Goal: Task Accomplishment & Management: Complete application form

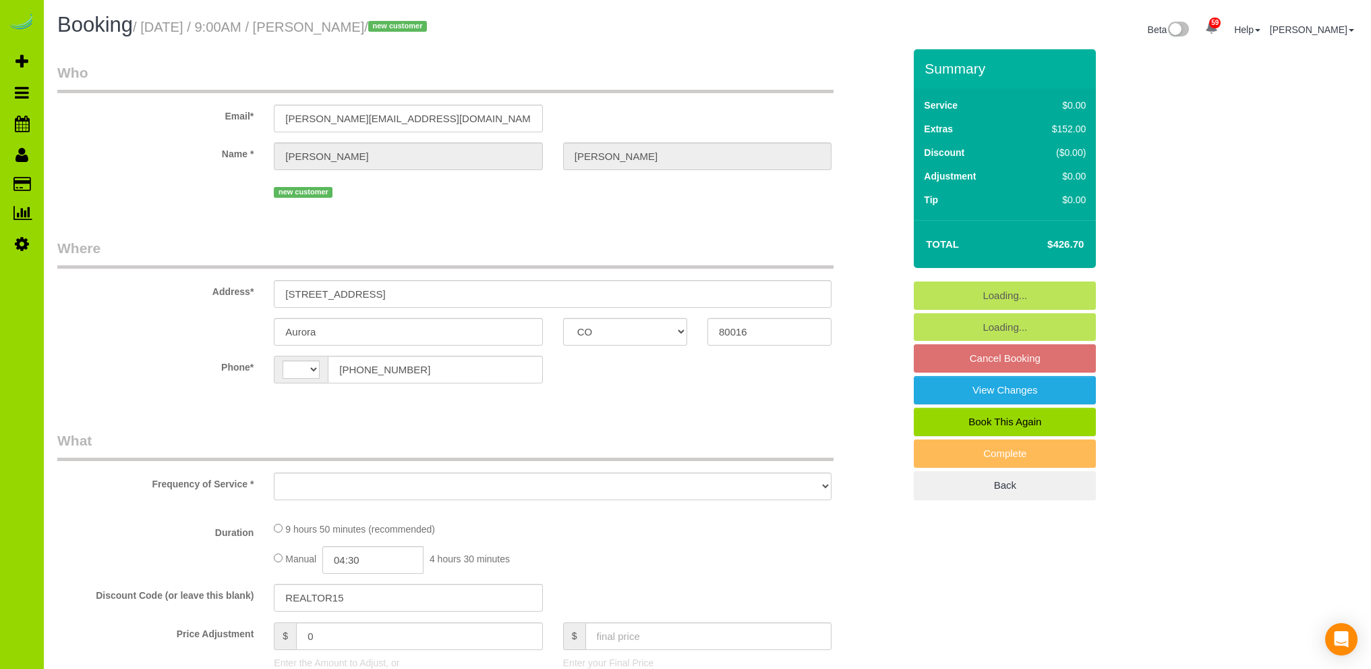
select select "CO"
select select "string:US"
select select "object:1246"
select select "string:fspay-f6c75859-790e-4d96-86d7-7c38feb5960d"
select select "spot1"
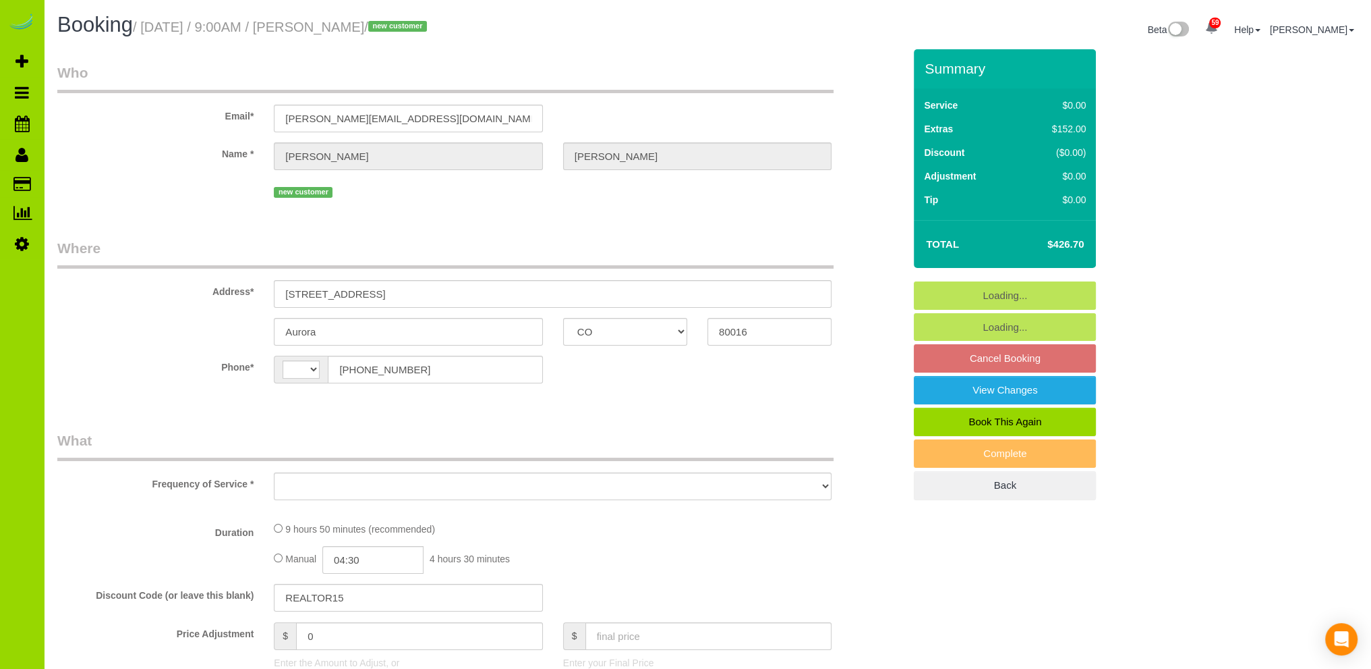
select select "number:5"
select select "number:15"
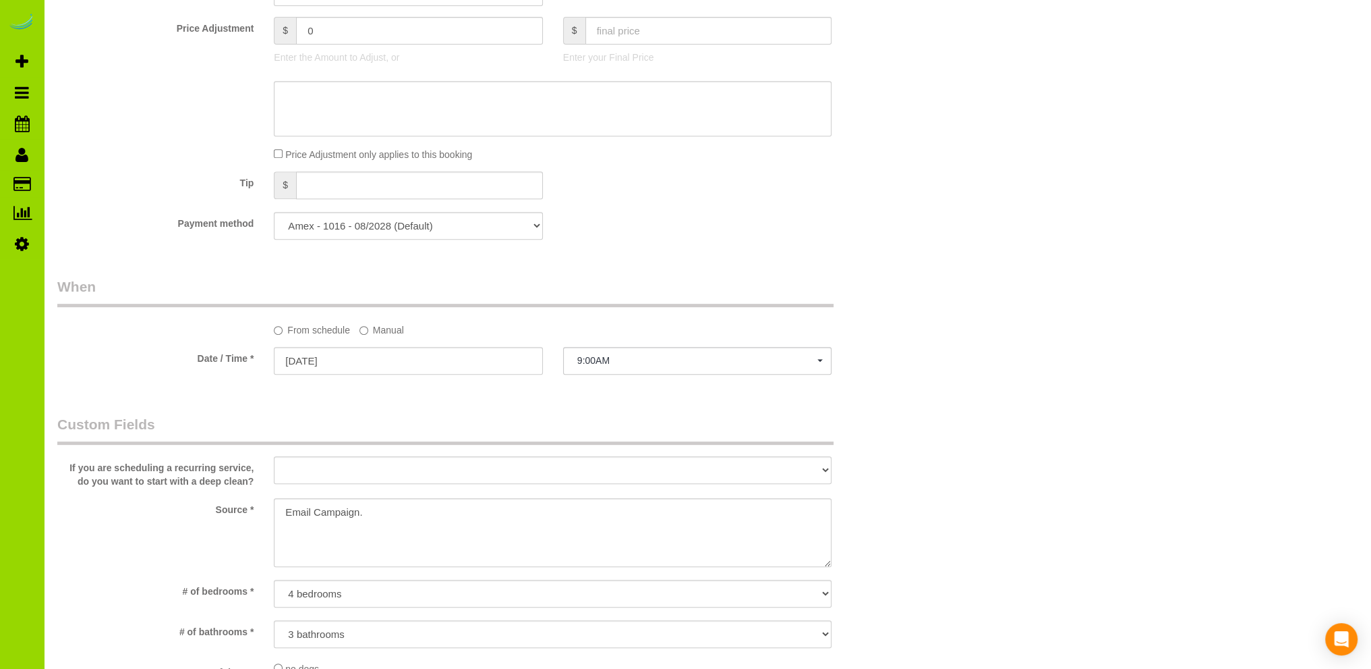
scroll to position [809, 0]
click at [361, 509] on textarea at bounding box center [553, 528] width 558 height 69
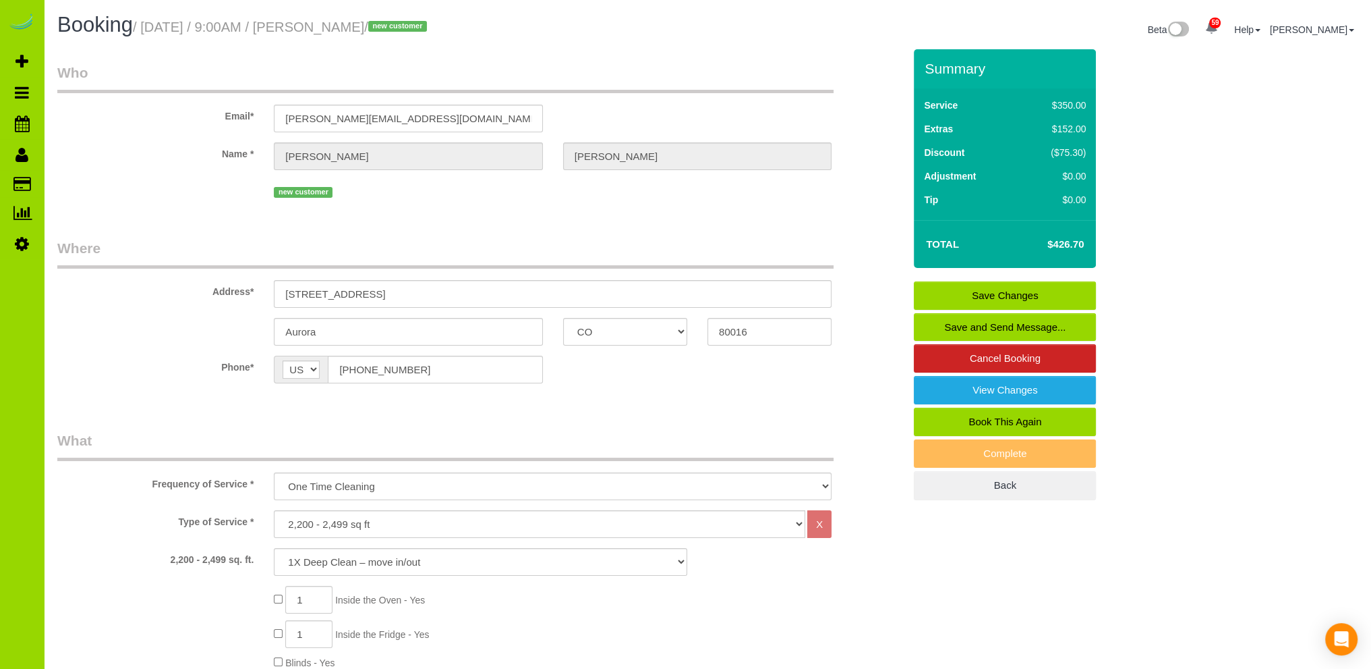
type textarea "Email Campaign - Realtor."
click at [989, 291] on link "Save Changes" at bounding box center [1005, 295] width 182 height 28
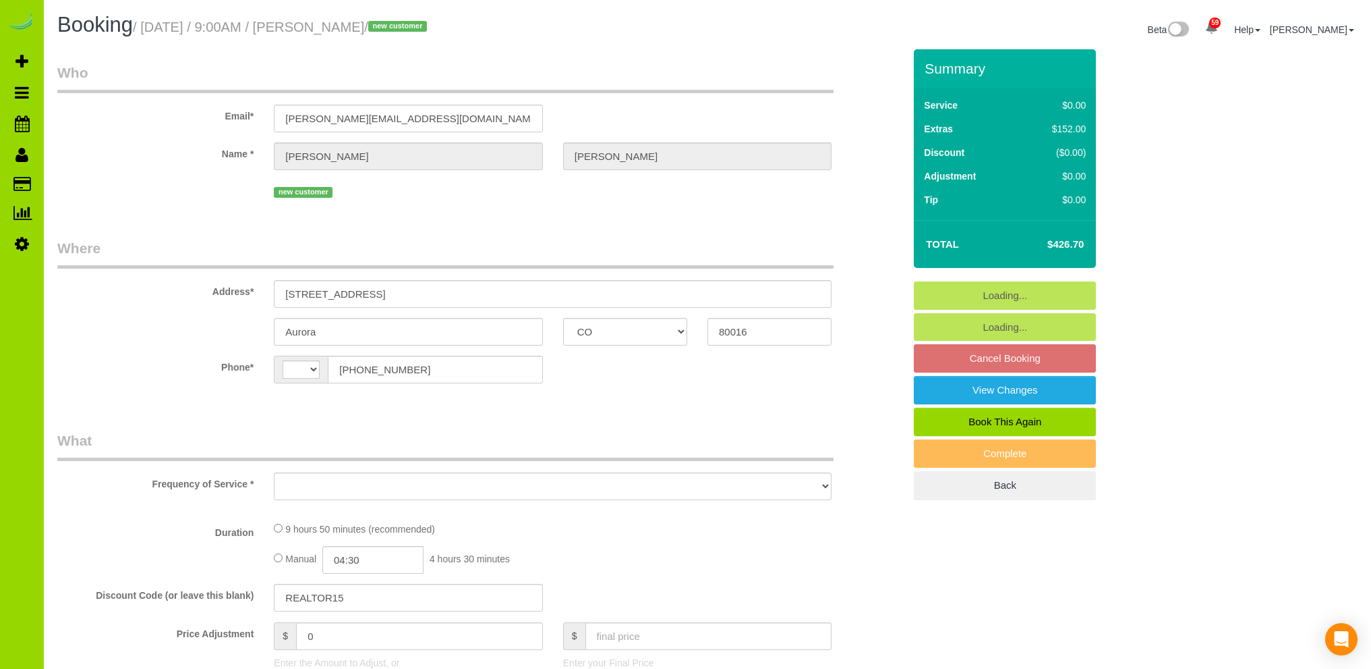
select select "CO"
select select "string:[GEOGRAPHIC_DATA]"
select select "object:1067"
select select "string:fspay-f6c75859-790e-4d96-86d7-7c38feb5960d"
select select "number:5"
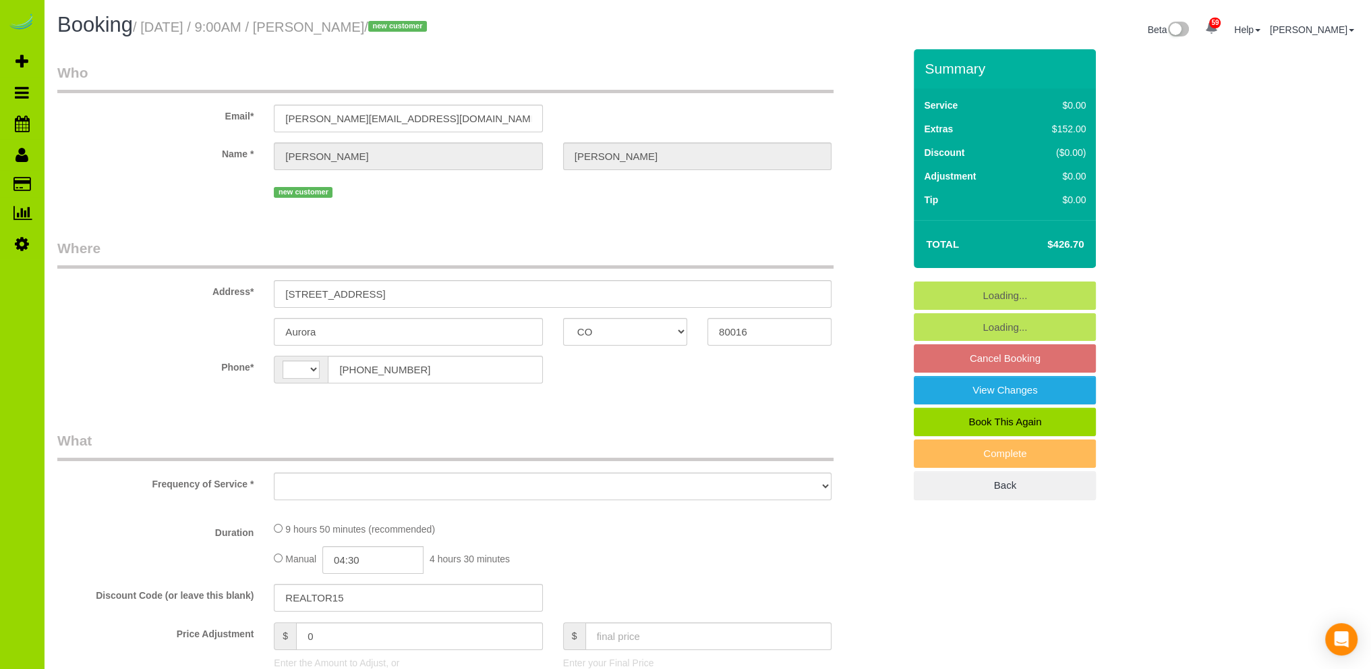
select select "number:15"
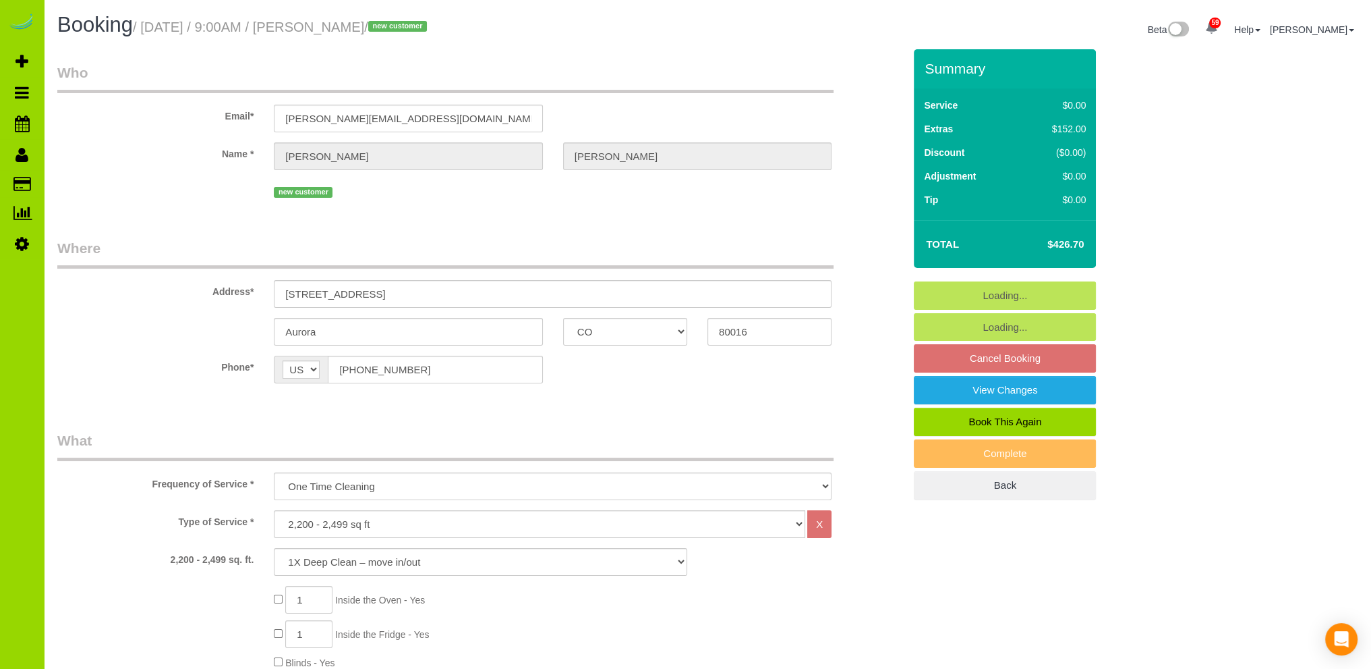
select select "object:1241"
select select "spot1"
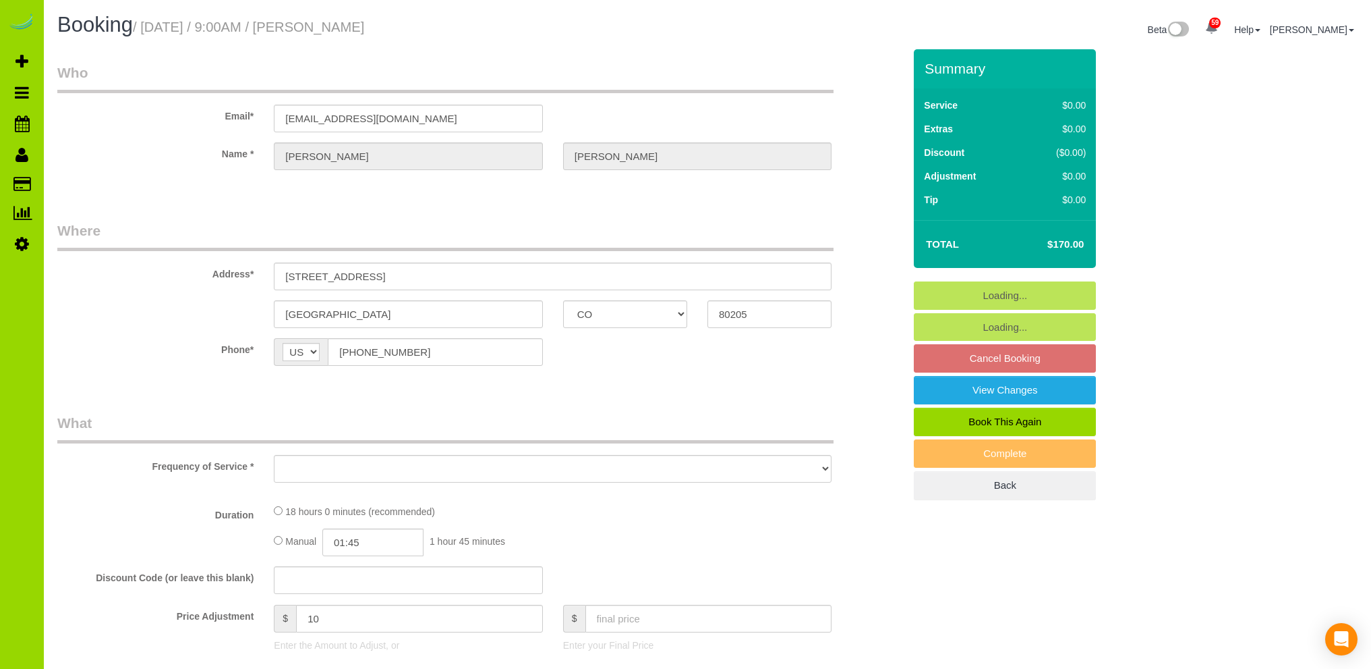
select select "CO"
select select "object:800"
select select "spot1"
select select "number:4"
select select "number:14"
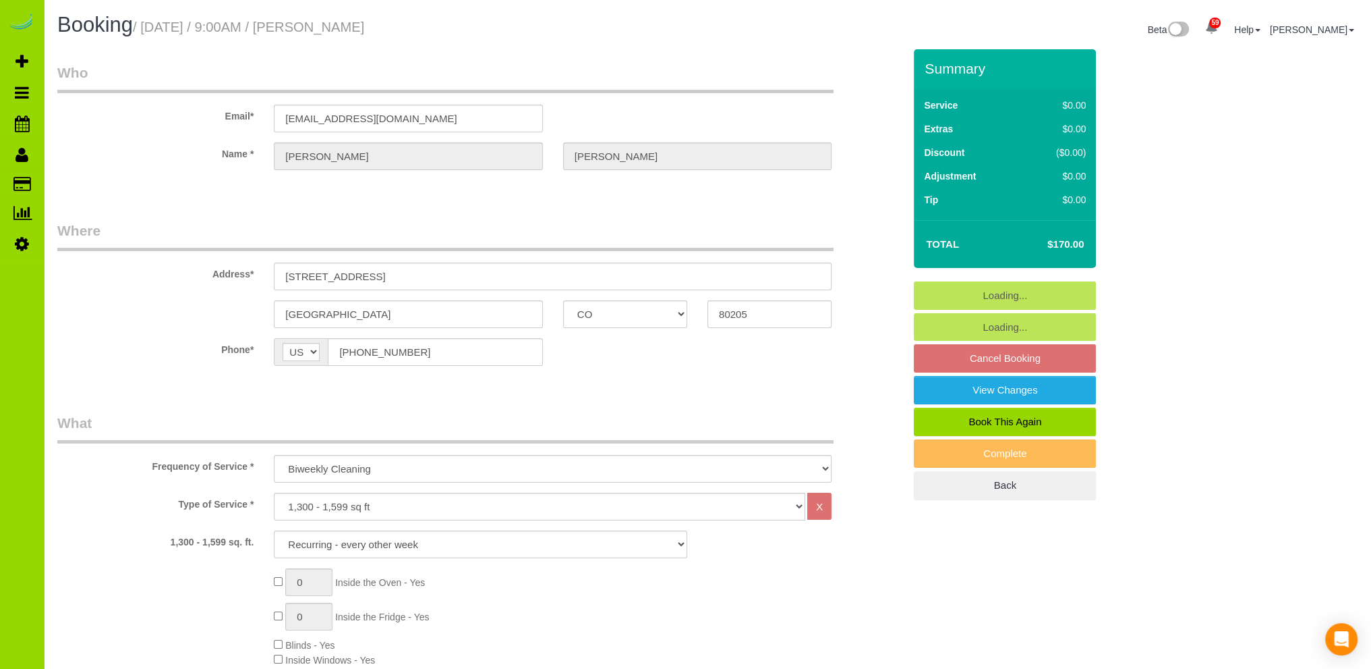
select select "string:fspay-eded2d3c-448a-41d2-b58c-b477decc9c4e"
select select "6"
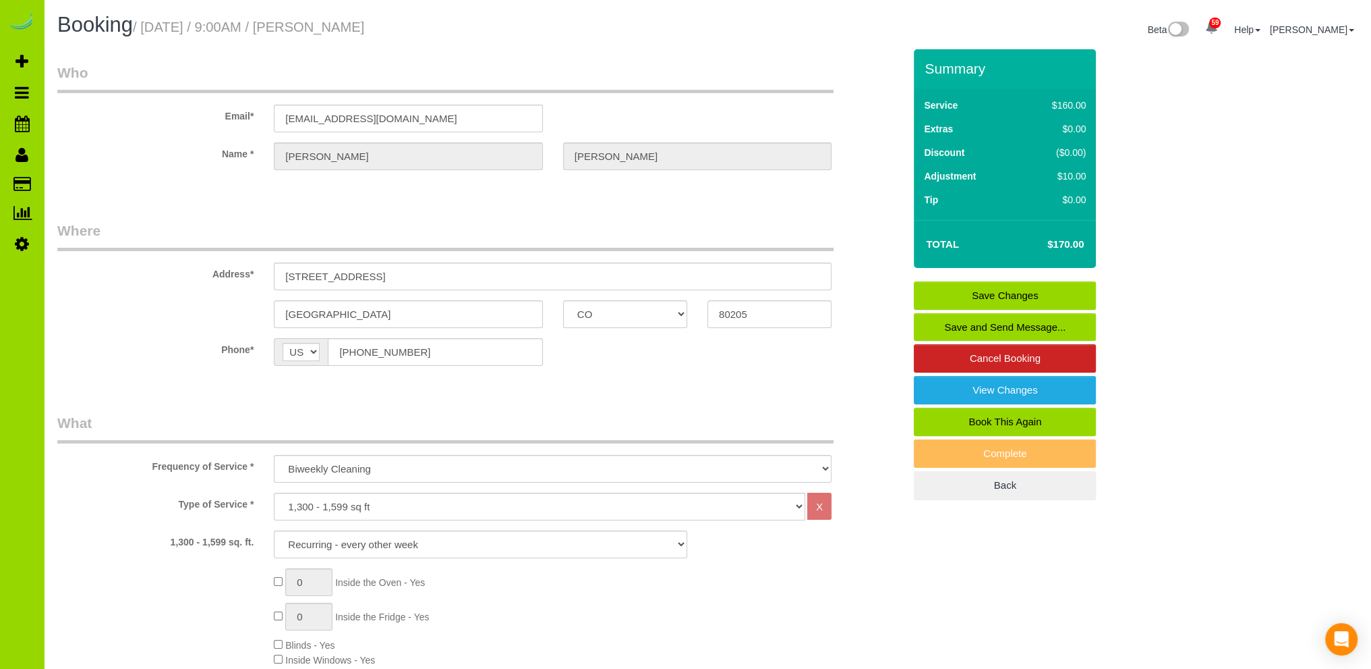
click at [148, 329] on fieldset "Where Address* 3403 N Lafayette St Denver AK AL AR AZ CA CO CT DC DE FL GA HI I…" at bounding box center [480, 303] width 847 height 165
click at [121, 154] on label "Name *" at bounding box center [155, 151] width 217 height 18
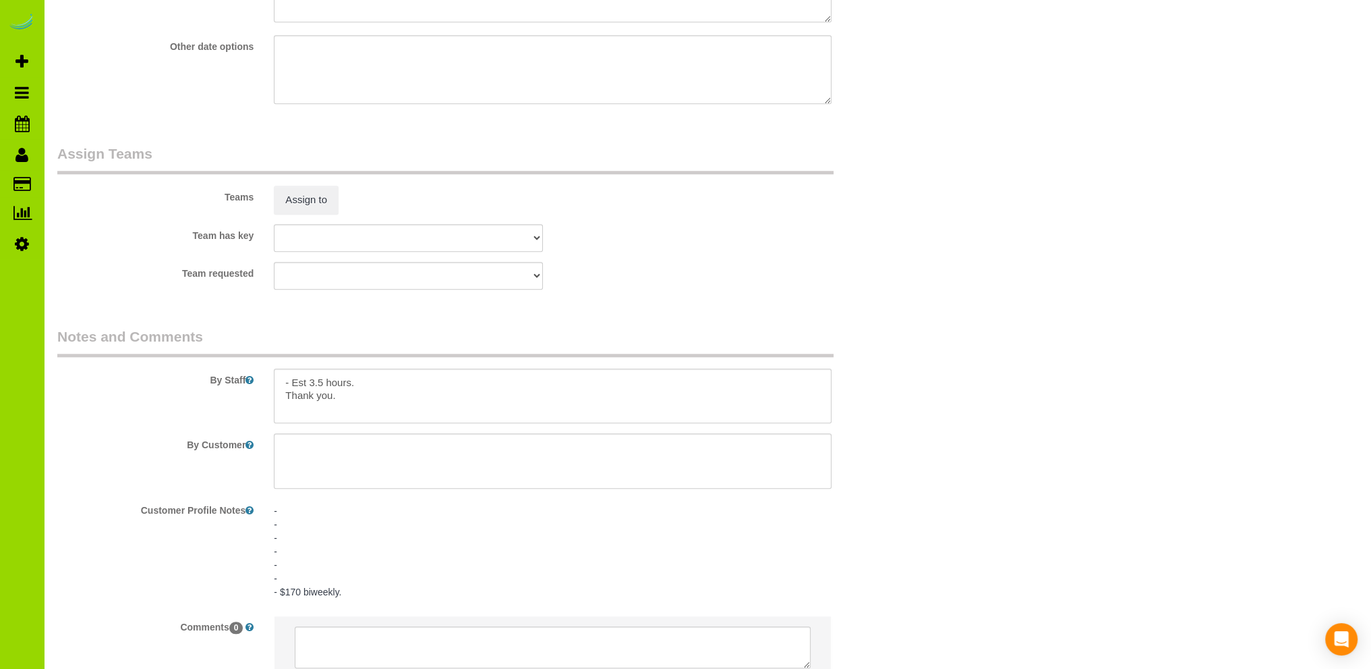
scroll to position [1889, 0]
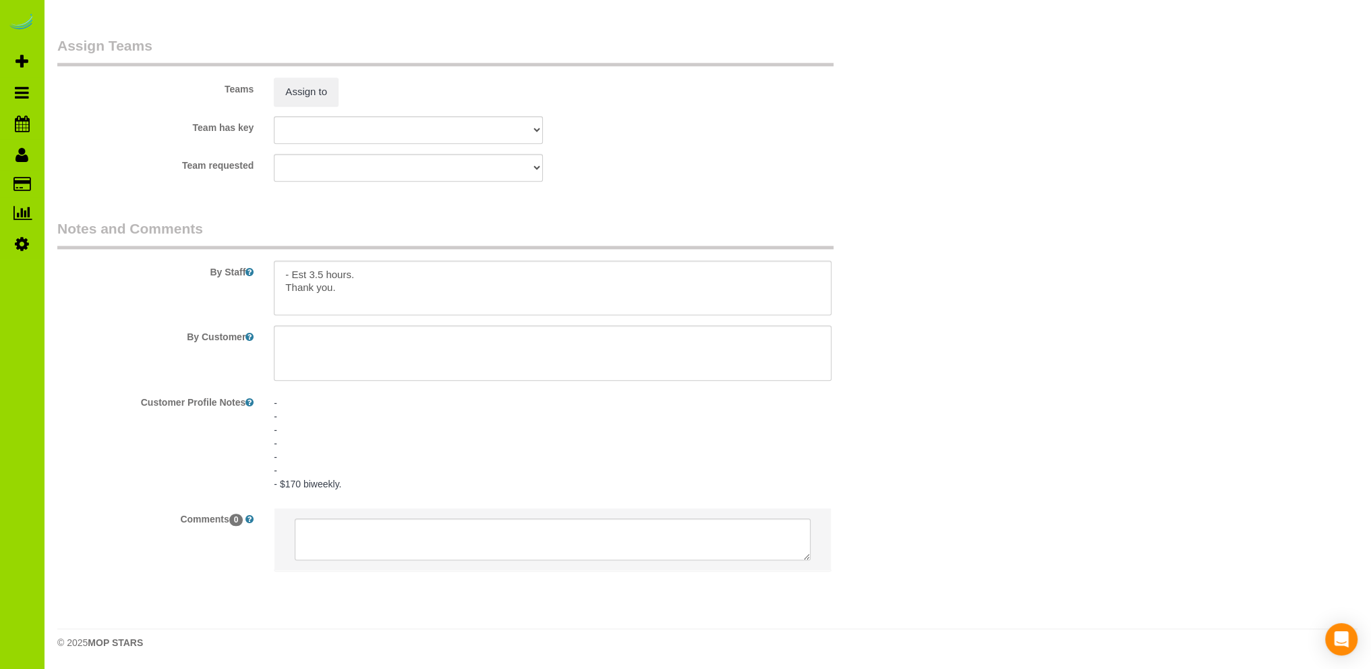
click at [314, 449] on pre "- - - - - - - $170 biweekly." at bounding box center [553, 443] width 558 height 94
click at [316, 469] on textarea "- - - - - - - $170 biweekly." at bounding box center [553, 461] width 558 height 149
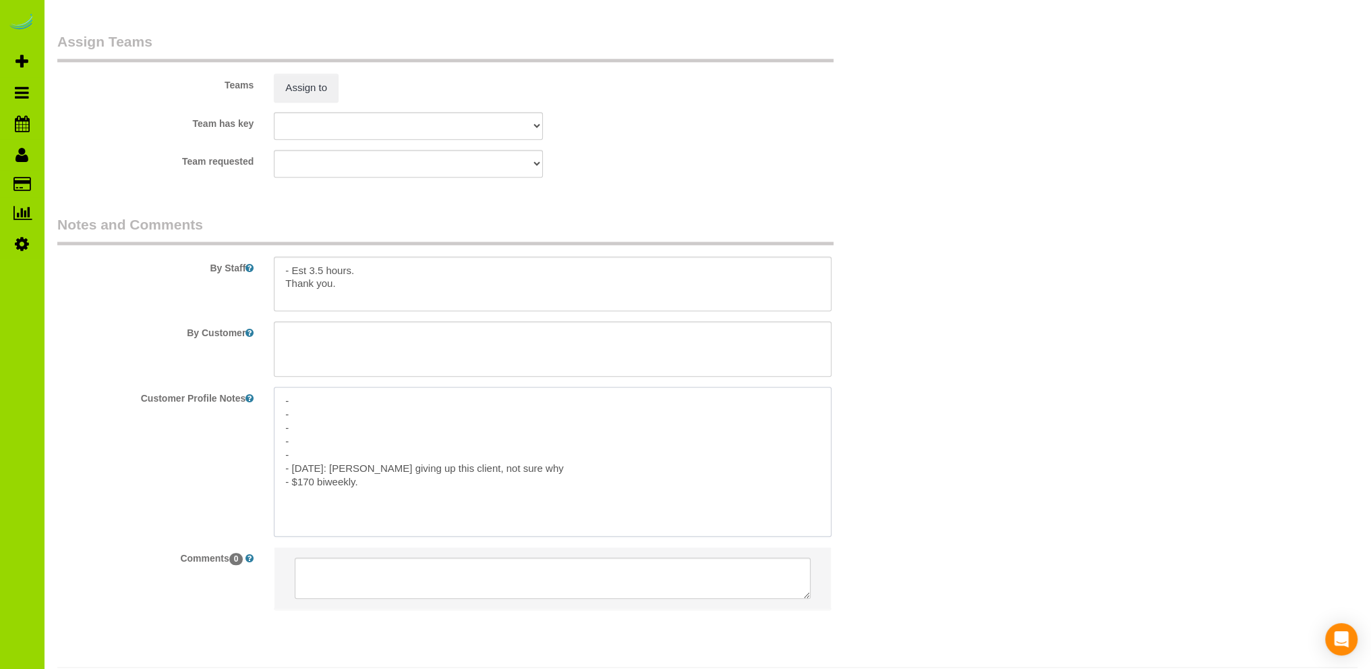
type textarea "- - - - - - 9/8/25: Elvia giving up this client, not sure why. - $170 biweekly."
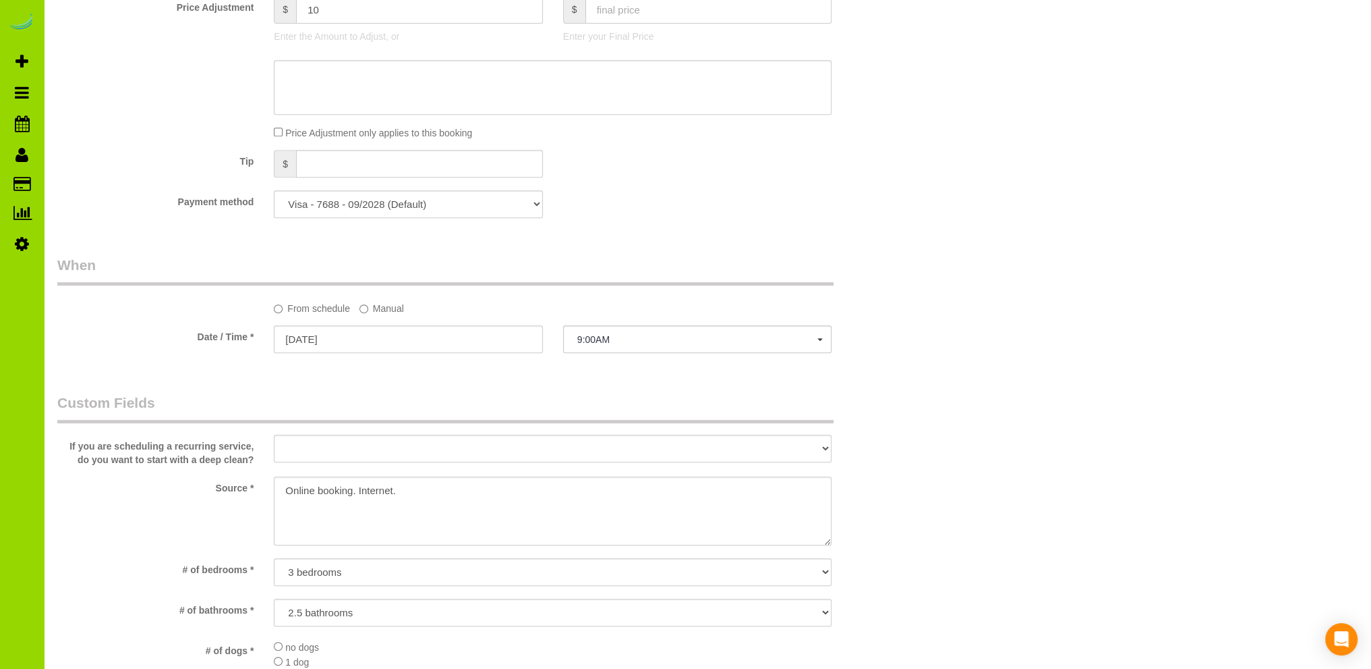
scroll to position [0, 0]
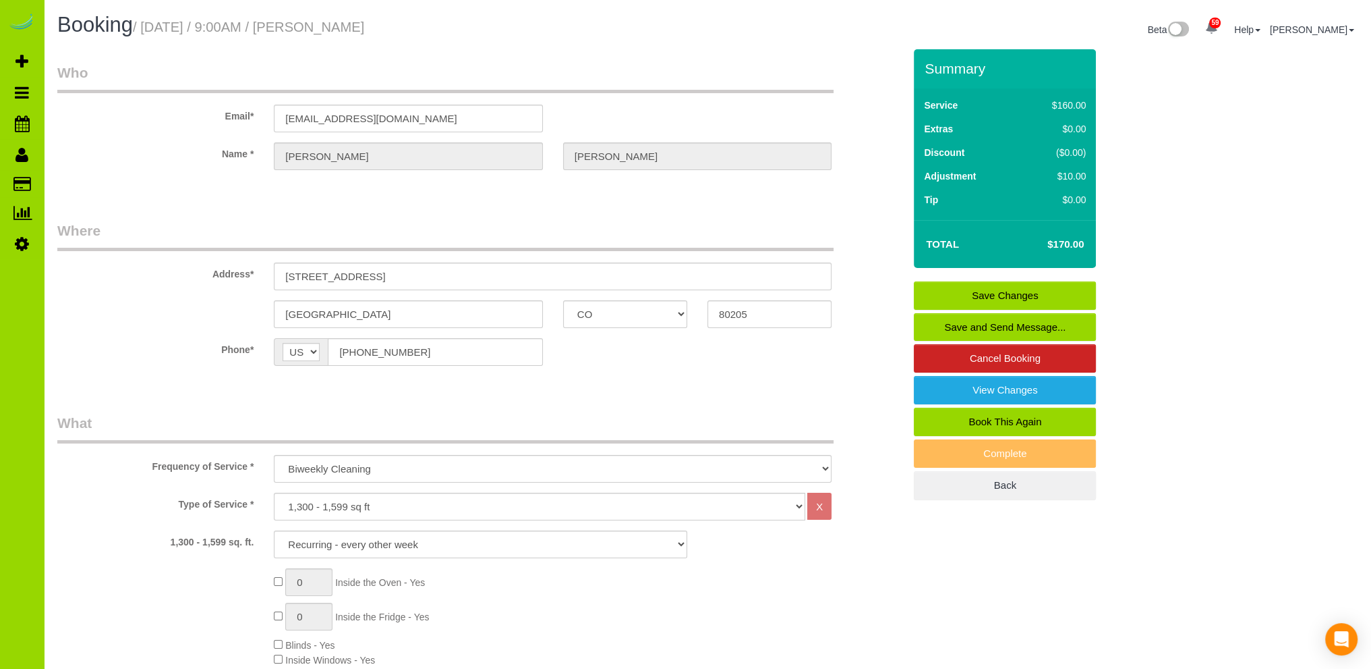
drag, startPoint x: 496, startPoint y: 207, endPoint x: 437, endPoint y: 155, distance: 78.4
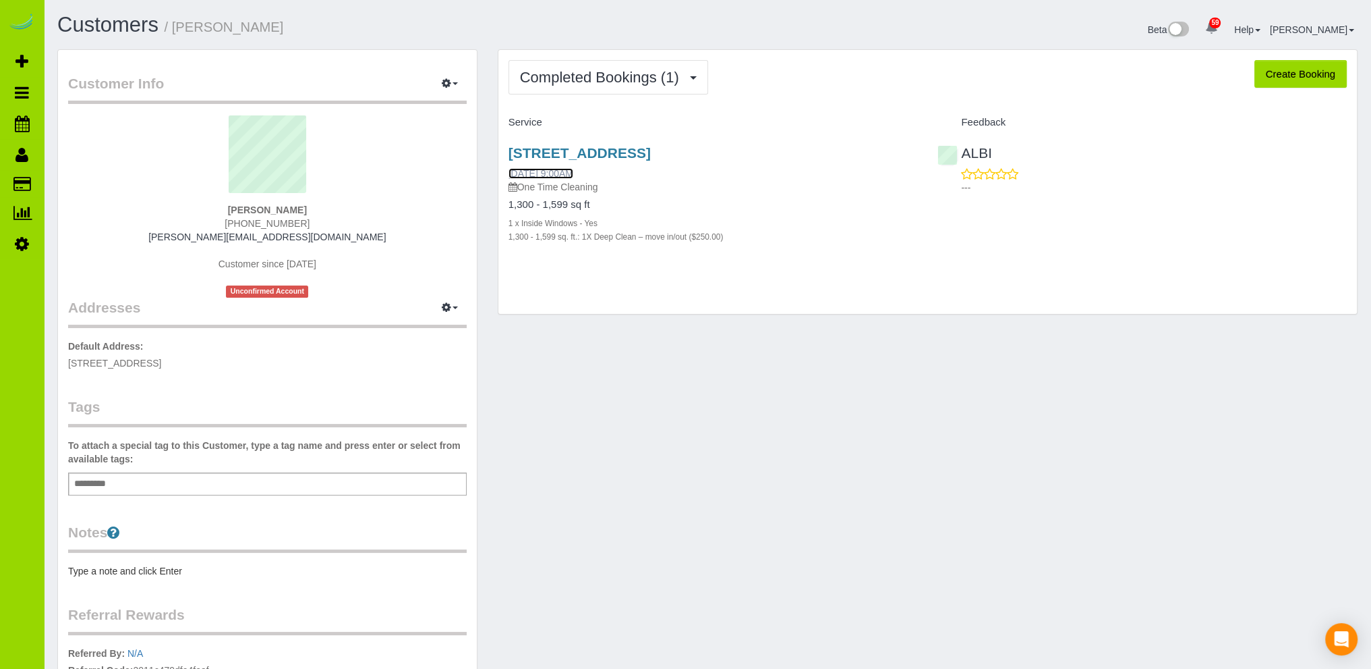
click at [566, 169] on link "09/05/2025 9:00AM" at bounding box center [541, 173] width 65 height 11
click at [143, 24] on link "Customers" at bounding box center [107, 25] width 101 height 24
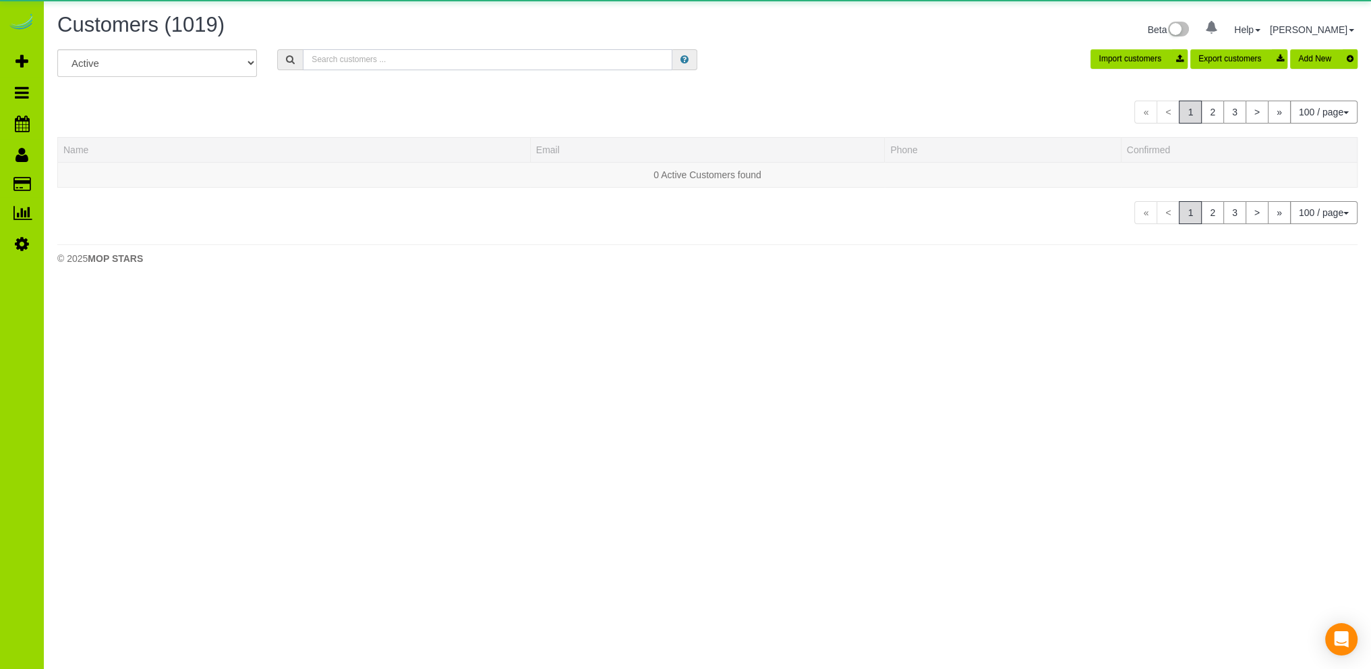
drag, startPoint x: 411, startPoint y: 61, endPoint x: 412, endPoint y: 49, distance: 12.2
click at [411, 55] on input "text" at bounding box center [488, 59] width 370 height 21
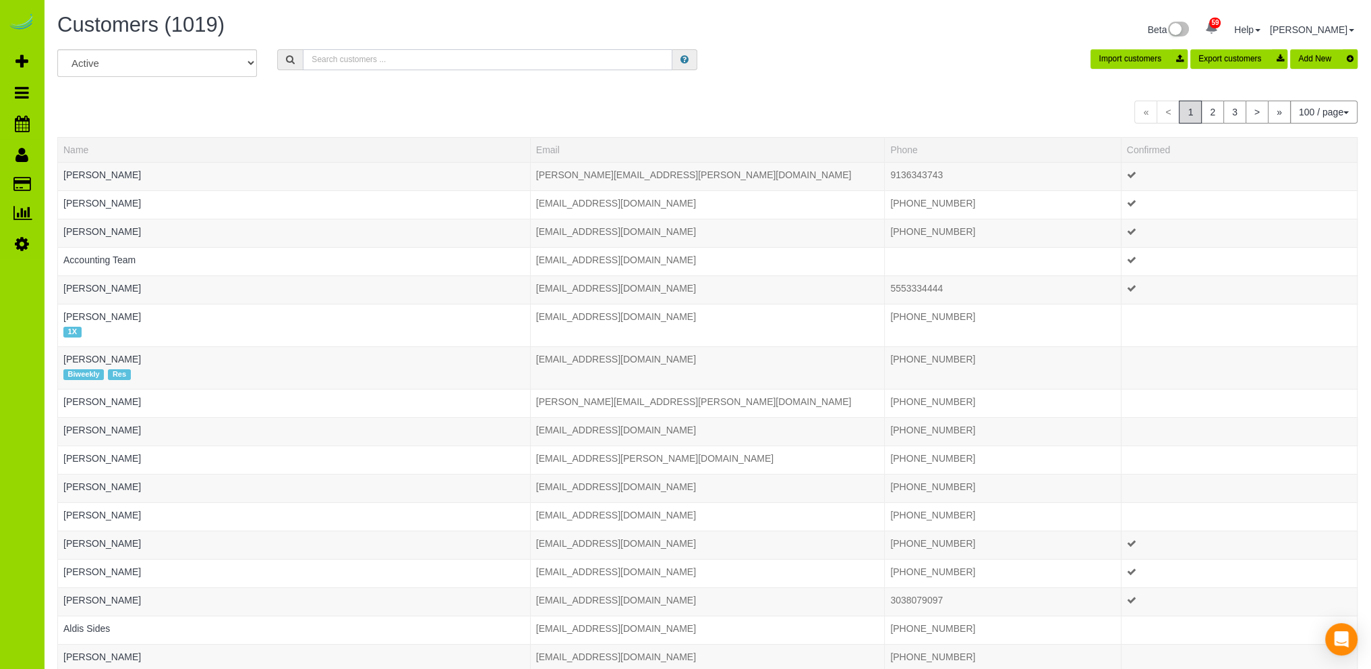
type input "d"
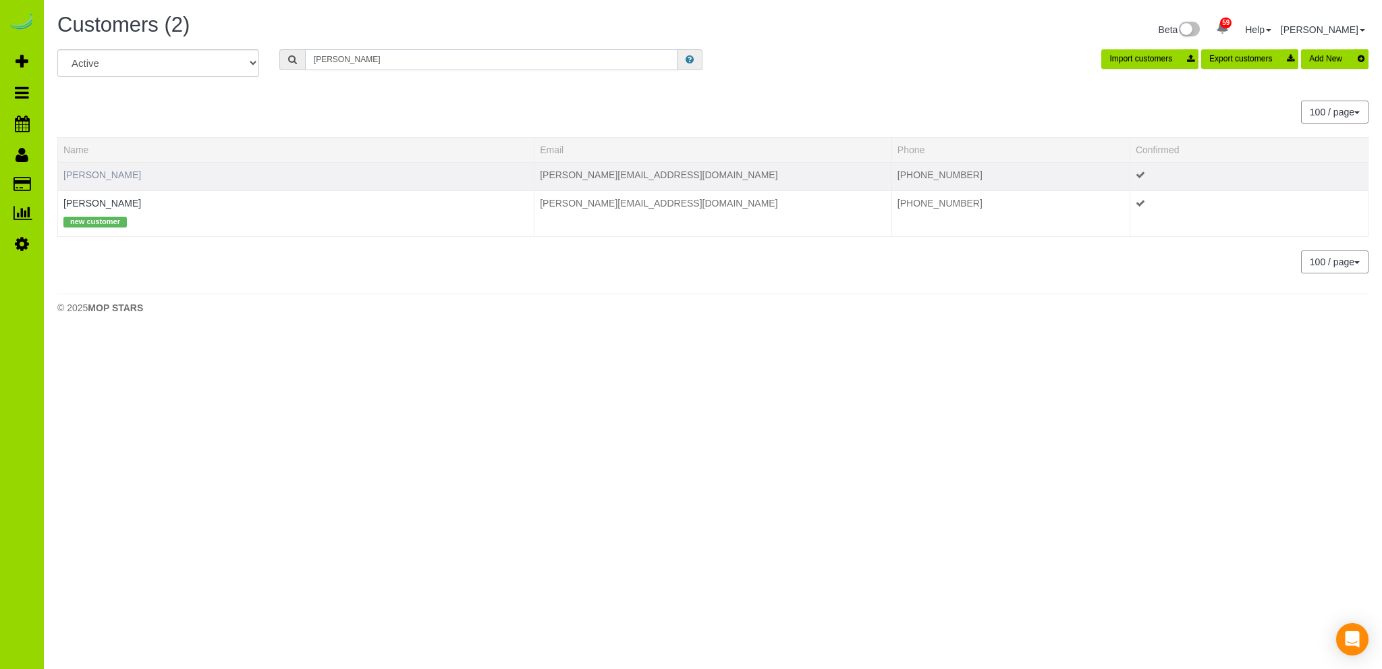
type input "duran"
click at [105, 173] on link "Carrie Duran" at bounding box center [102, 174] width 78 height 11
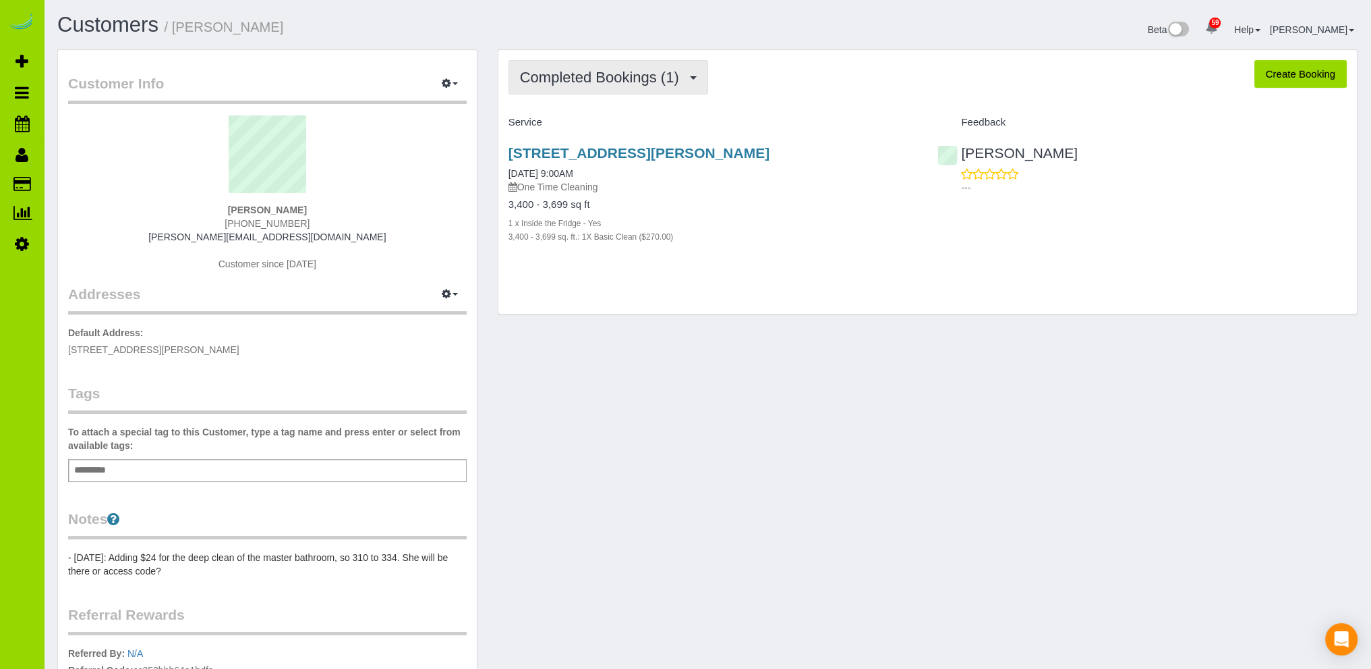
click at [591, 75] on span "Completed Bookings (1)" at bounding box center [603, 77] width 166 height 17
click at [594, 75] on span "Completed Bookings (1)" at bounding box center [603, 77] width 166 height 17
click at [537, 172] on link "08/26/2025 9:00AM" at bounding box center [541, 173] width 65 height 11
click at [146, 20] on link "Customers" at bounding box center [107, 25] width 101 height 24
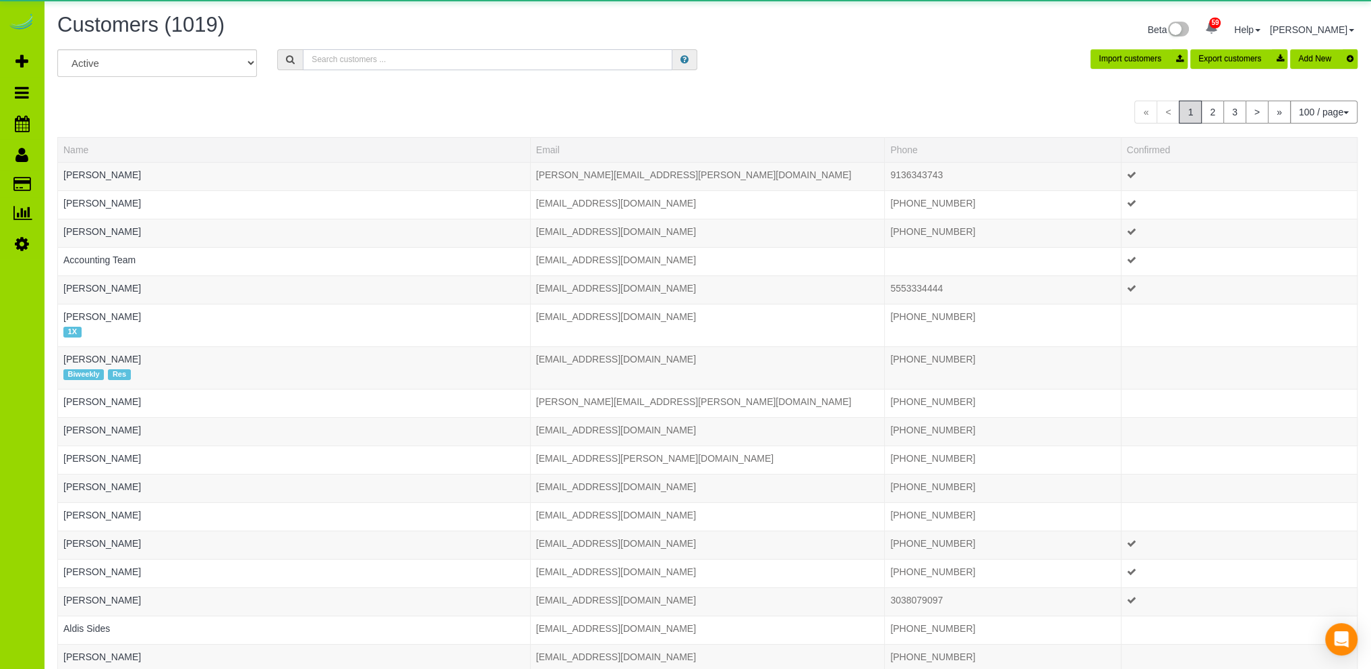
click at [326, 59] on input "text" at bounding box center [488, 59] width 370 height 21
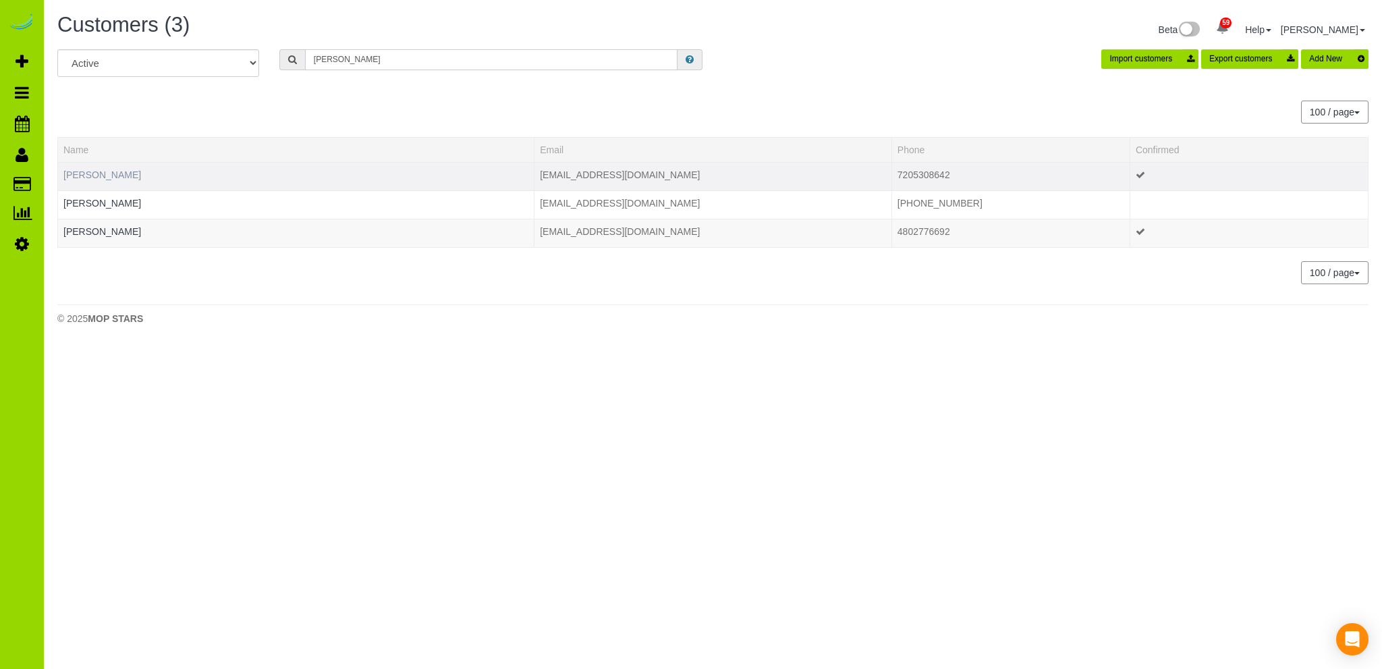
type input "miller"
click at [101, 170] on link "Andy Miller" at bounding box center [102, 174] width 78 height 11
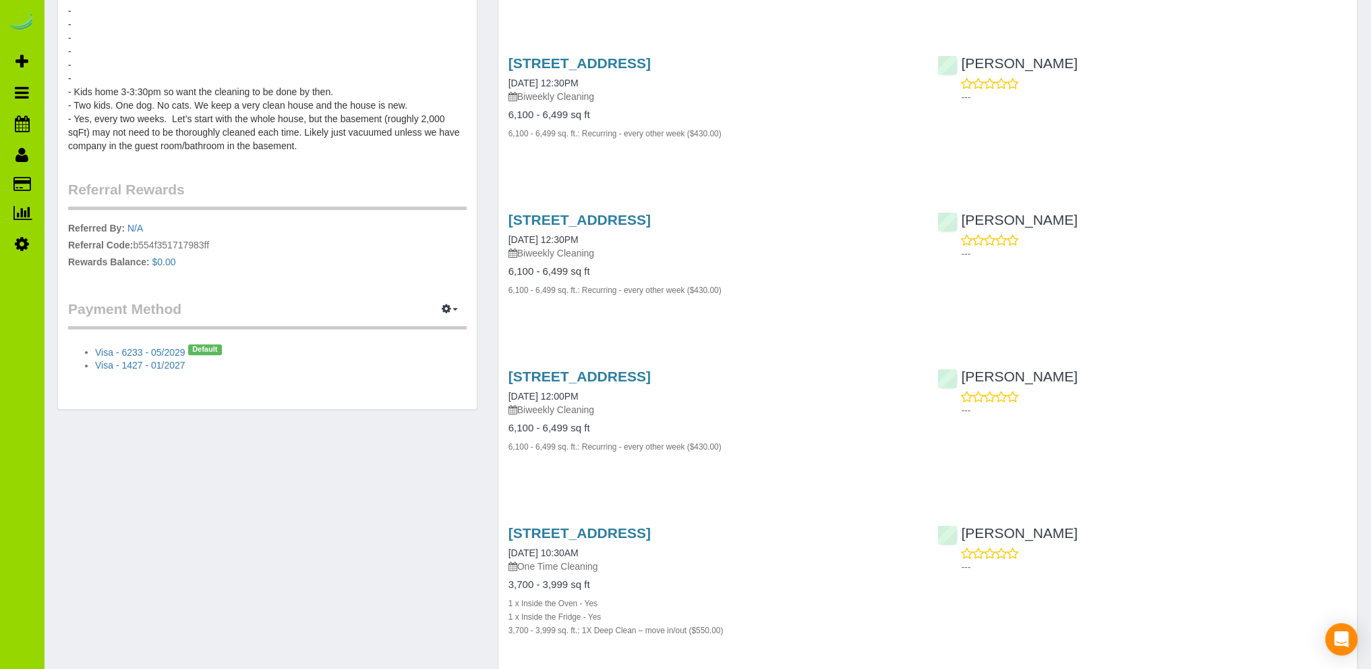
scroll to position [658, 0]
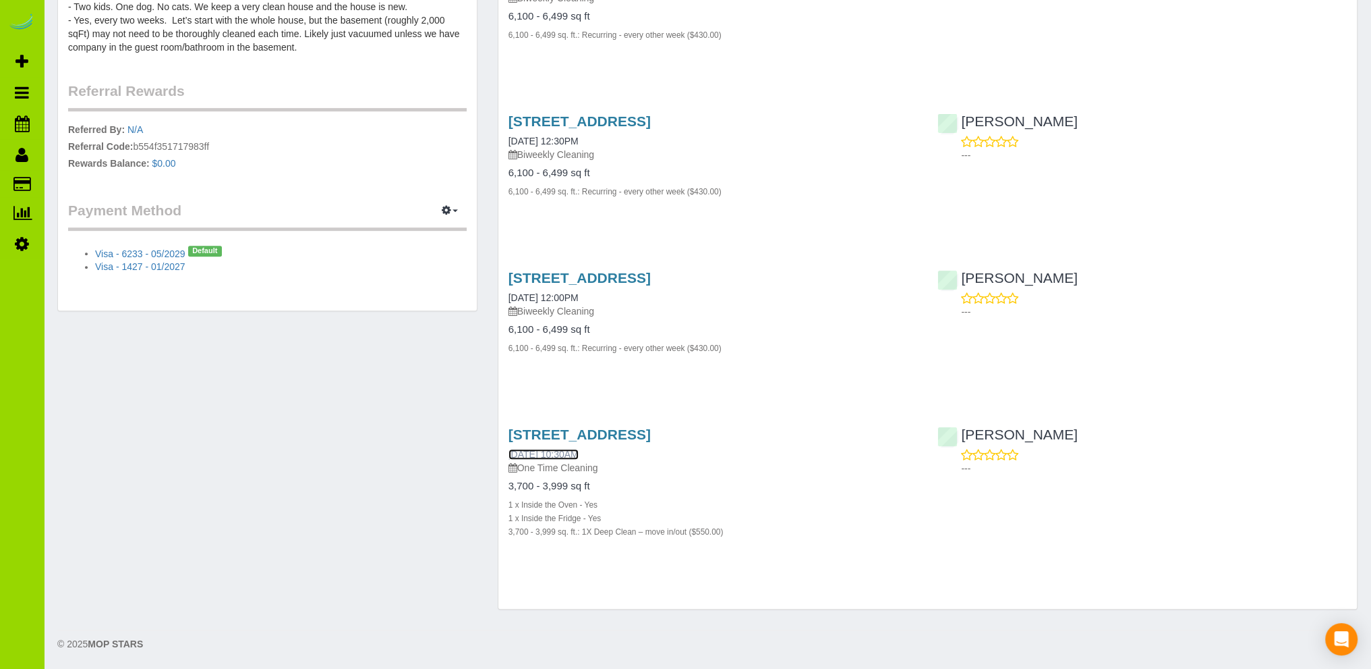
click at [578, 453] on link "06/11/2025 10:30AM" at bounding box center [544, 454] width 70 height 11
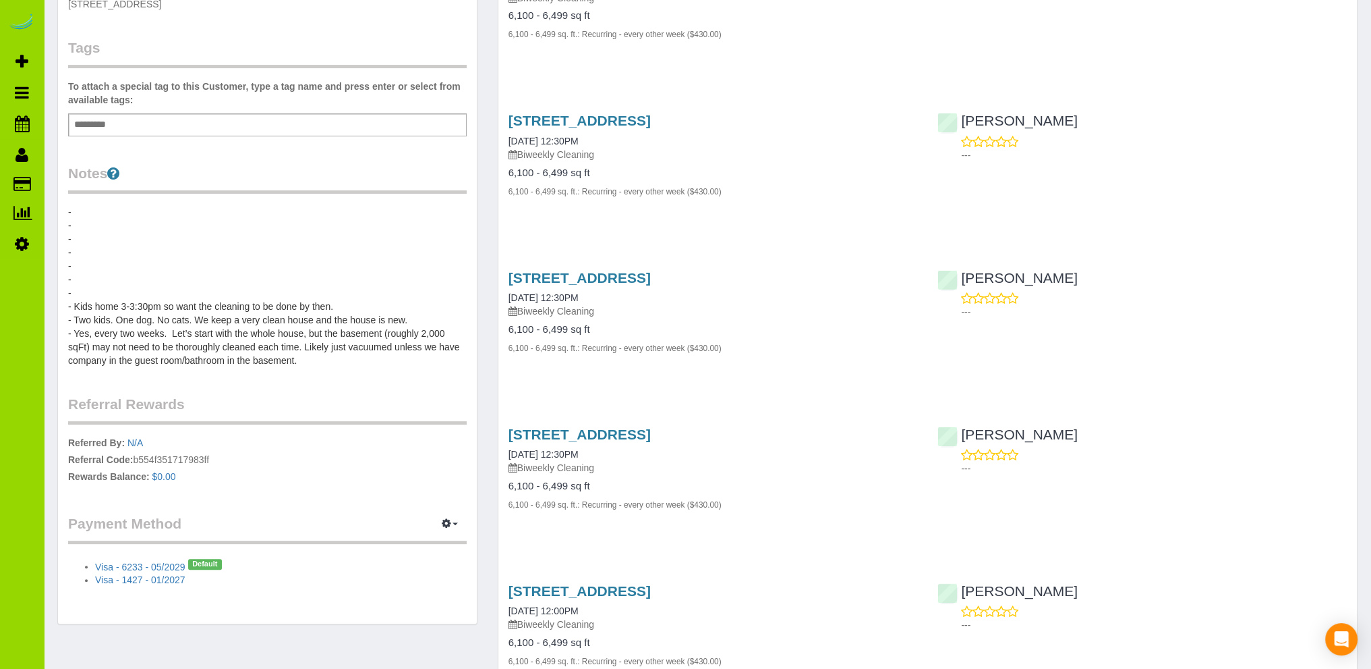
scroll to position [405, 0]
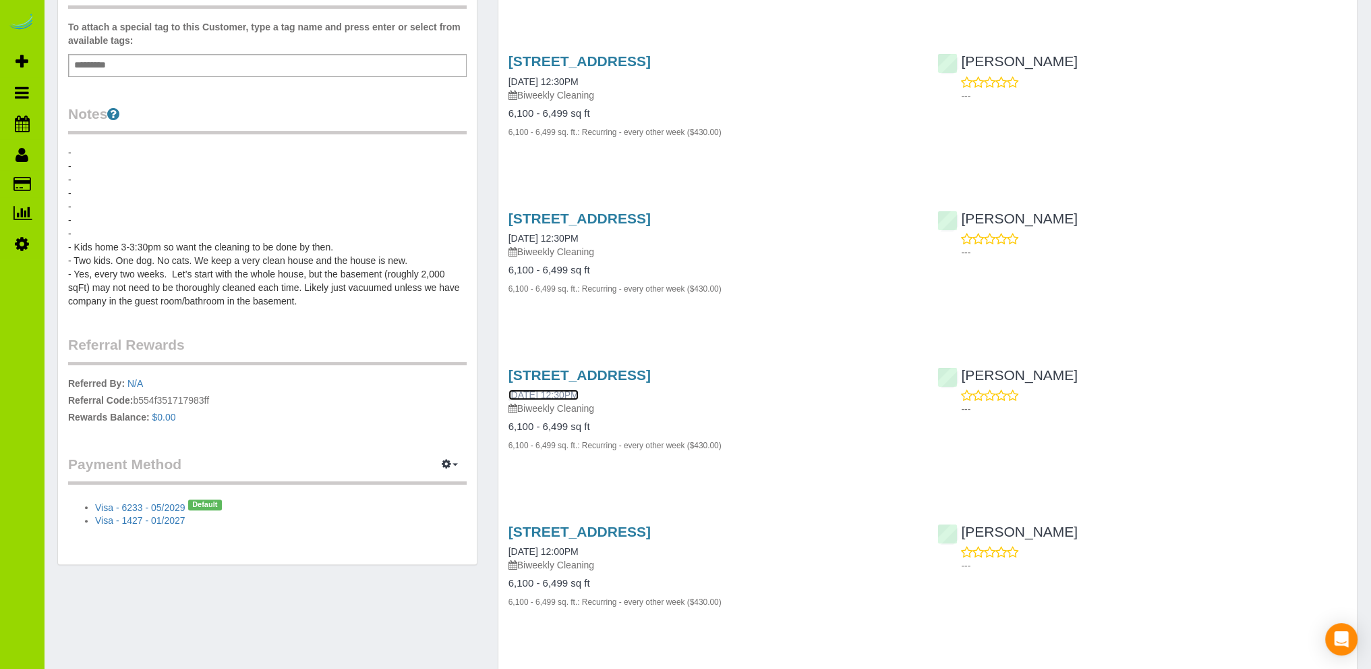
click at [579, 391] on link "07/01/2025 12:30PM" at bounding box center [544, 394] width 70 height 11
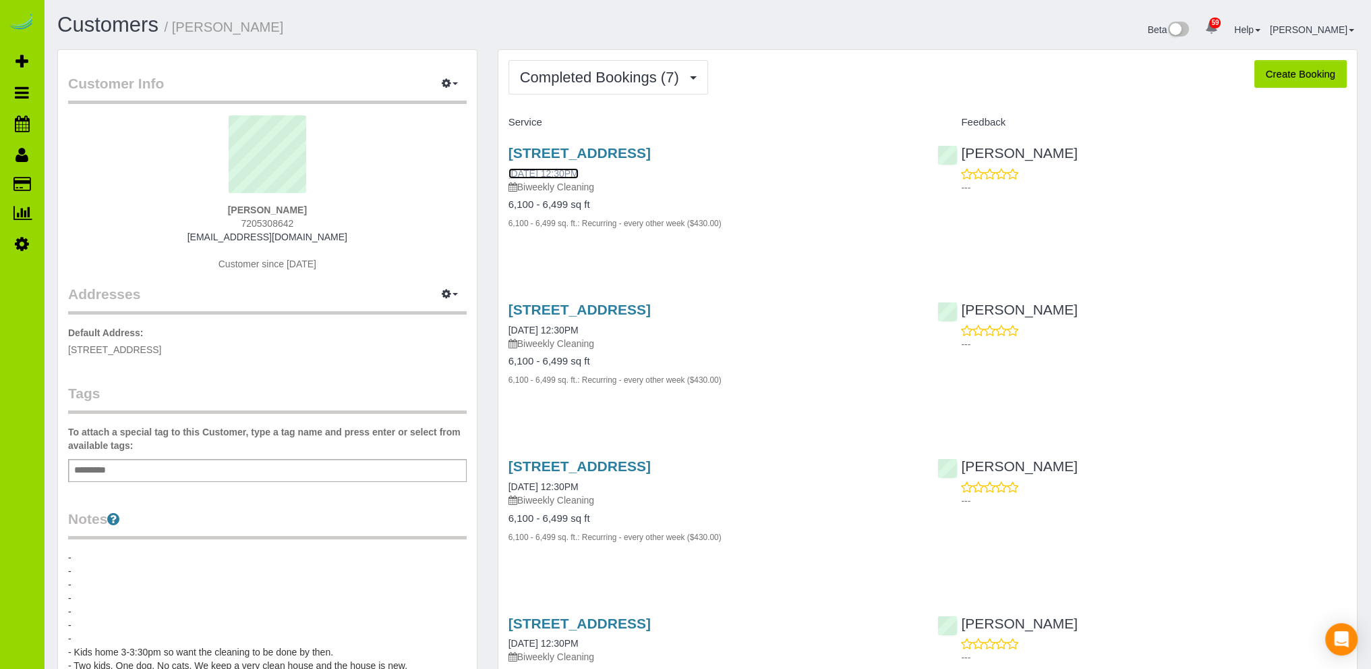
click at [559, 169] on link "08/26/2025 12:30PM" at bounding box center [544, 173] width 70 height 11
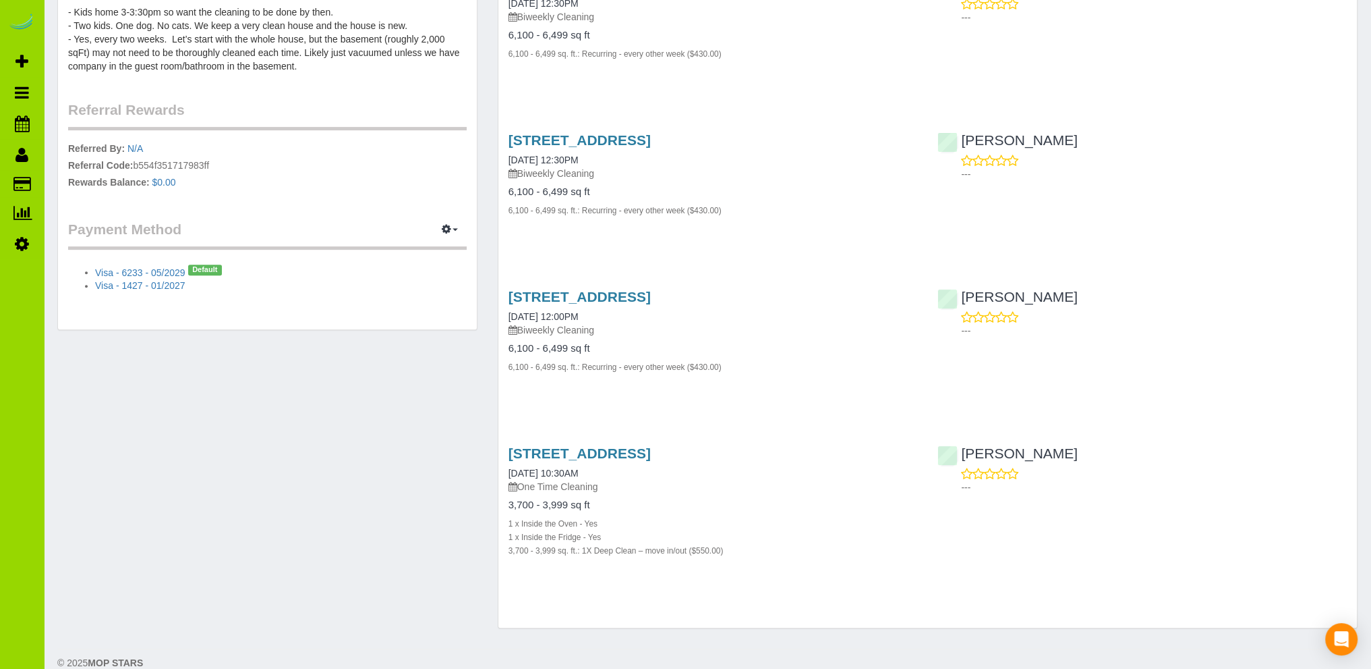
scroll to position [658, 0]
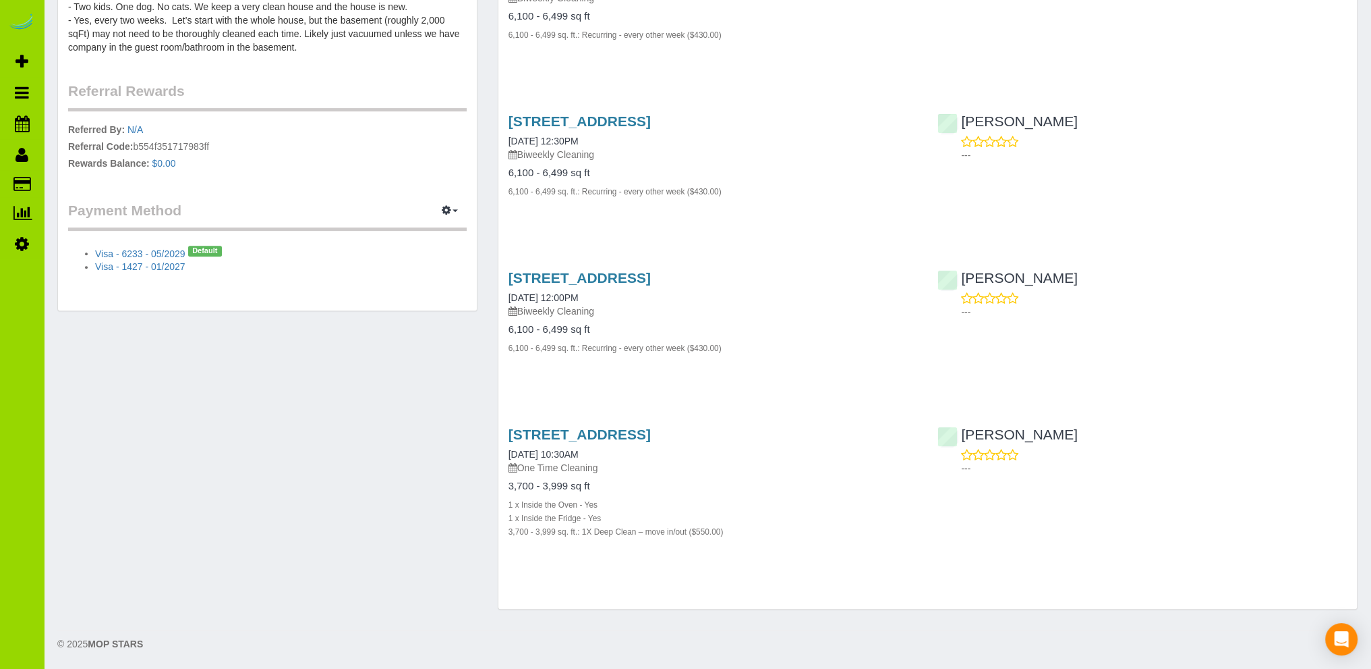
drag, startPoint x: 289, startPoint y: 436, endPoint x: 285, endPoint y: 429, distance: 7.5
click at [287, 436] on div "Customer Info Edit Contact Info Send Message Email Preferences Special Sales Ta…" at bounding box center [707, 7] width 1321 height 1232
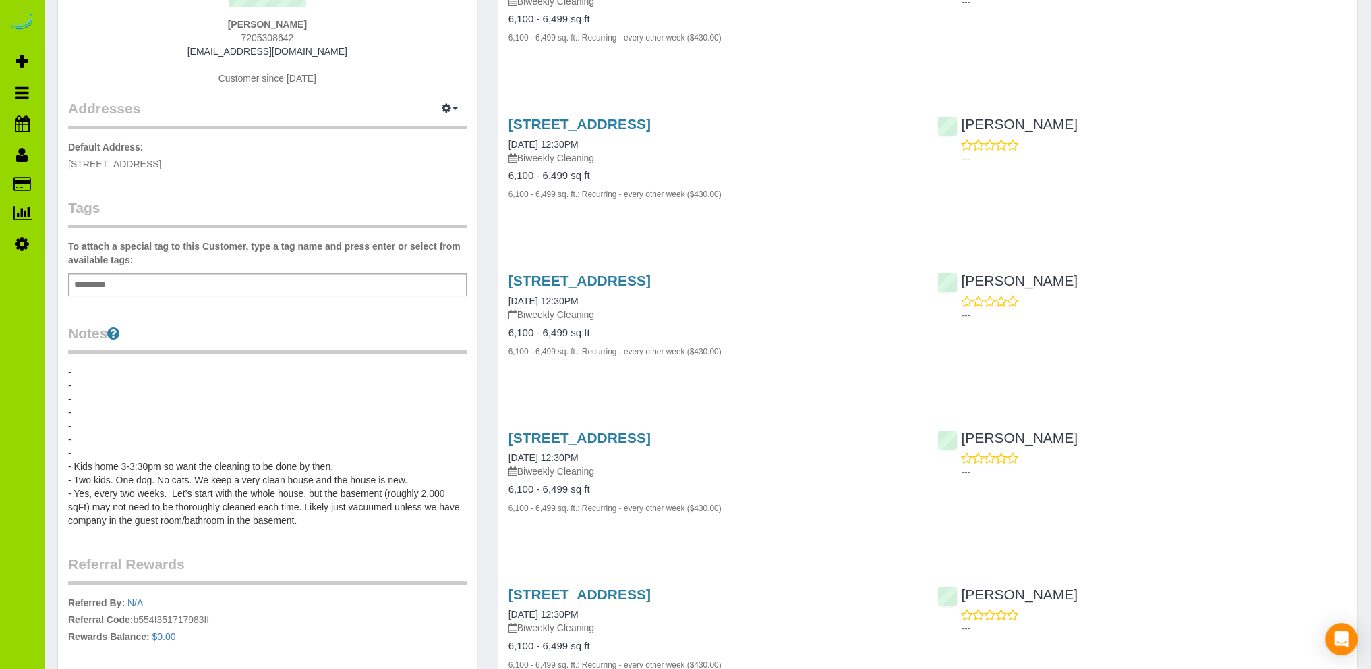
scroll to position [0, 0]
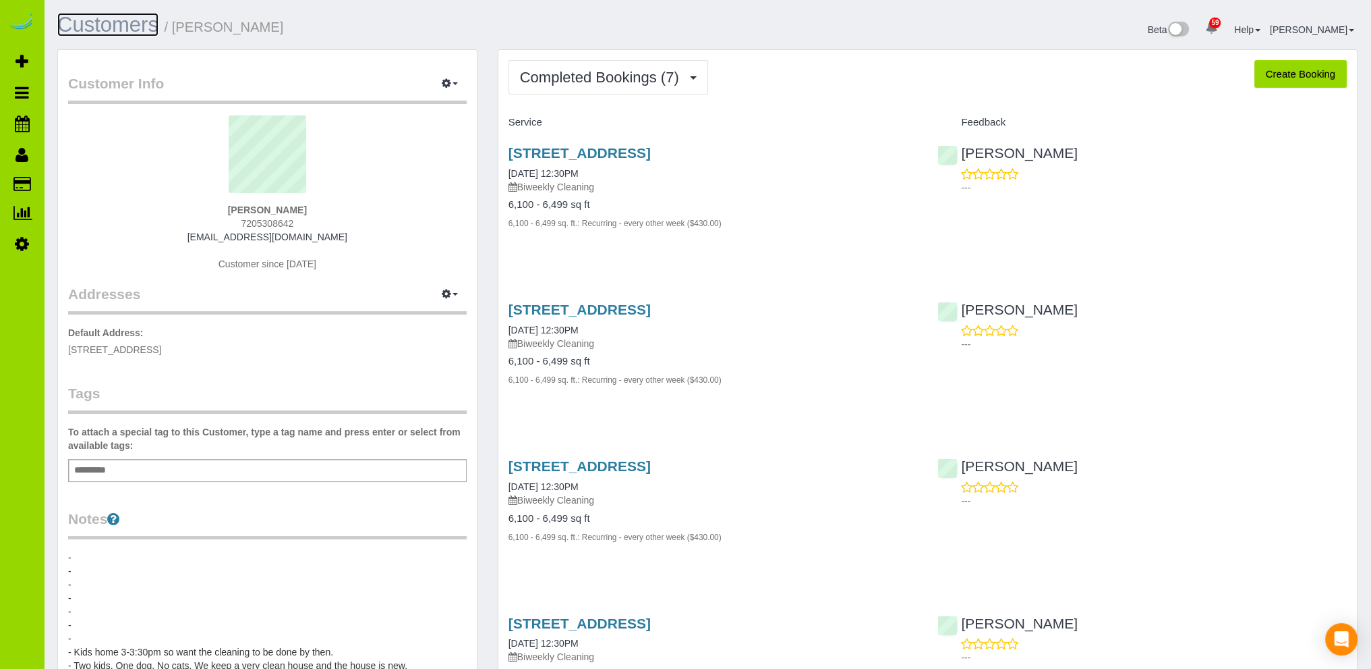
click at [103, 24] on link "Customers" at bounding box center [107, 25] width 101 height 24
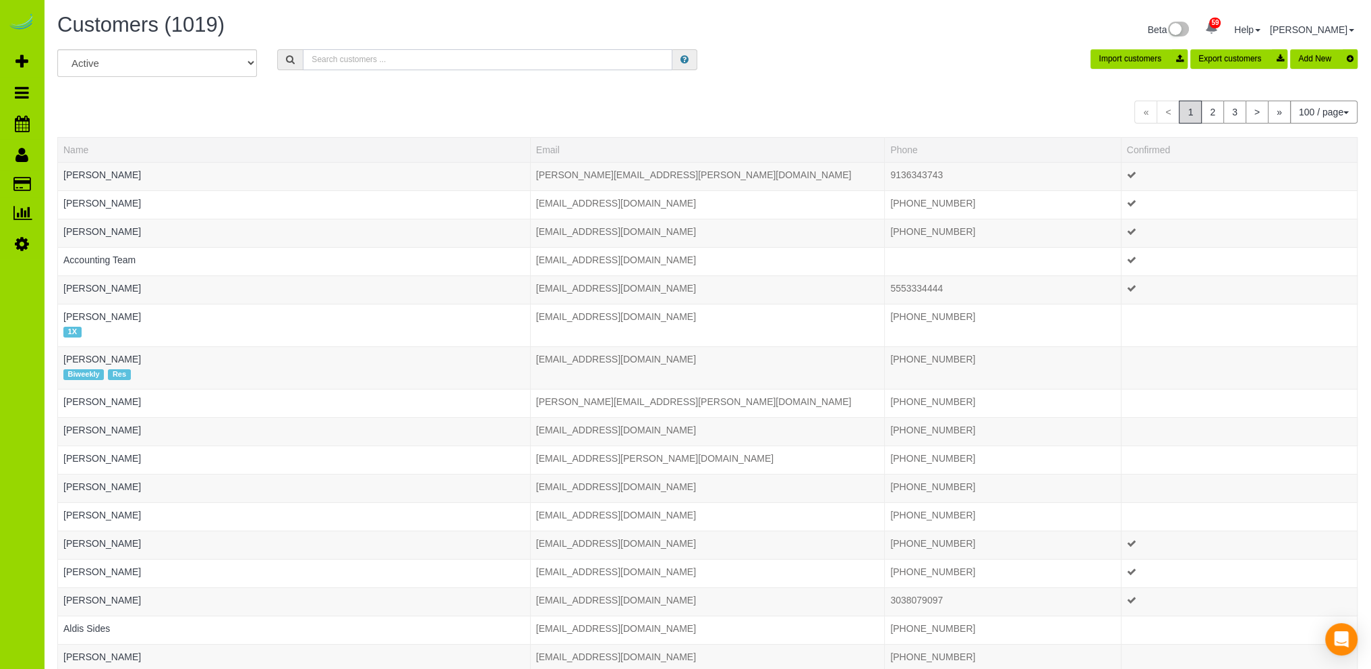
drag, startPoint x: 402, startPoint y: 59, endPoint x: 386, endPoint y: 51, distance: 18.1
click at [397, 59] on input "text" at bounding box center [488, 59] width 370 height 21
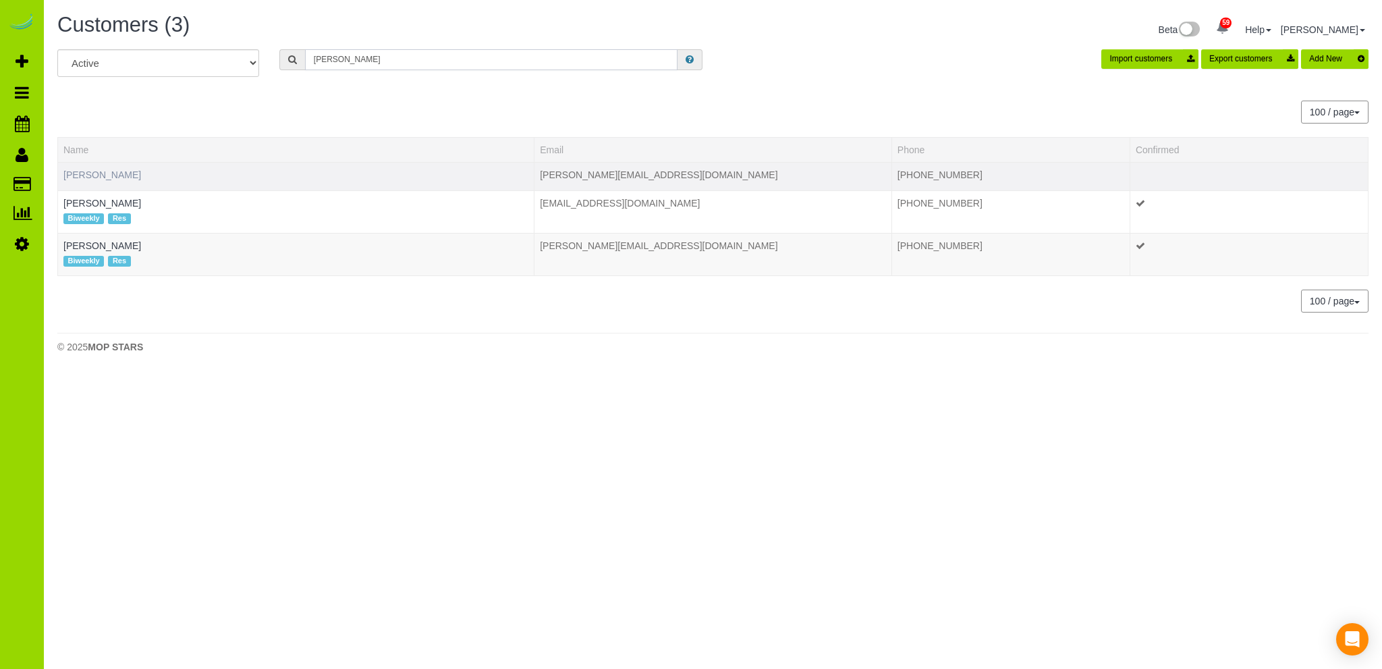
type input "ellis"
click at [88, 169] on link "Jason Ellis" at bounding box center [102, 174] width 78 height 11
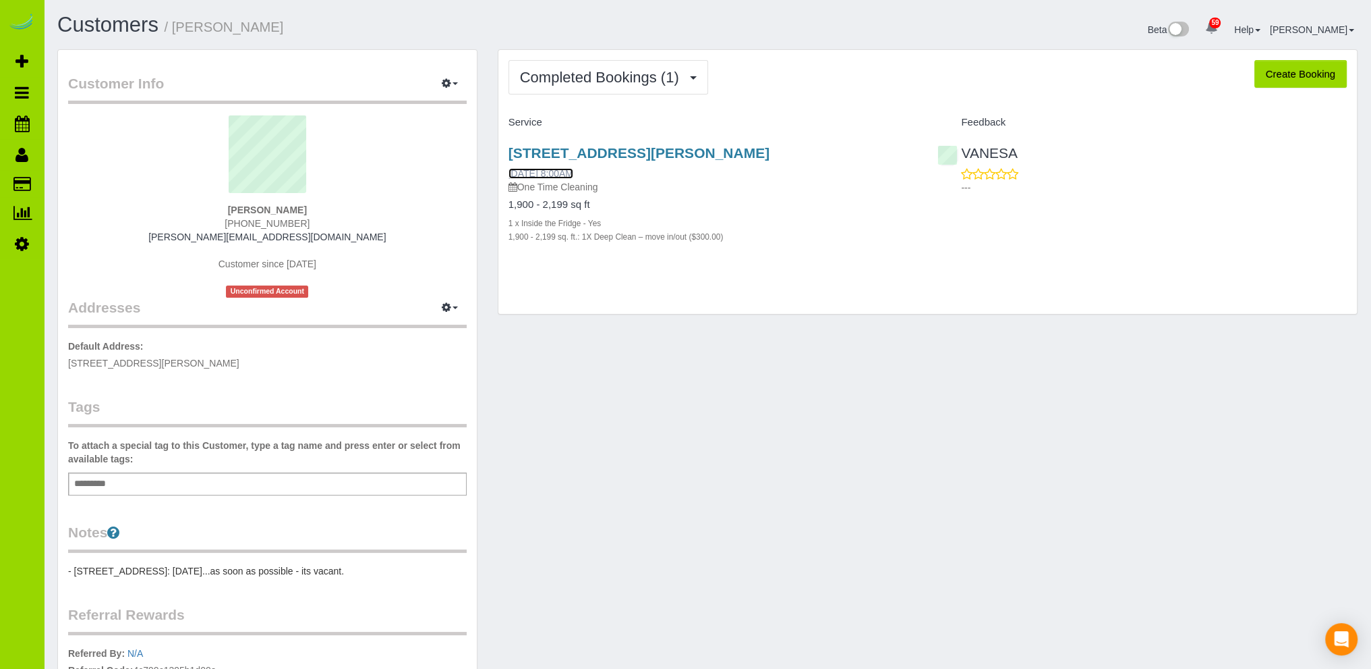
click at [573, 171] on link "06/04/2025 8:00AM" at bounding box center [541, 173] width 65 height 11
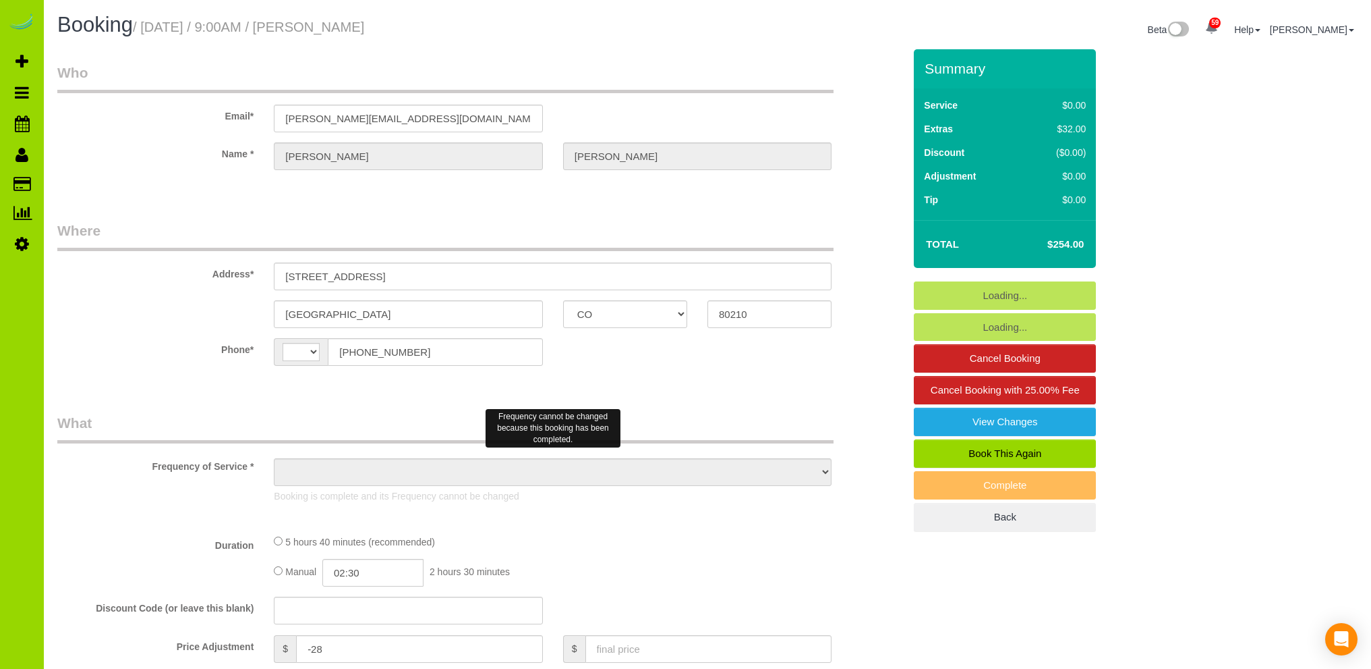
select select "CO"
select select "string:[GEOGRAPHIC_DATA]"
select select "object:814"
select select "string:fspay-d34bdf9c-3a3f-48ab-b12b-c003c6cd6ac4"
select select "number:4"
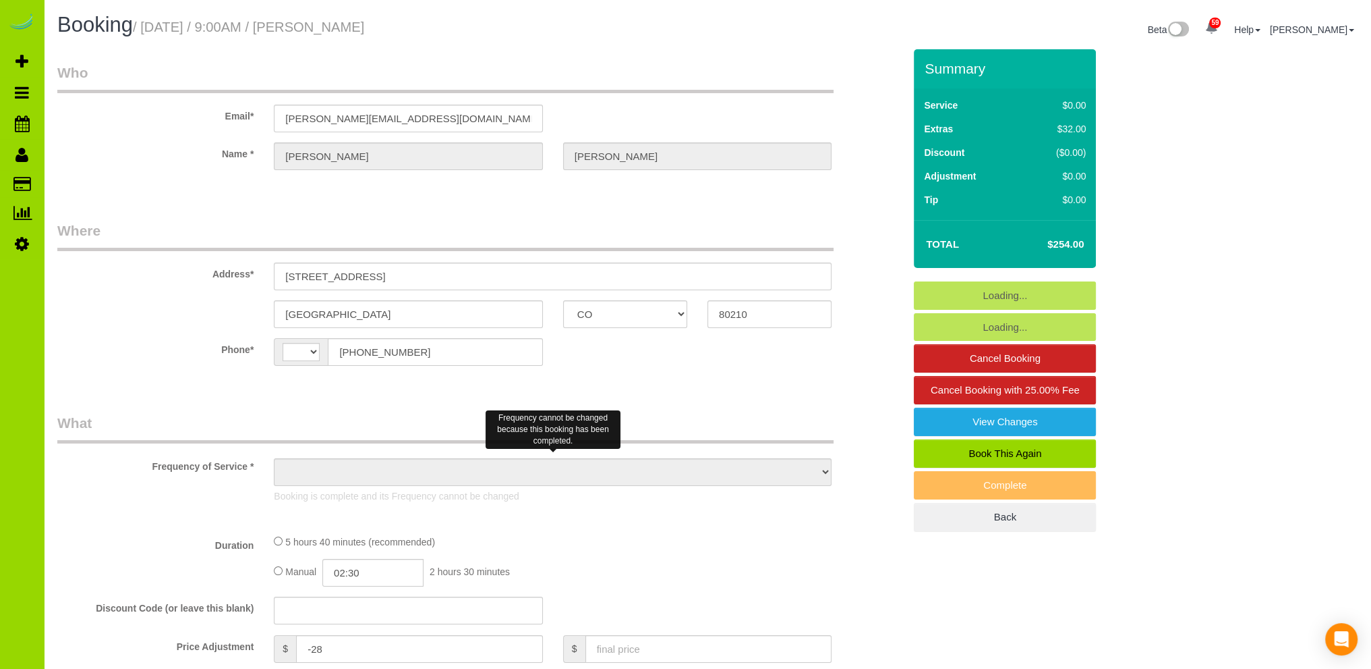
select select "number:13"
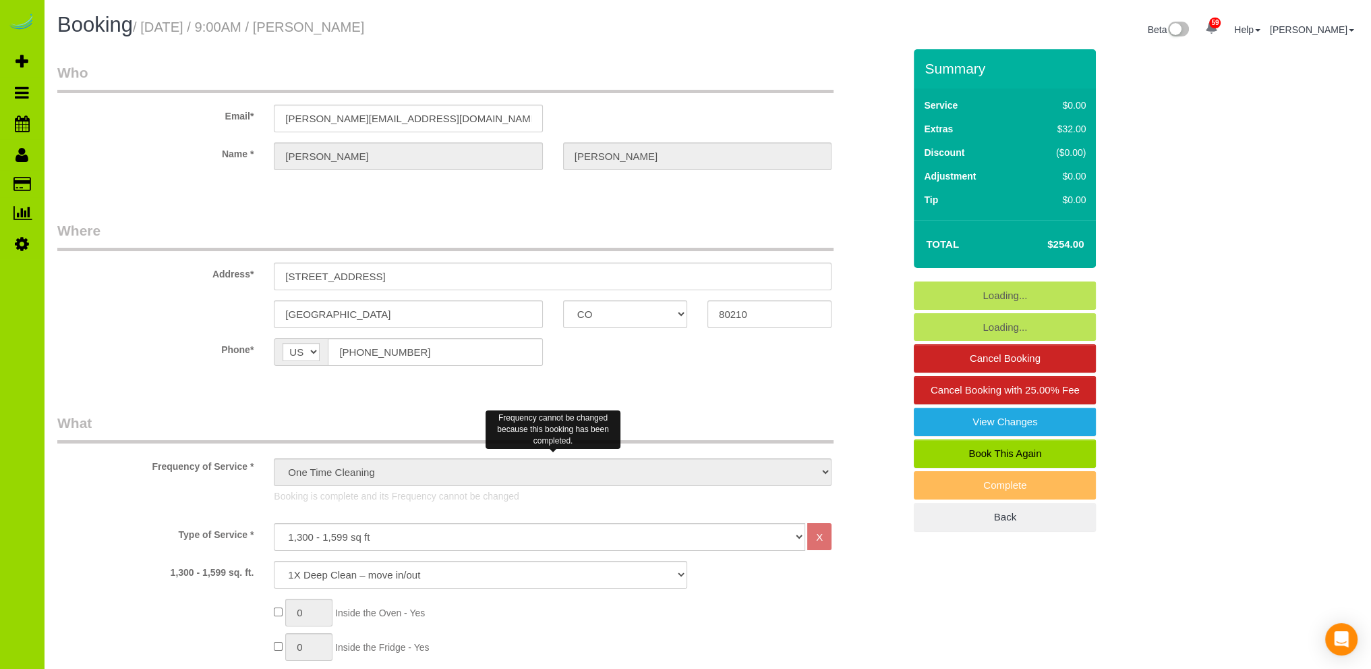
select select "object:1144"
select select "spot1"
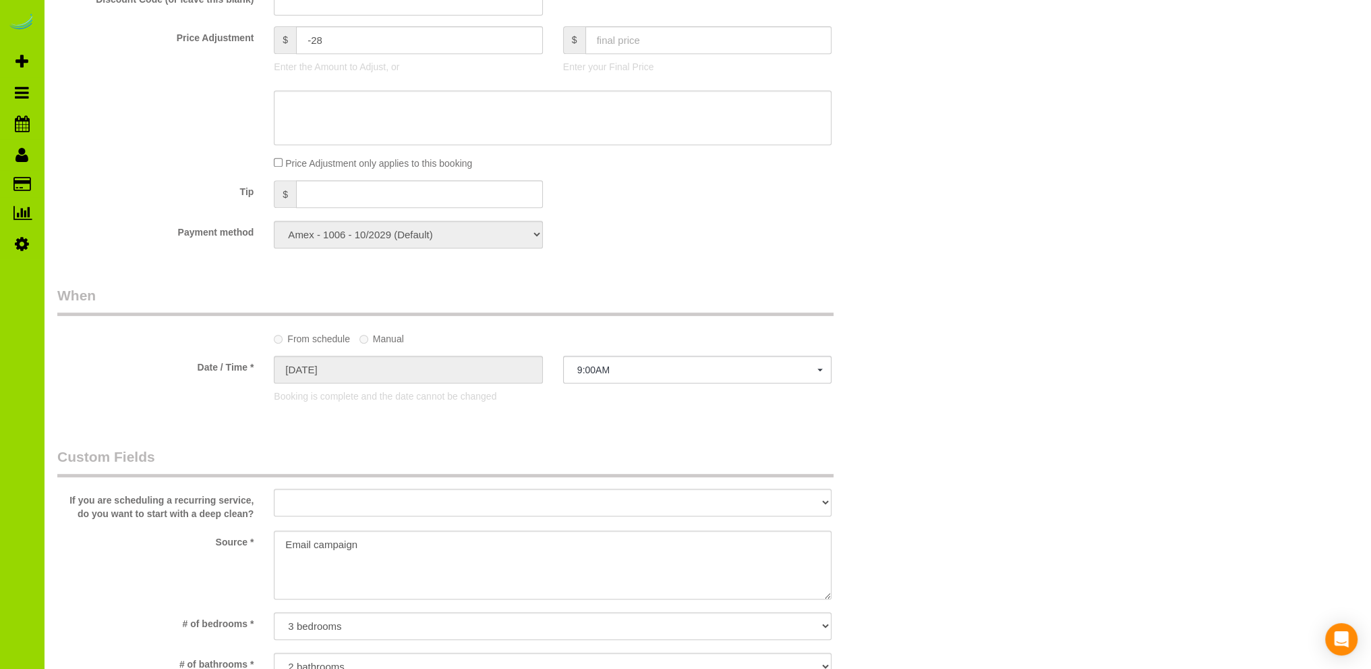
scroll to position [944, 0]
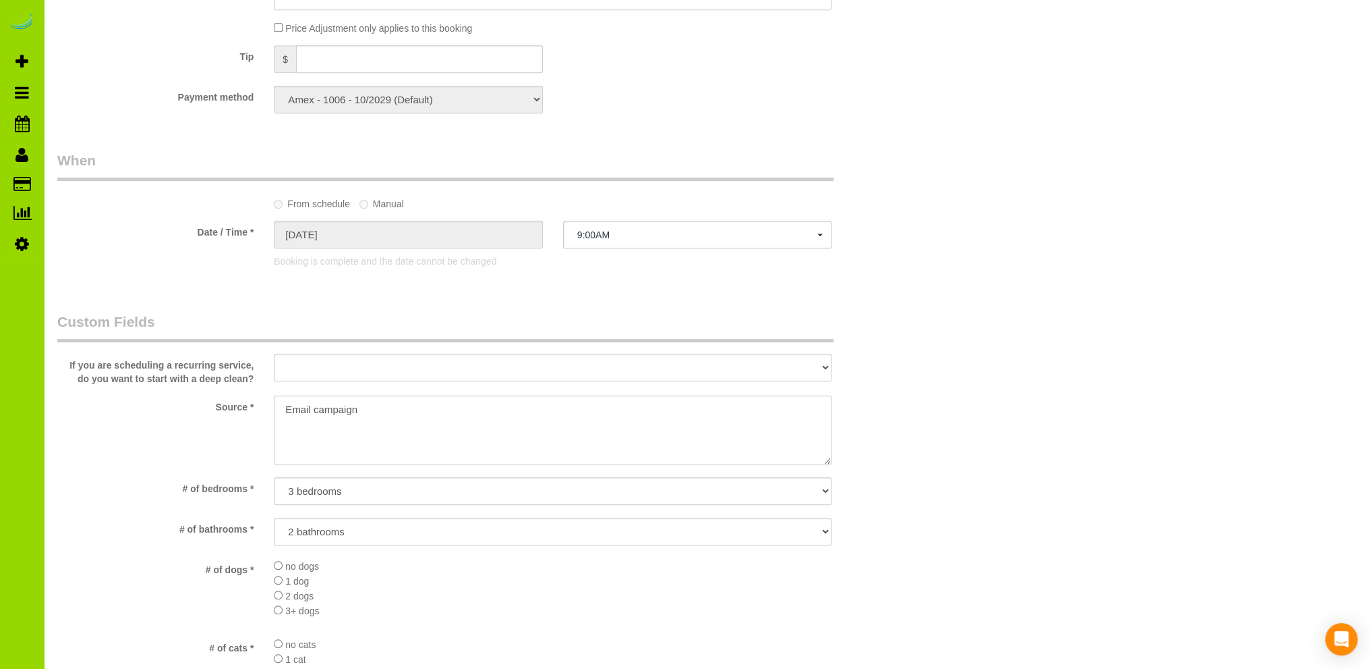
click at [386, 410] on textarea at bounding box center [553, 429] width 558 height 69
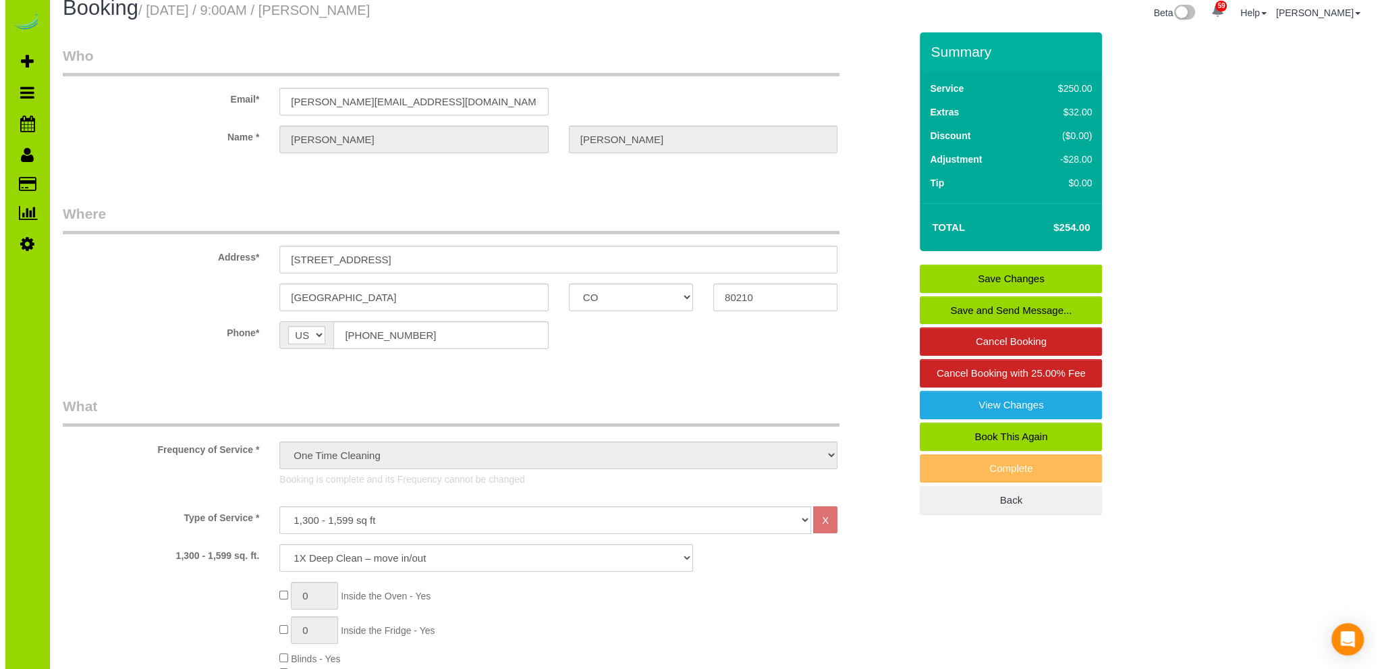
scroll to position [0, 0]
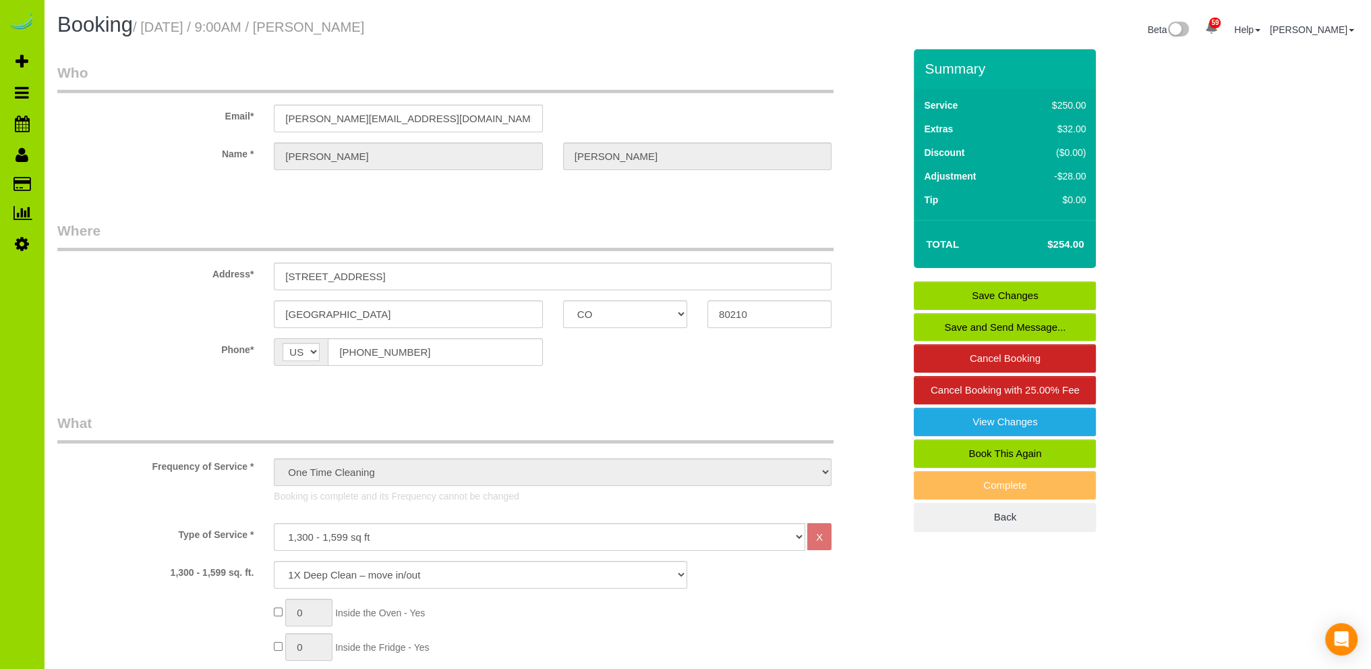
type textarea "Email campaign - Realtor."
click at [998, 420] on link "View Changes" at bounding box center [1005, 421] width 182 height 28
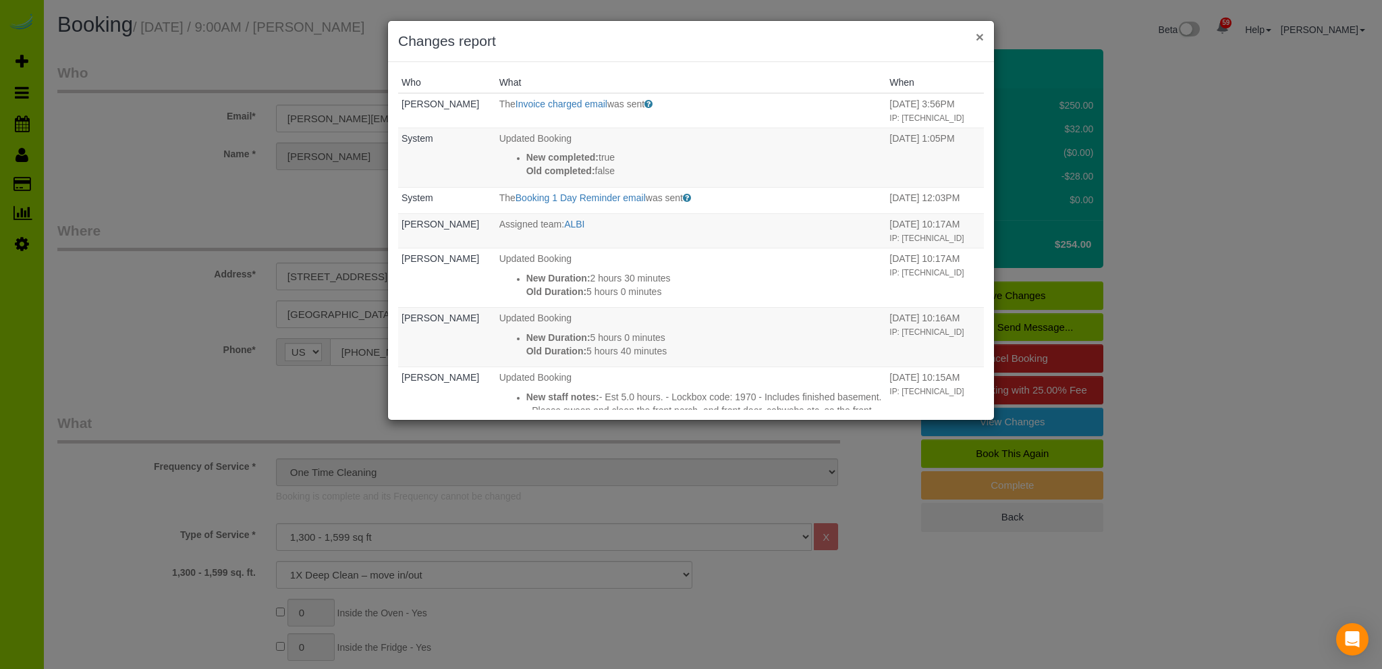
click at [980, 34] on button "×" at bounding box center [979, 37] width 8 height 14
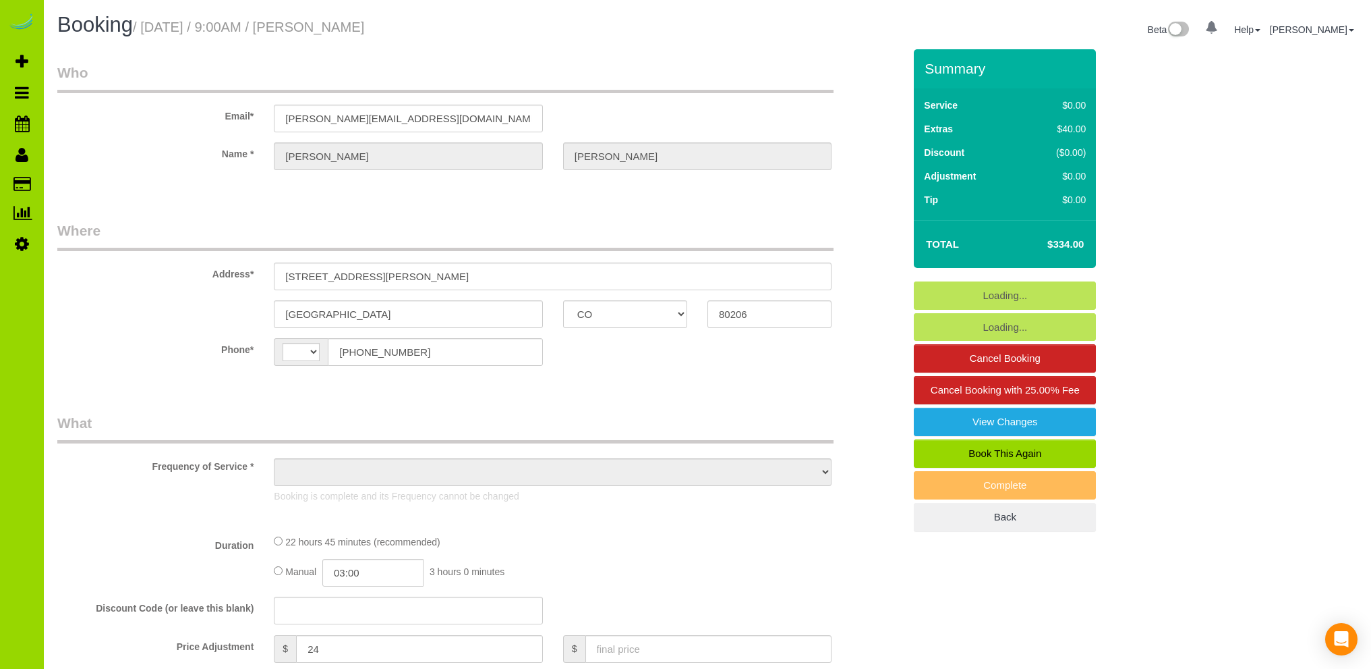
select select "CO"
select select "string:[GEOGRAPHIC_DATA]"
select select "object:811"
select select "string:fspay-02ff0bb3-9ccf-430b-a3dc-3f42a692856e"
select select "object:815"
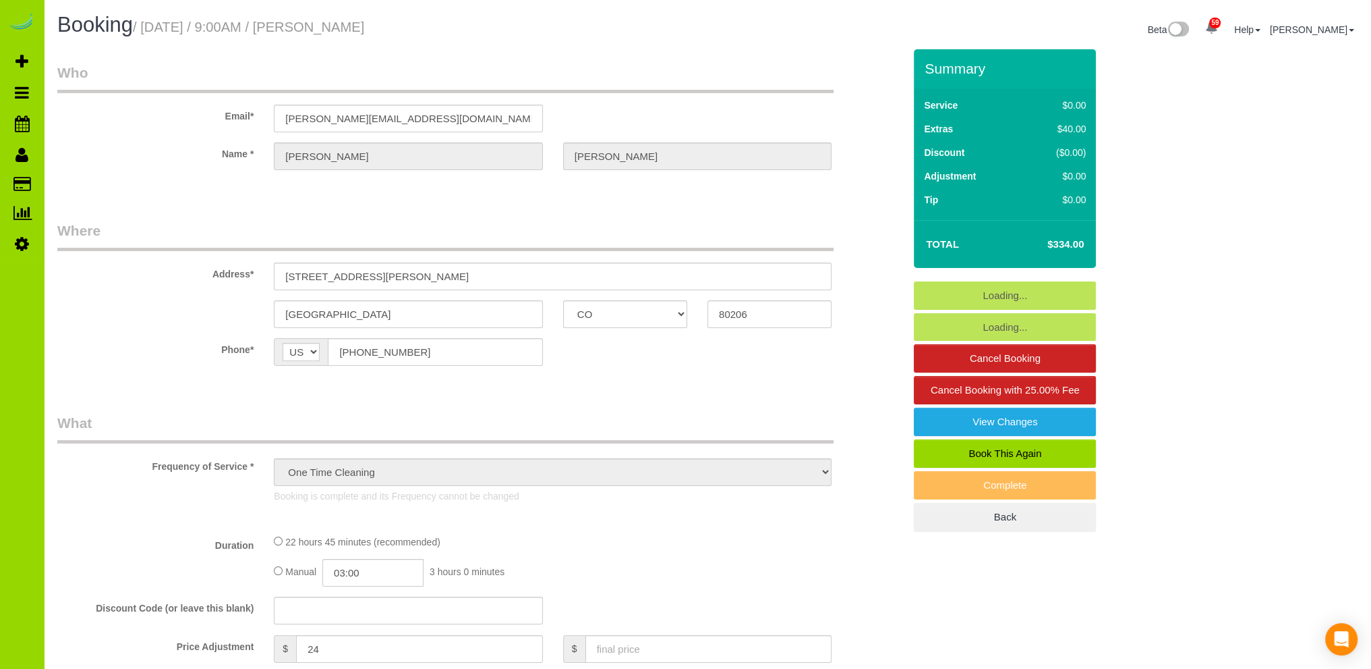
select select "4"
select select "spot1"
select select "number:5"
select select "number:19"
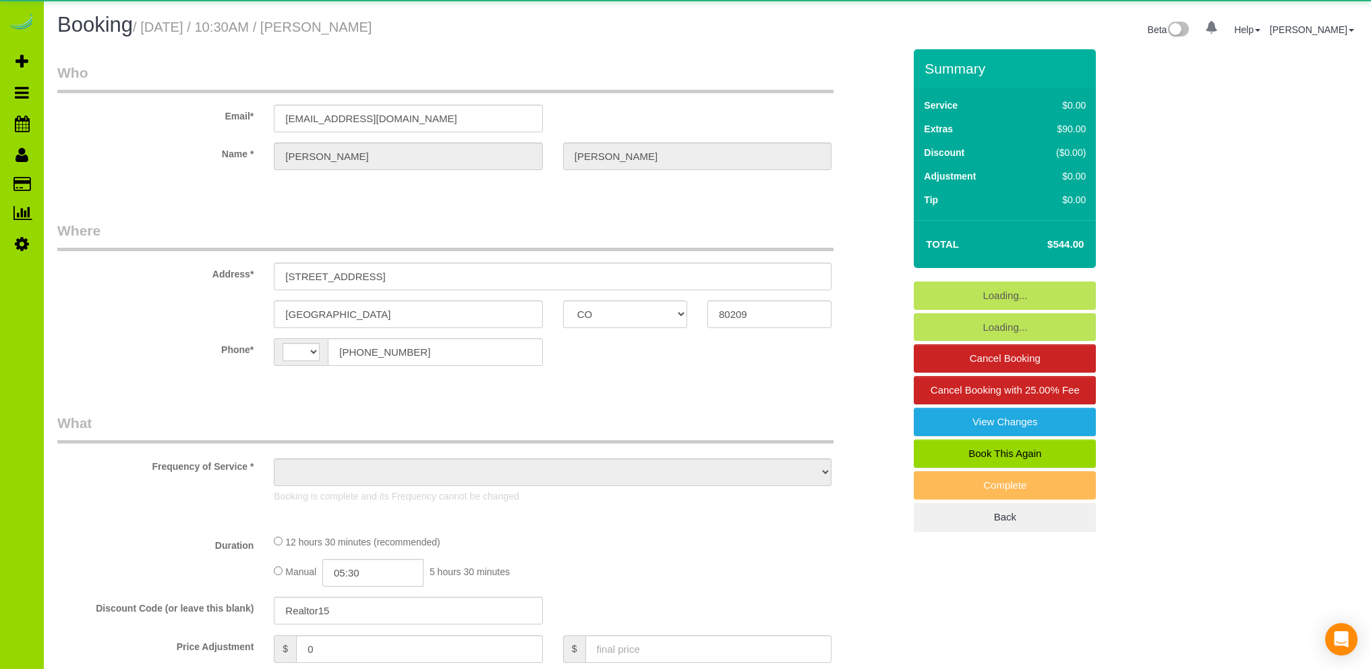
select select "CO"
select select "string:[GEOGRAPHIC_DATA]"
select select "string:fspay-9ba63815-c179-424f-9782-6d69bcfb6dc7"
select select "number:5"
select select "number:19"
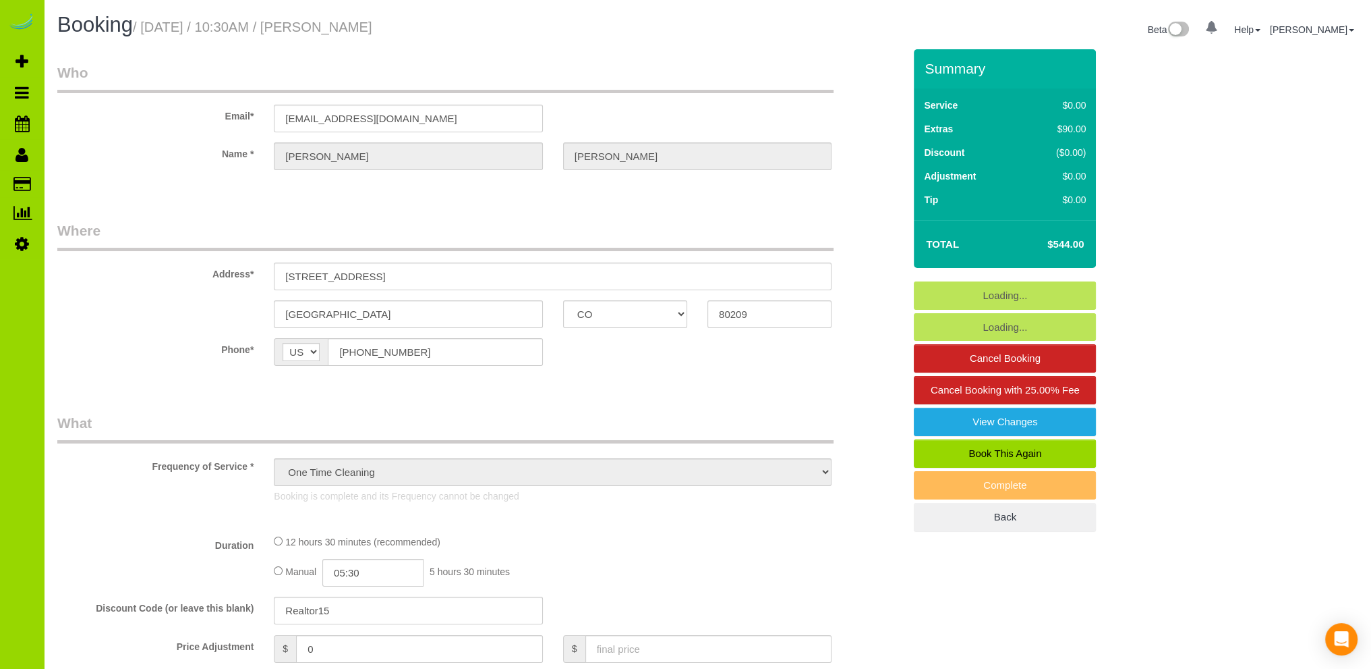
select select "object:1227"
select select "spot1"
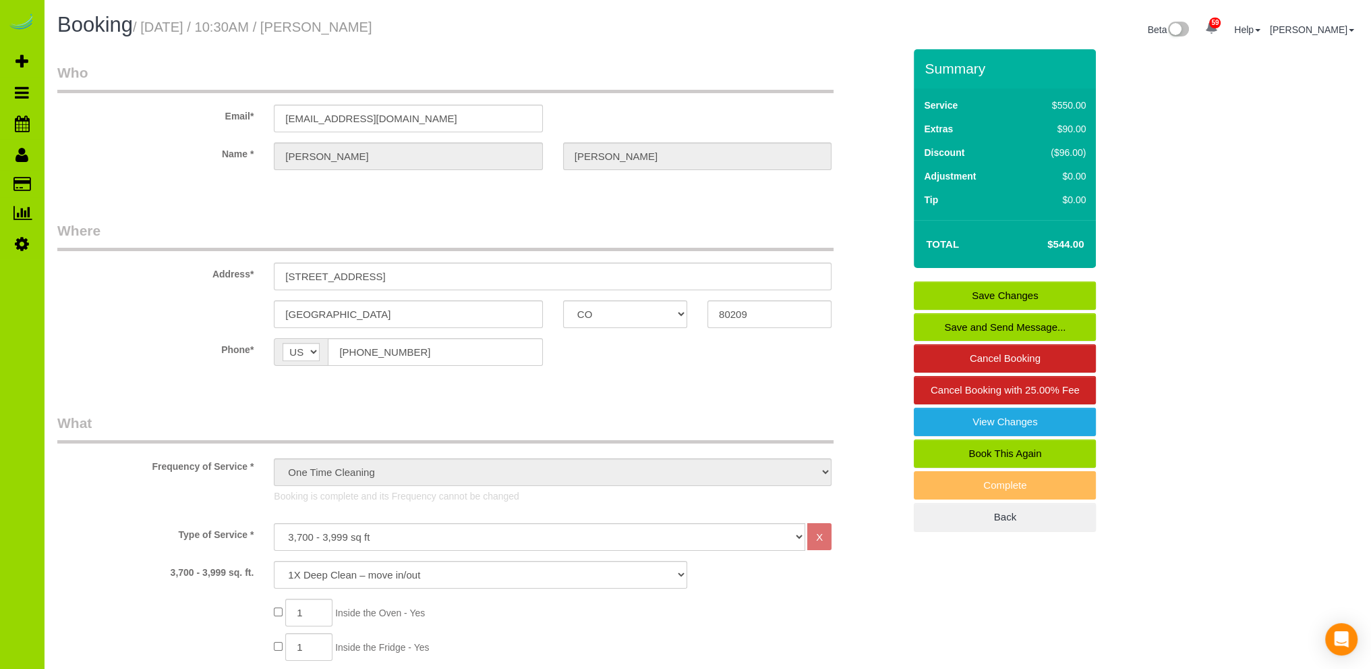
click at [991, 417] on link "View Changes" at bounding box center [1005, 421] width 182 height 28
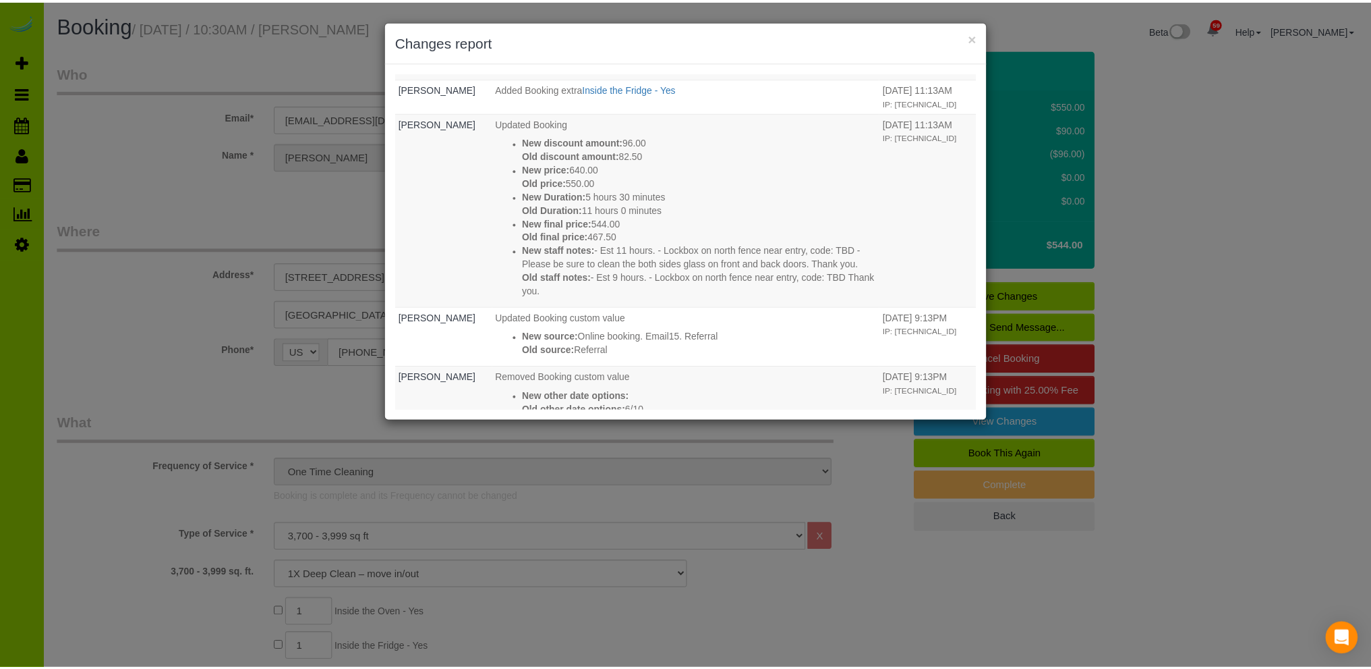
scroll to position [1545, 0]
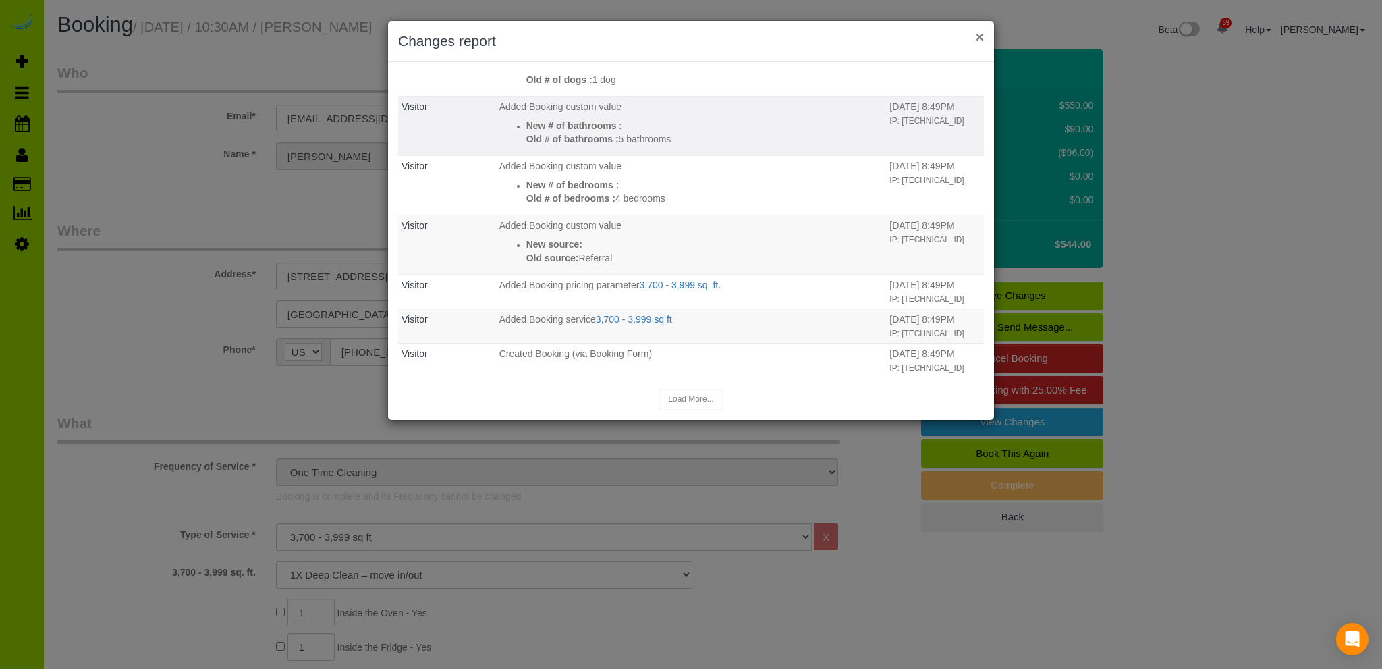
drag, startPoint x: 979, startPoint y: 35, endPoint x: 958, endPoint y: 56, distance: 30.1
click at [980, 35] on button "×" at bounding box center [979, 37] width 8 height 14
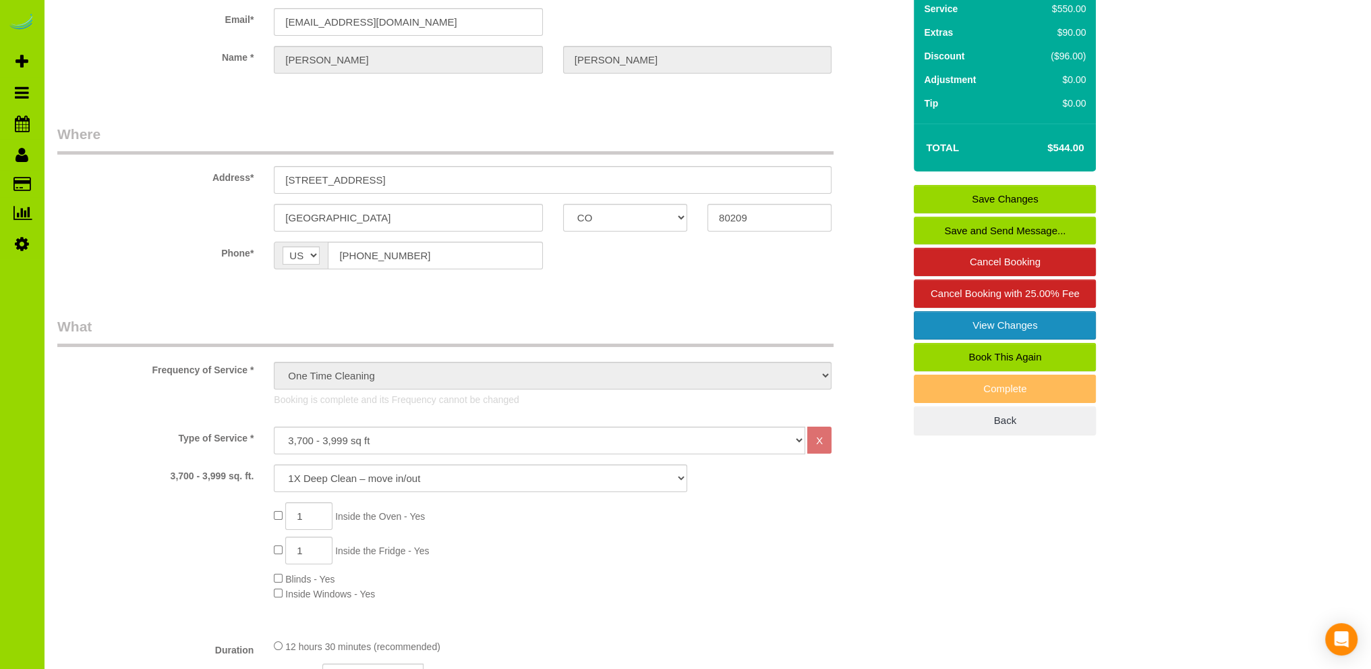
scroll to position [135, 0]
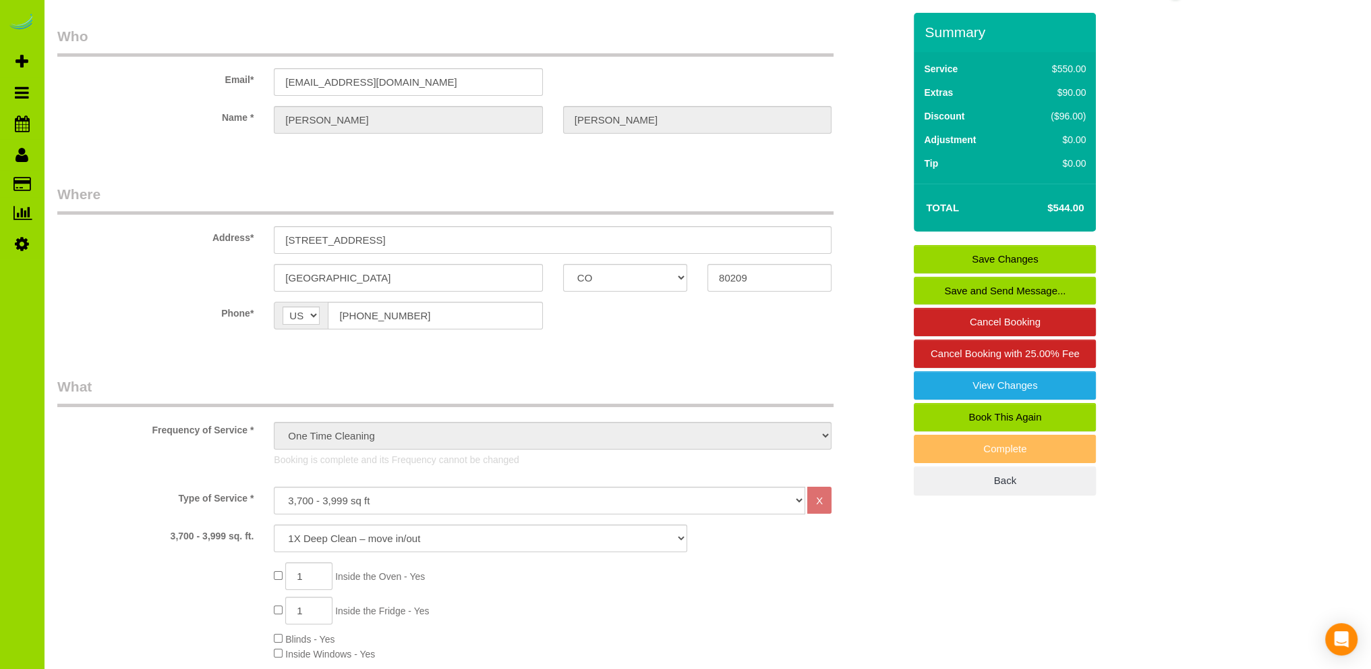
scroll to position [0, 0]
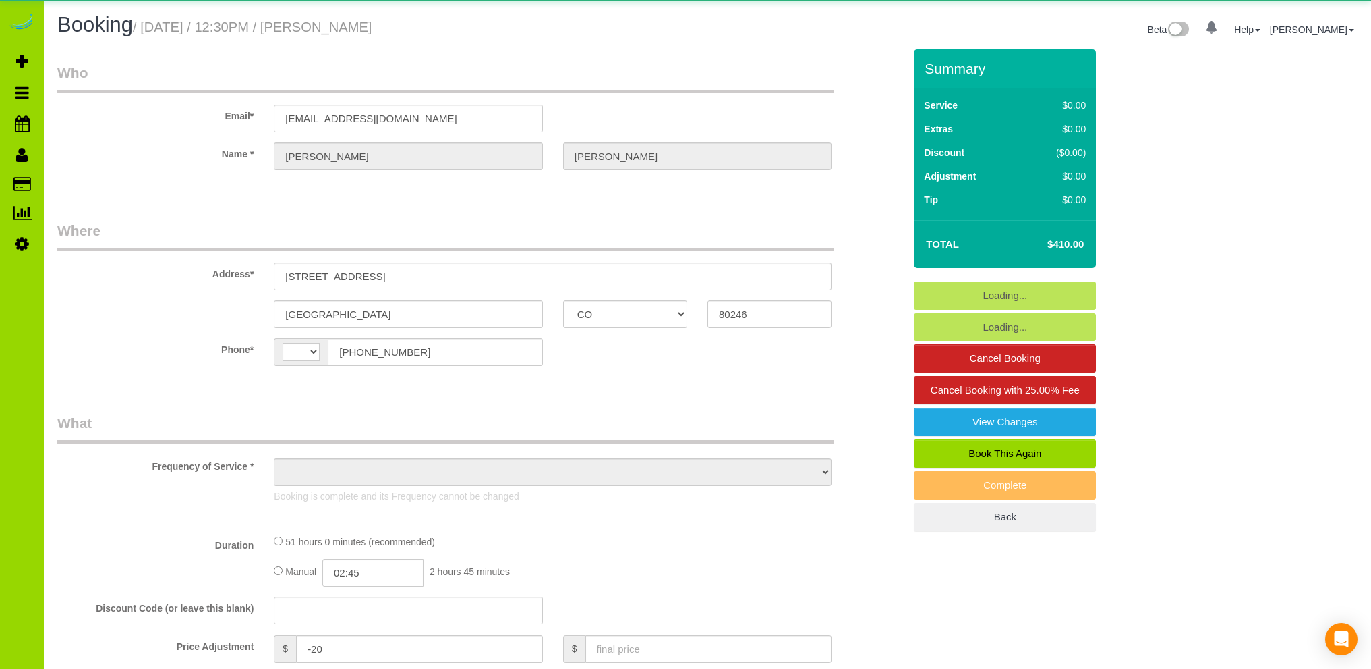
select select "CO"
select select "string:fspay-9ba63815-c179-424f-9782-6d69bcfb6dc7"
select select "string:[GEOGRAPHIC_DATA]"
select select "object:1227"
select select "spot1"
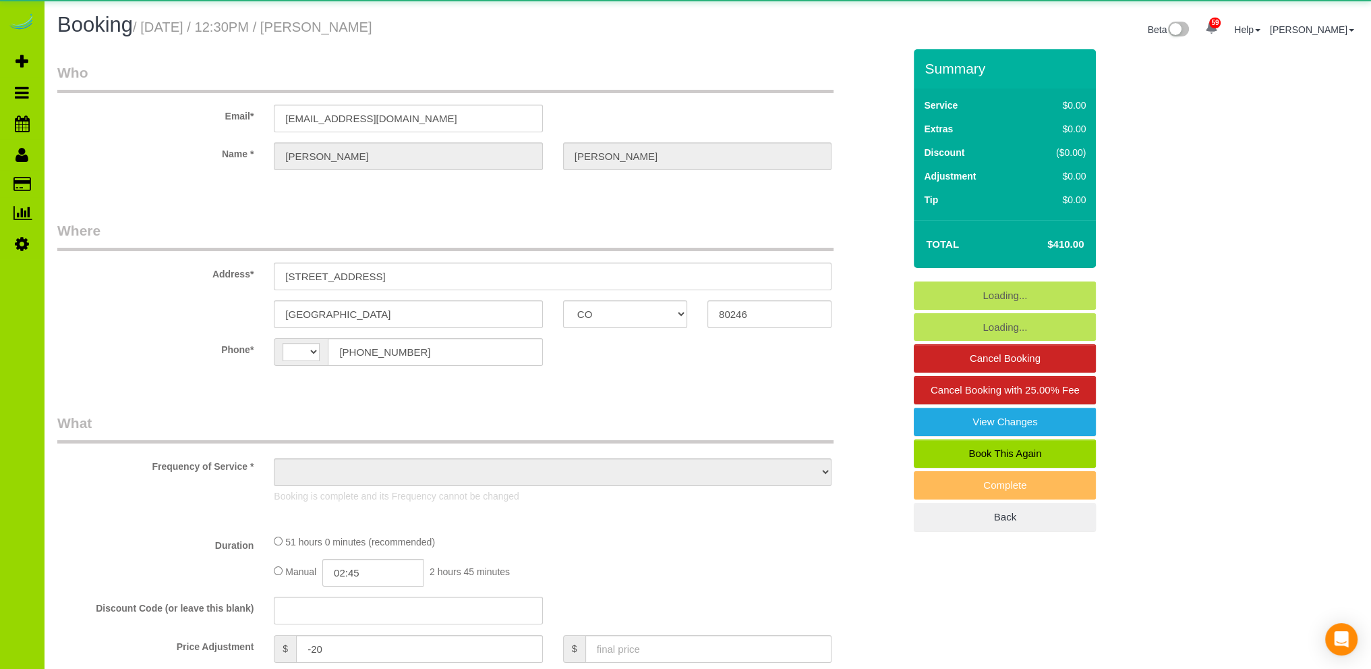
select select "number:6"
select select "number:20"
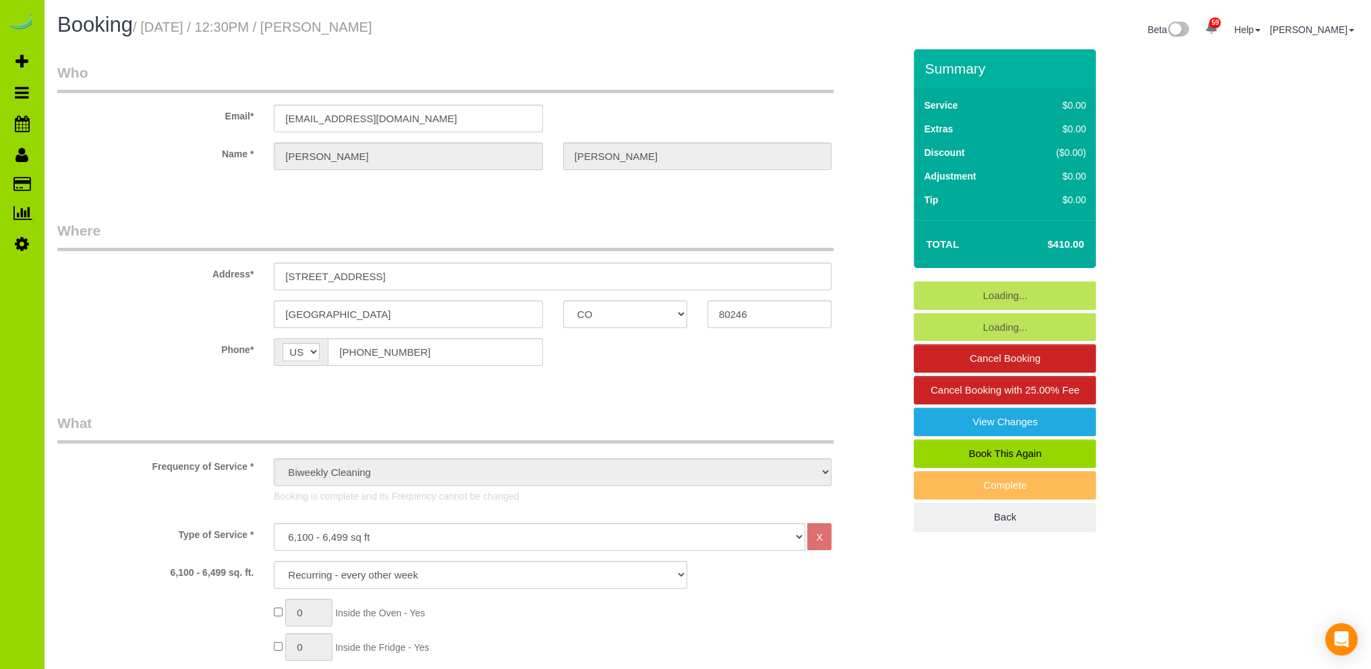
select select "spot6"
select select "6"
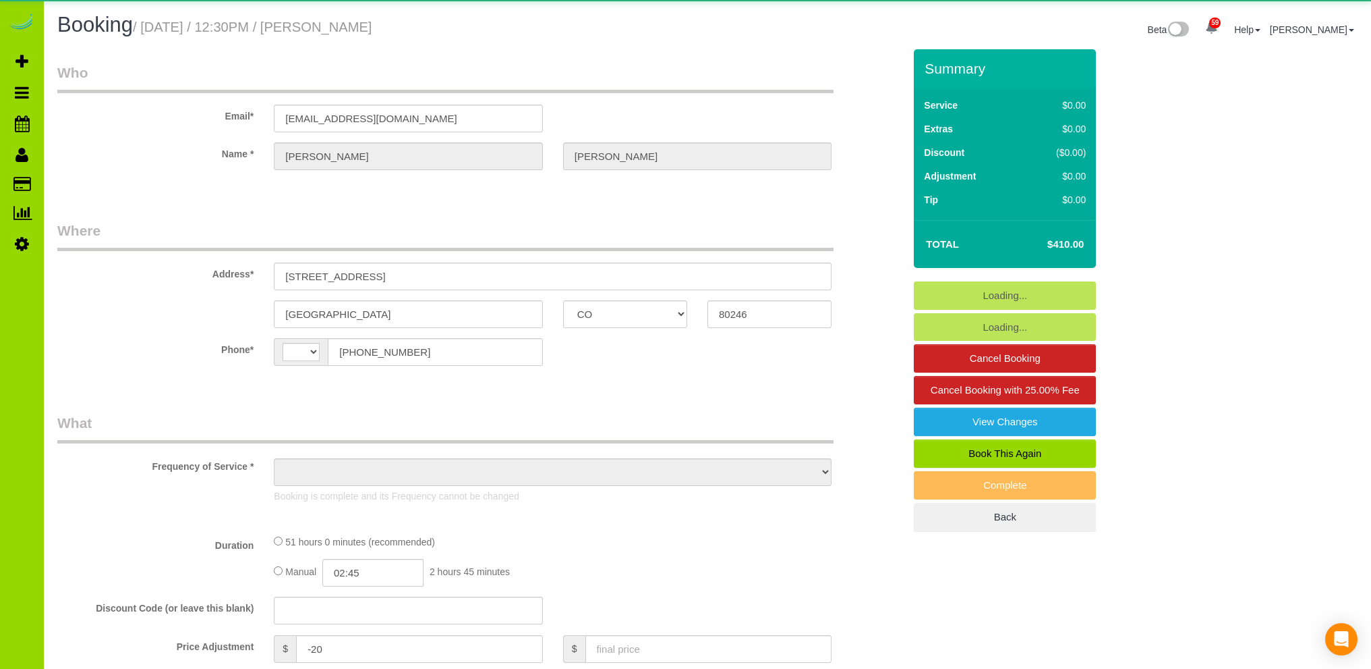
select select "CO"
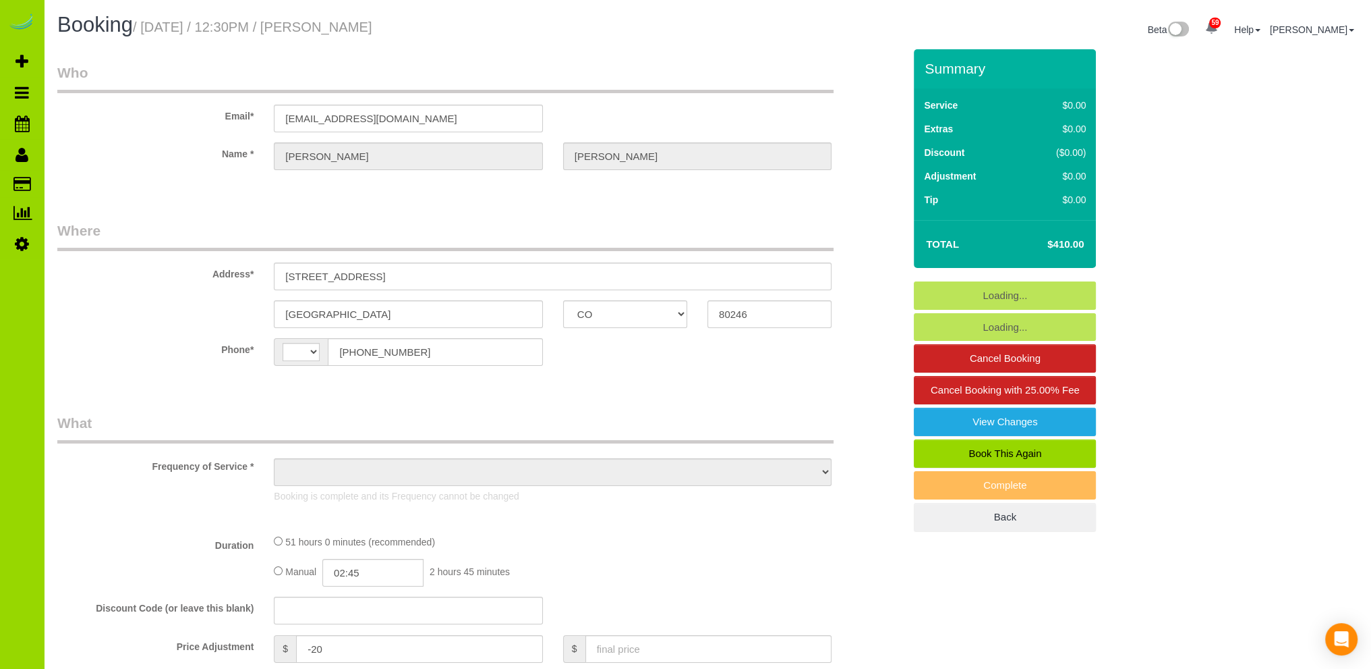
select select "string:[GEOGRAPHIC_DATA]"
select select "object:1073"
select select "number:6"
select select "number:20"
select select "object:1227"
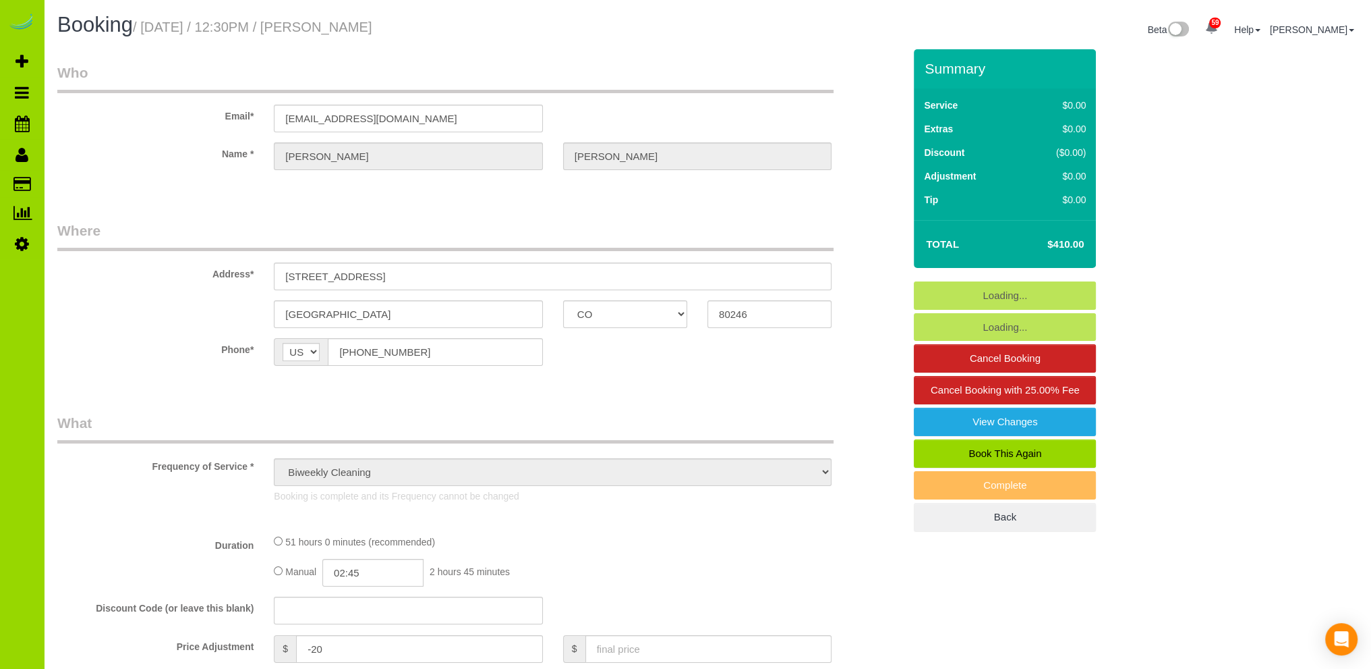
select select "string:fspay-9ba63815-c179-424f-9782-6d69bcfb6dc7"
select select "6"
select select "spot1"
select select "CO"
select select "string:[GEOGRAPHIC_DATA]"
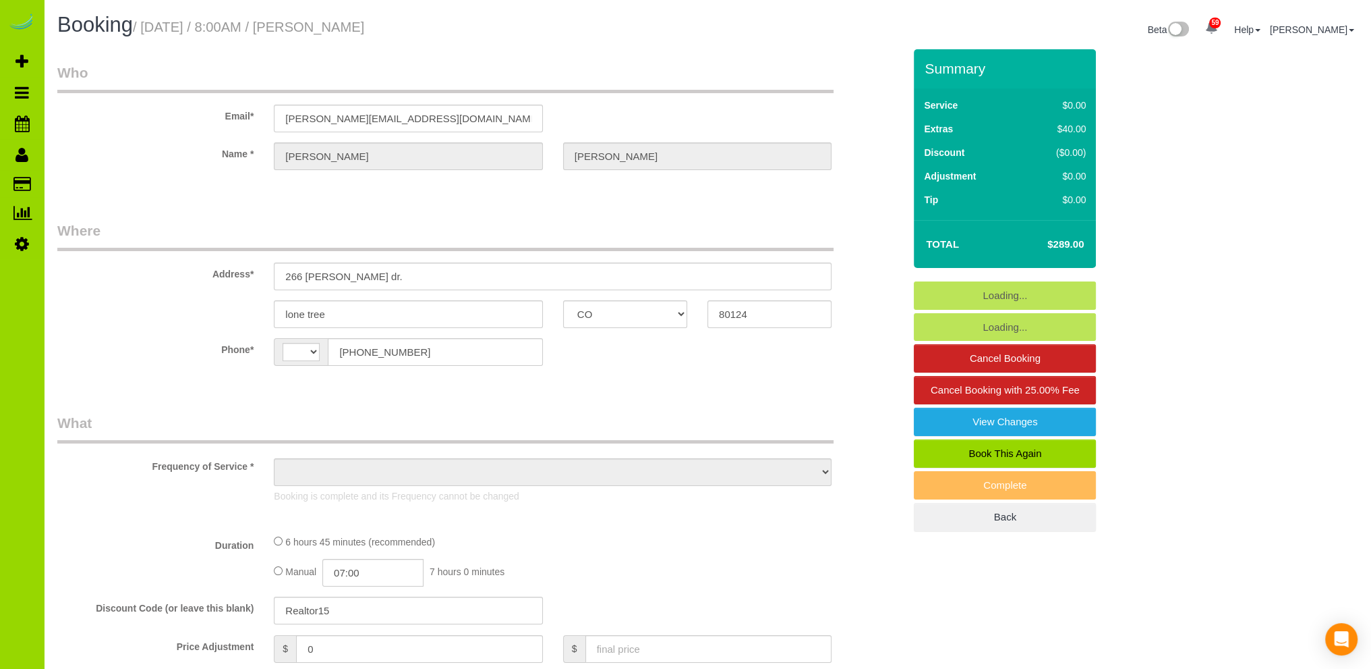
select select "object:826"
select select "string:fspay-f6f492ac-d612-4523-99ec-f9332214c984"
select select "number:6"
select select "number:13"
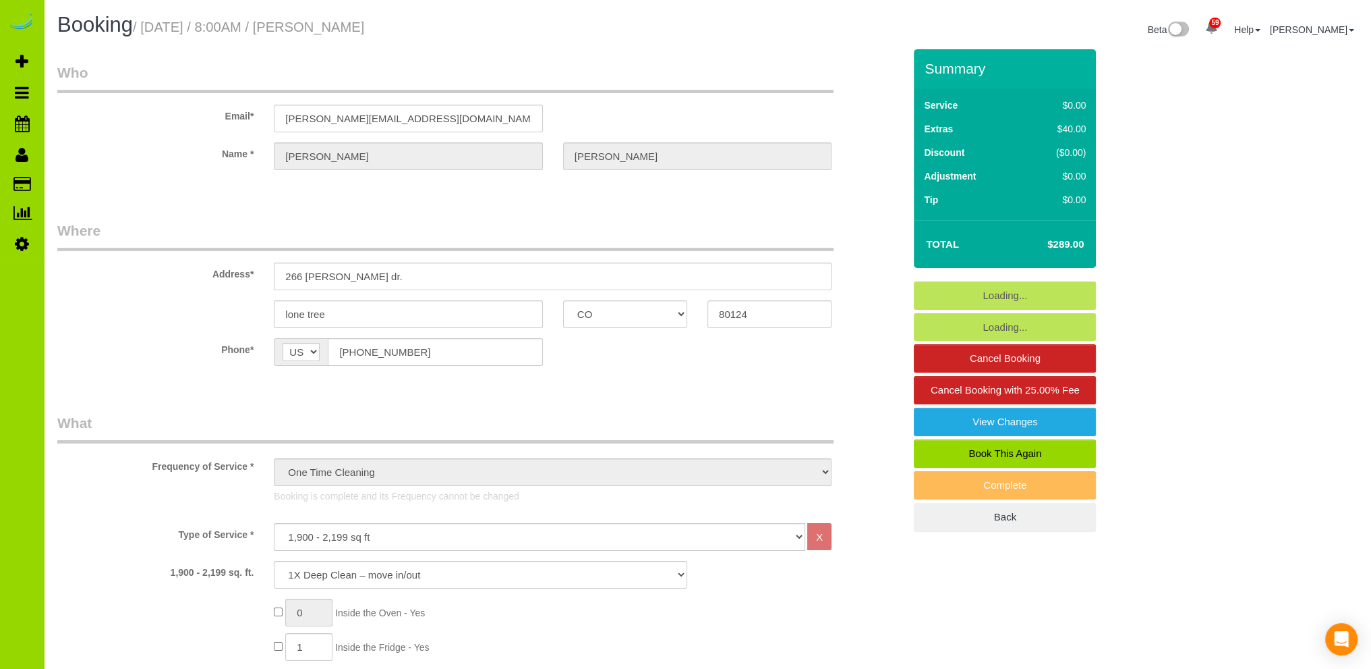
select select "object:1238"
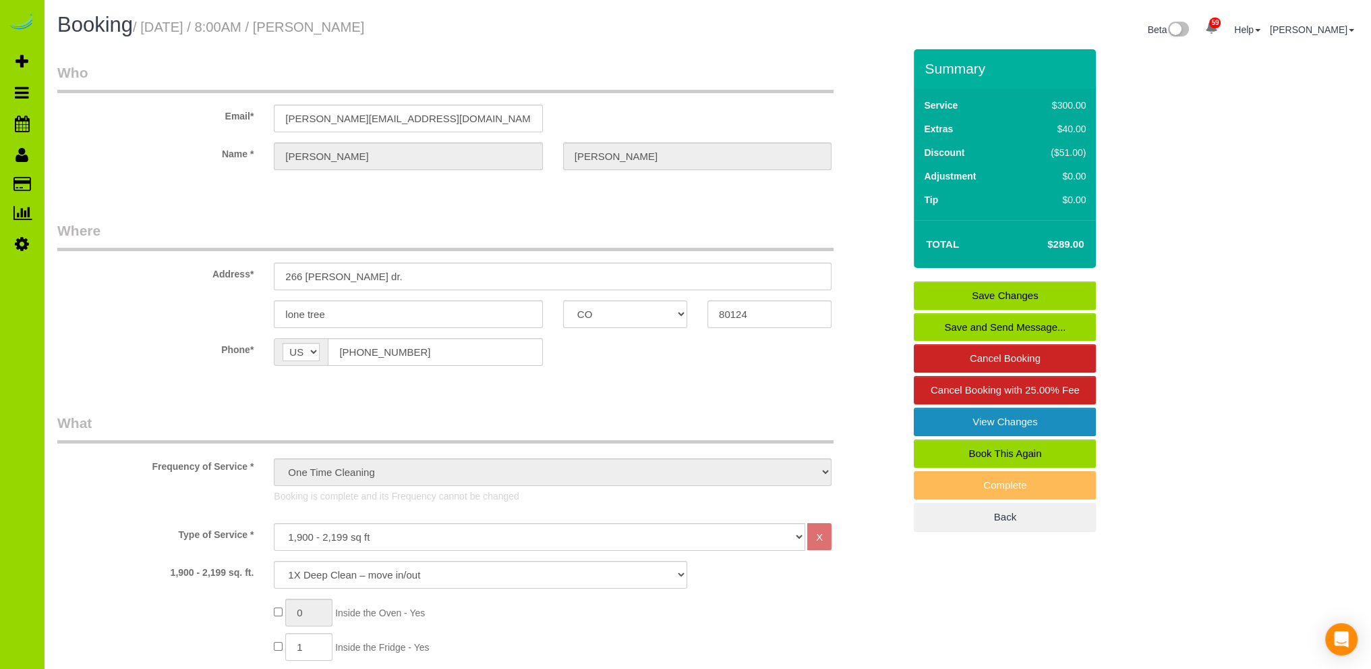
click at [1015, 418] on link "View Changes" at bounding box center [1005, 421] width 182 height 28
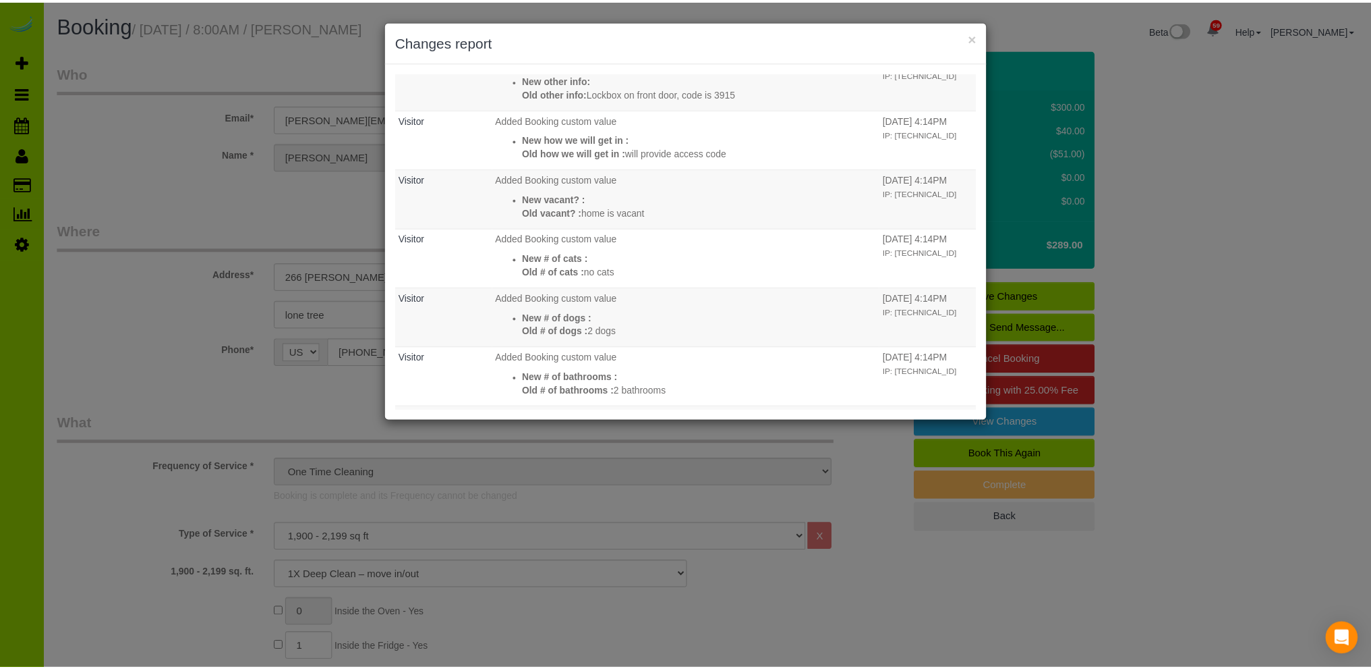
scroll to position [587, 0]
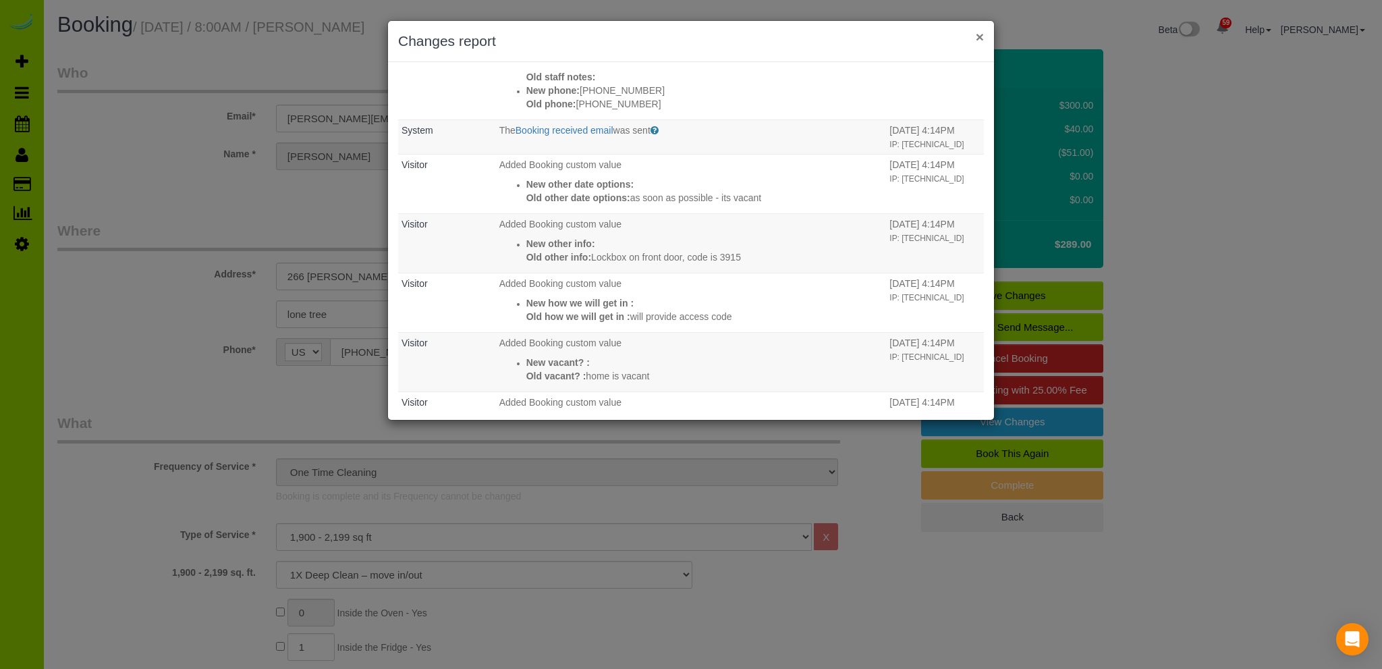
click at [981, 38] on button "×" at bounding box center [979, 37] width 8 height 14
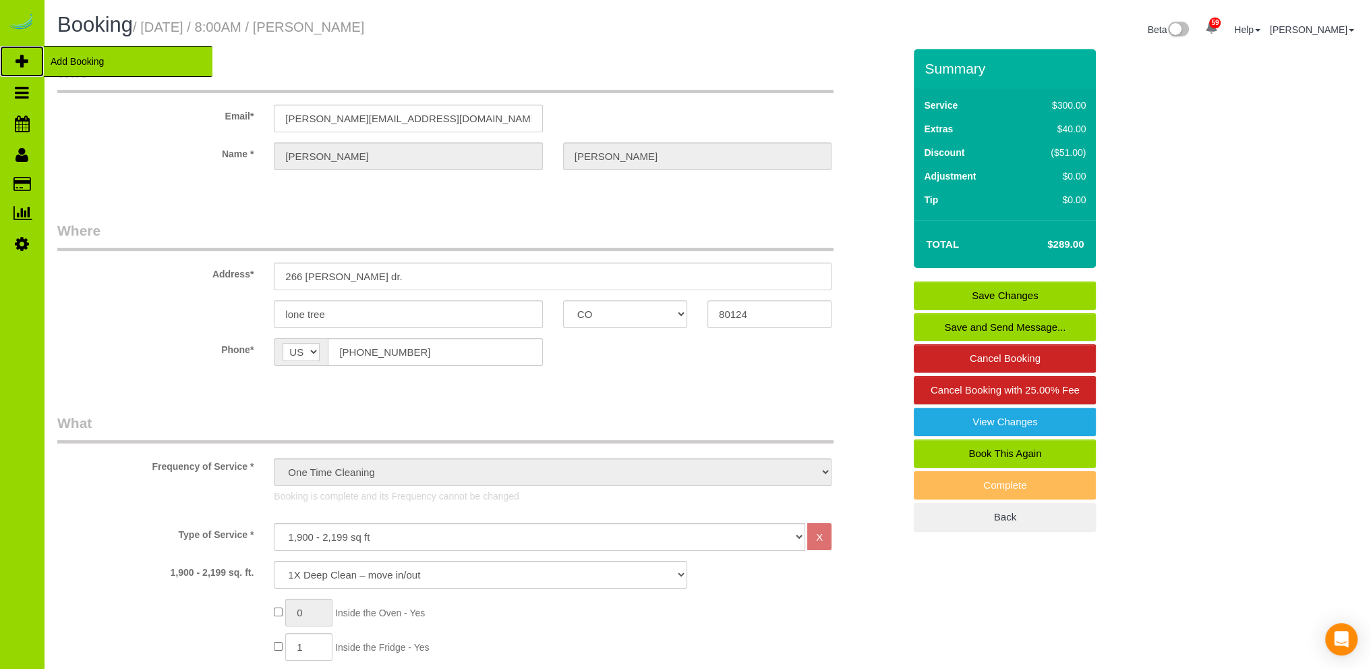
click at [67, 59] on span "Add Booking" at bounding box center [128, 61] width 169 height 31
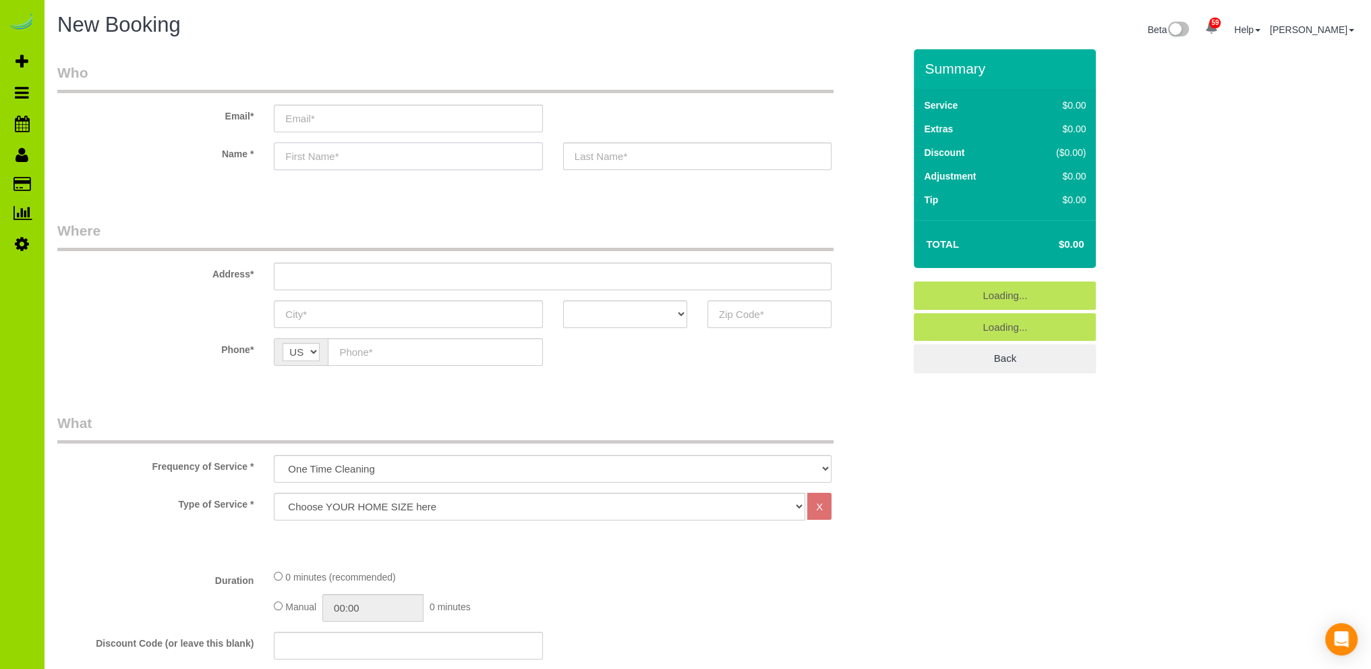
click at [313, 154] on input "text" at bounding box center [408, 156] width 268 height 28
select select "object:2288"
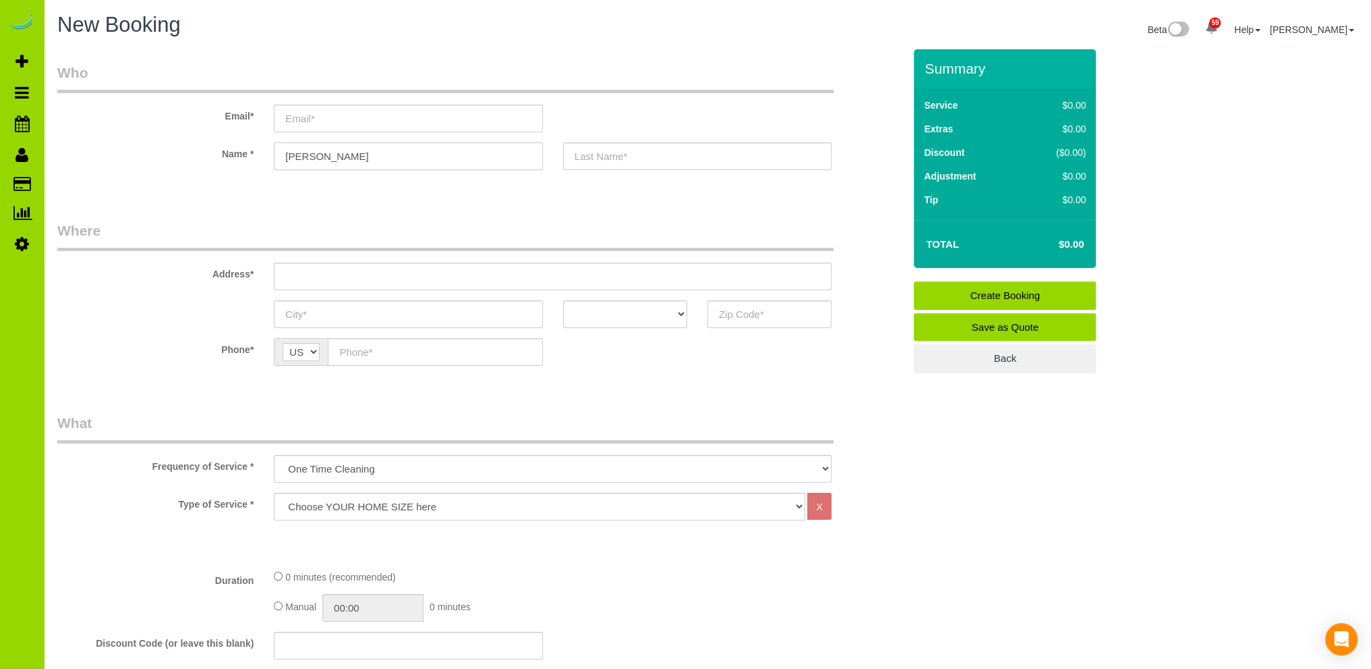
type input "Gabrielle"
click at [629, 154] on input "text" at bounding box center [697, 156] width 268 height 28
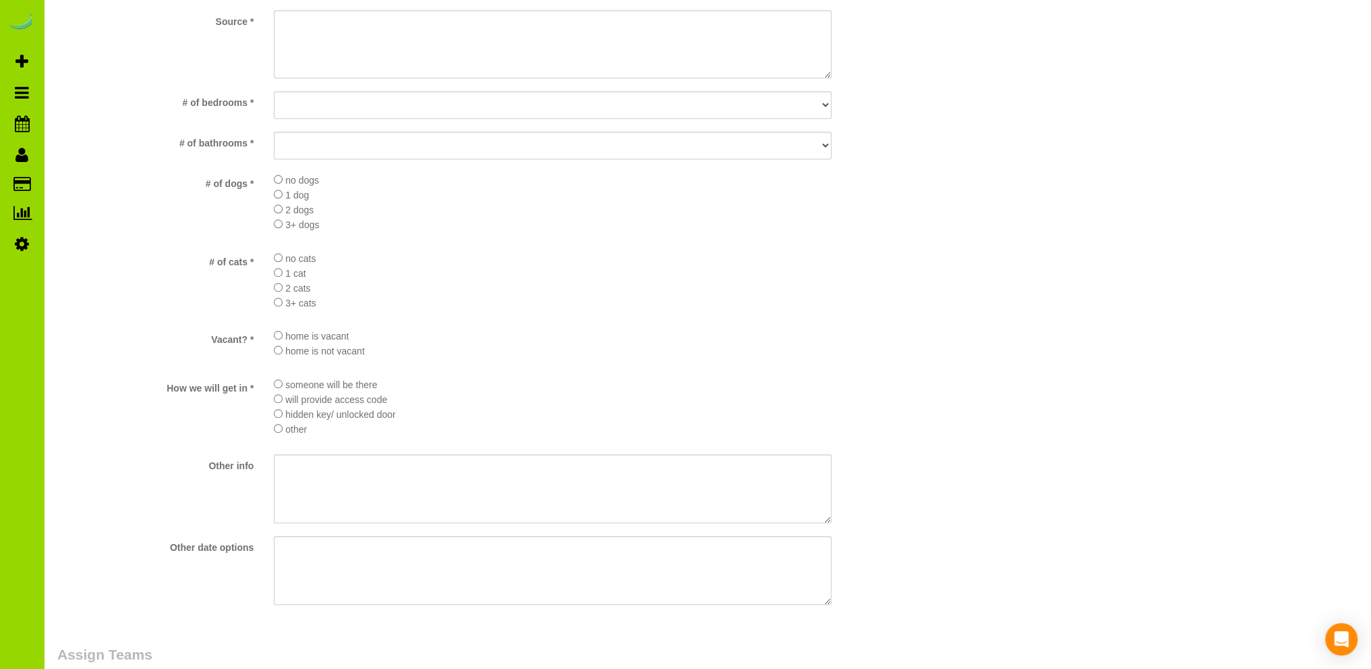
scroll to position [1079, 0]
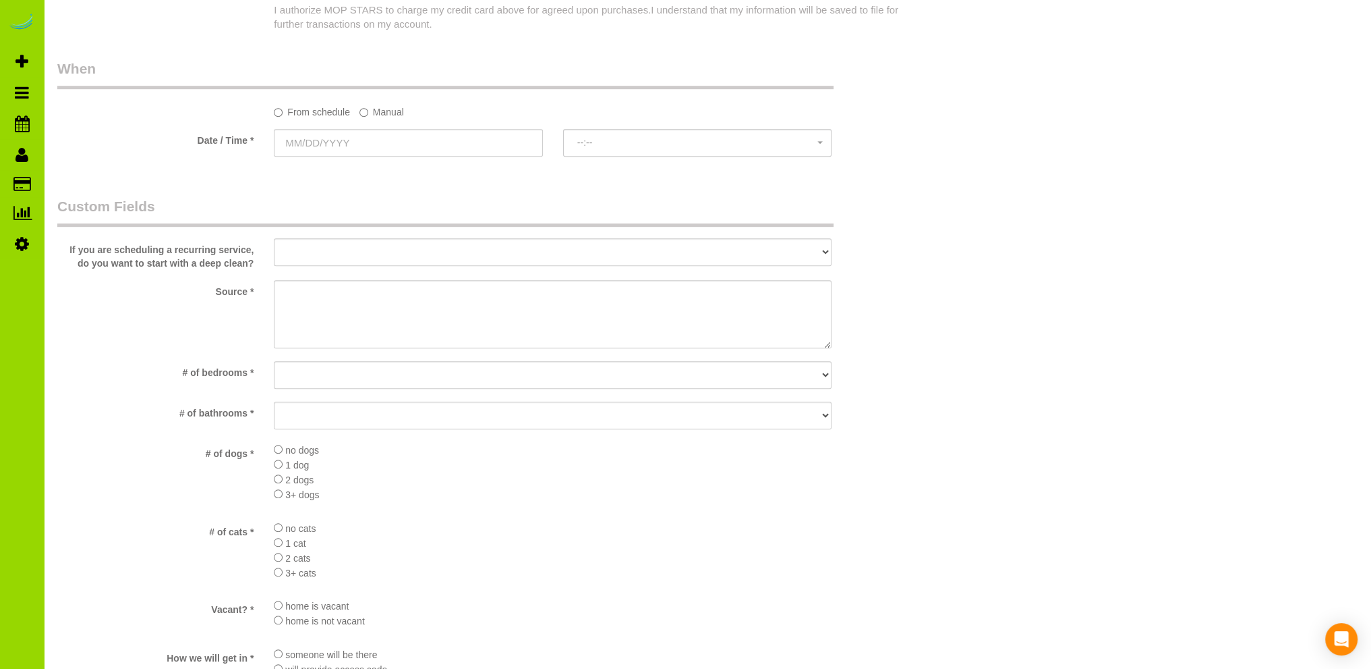
type input "Jenson"
click at [324, 374] on select "No bedrooms 1 bedroom 2 bedrooms 3 bedrooms 4 bedrooms 5 bedrooms 6 bedrooms 7 …" at bounding box center [553, 375] width 558 height 28
select select "number:3"
click at [274, 361] on select "No bedrooms 1 bedroom 2 bedrooms 3 bedrooms 4 bedrooms 5 bedrooms 6 bedrooms 7 …" at bounding box center [553, 375] width 558 height 28
click at [318, 407] on select "No bathrooms 1 bathrooms 1.5 bathrooms 2 bathrooms 2.5 bathrooms 3 bathrooms 3.…" at bounding box center [553, 415] width 558 height 28
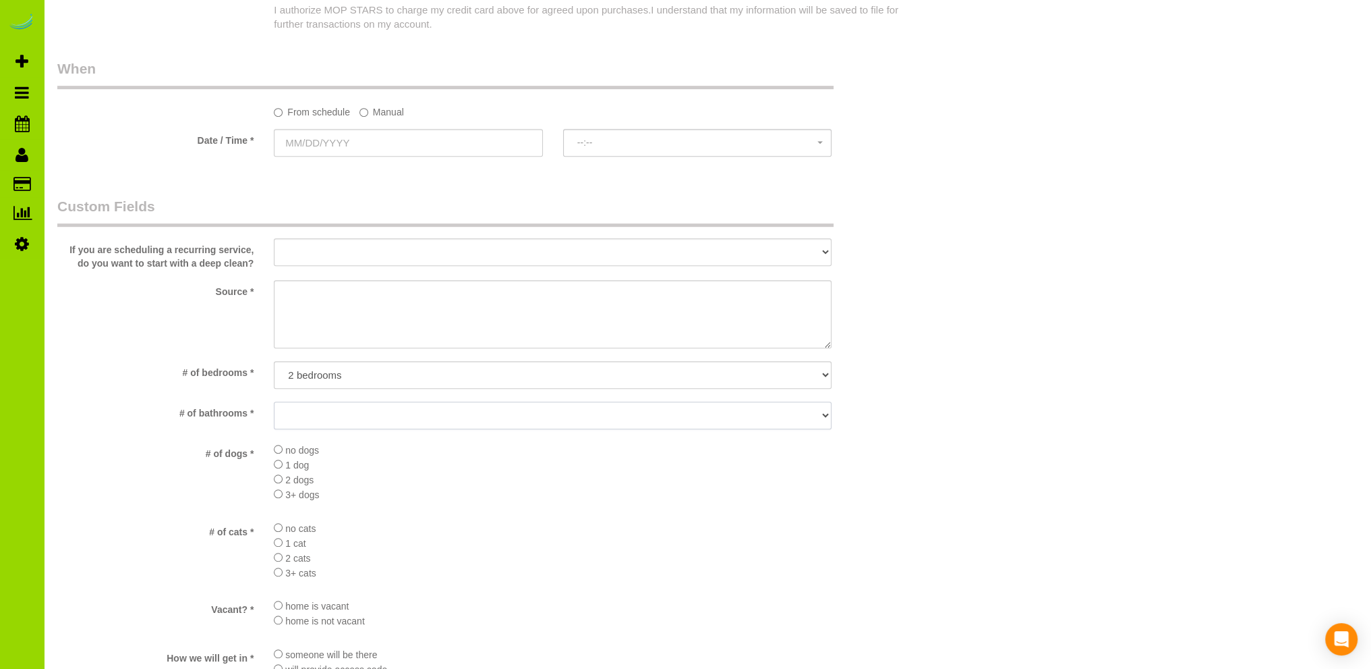
select select "number:11"
click at [274, 401] on select "No bathrooms 1 bathrooms 1.5 bathrooms 2 bathrooms 2.5 bathrooms 3 bathrooms 3.…" at bounding box center [553, 415] width 558 height 28
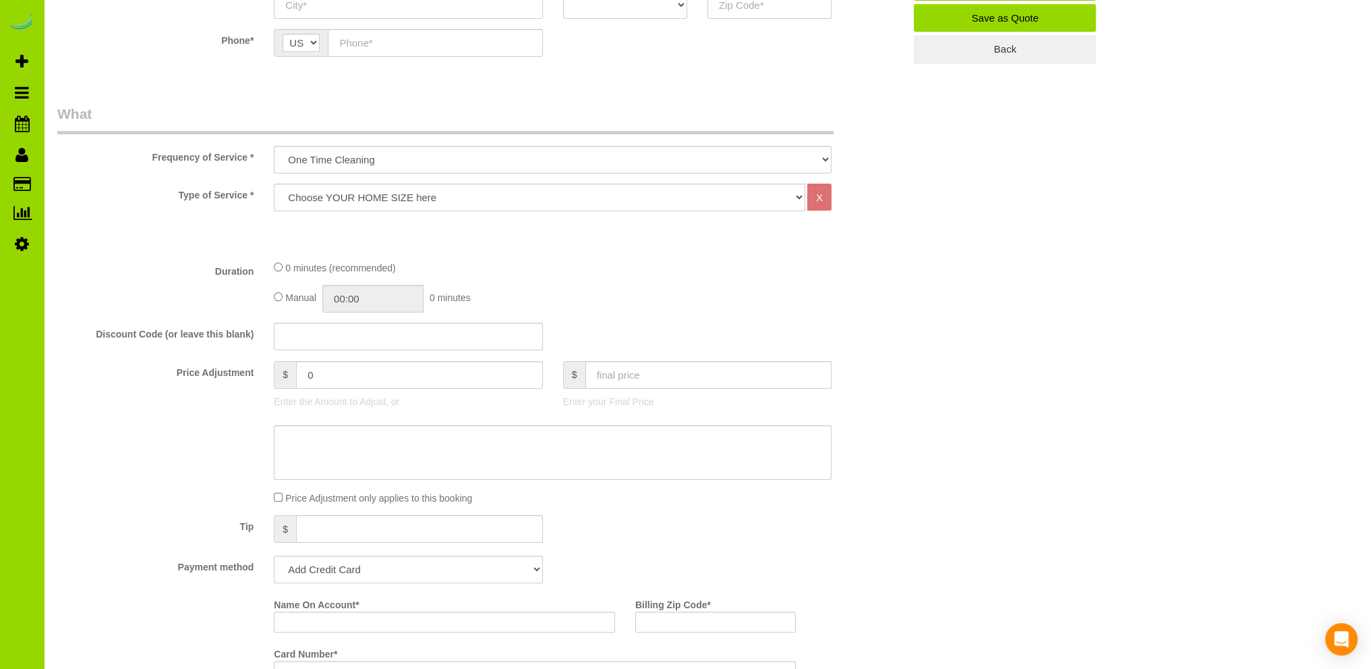
scroll to position [135, 0]
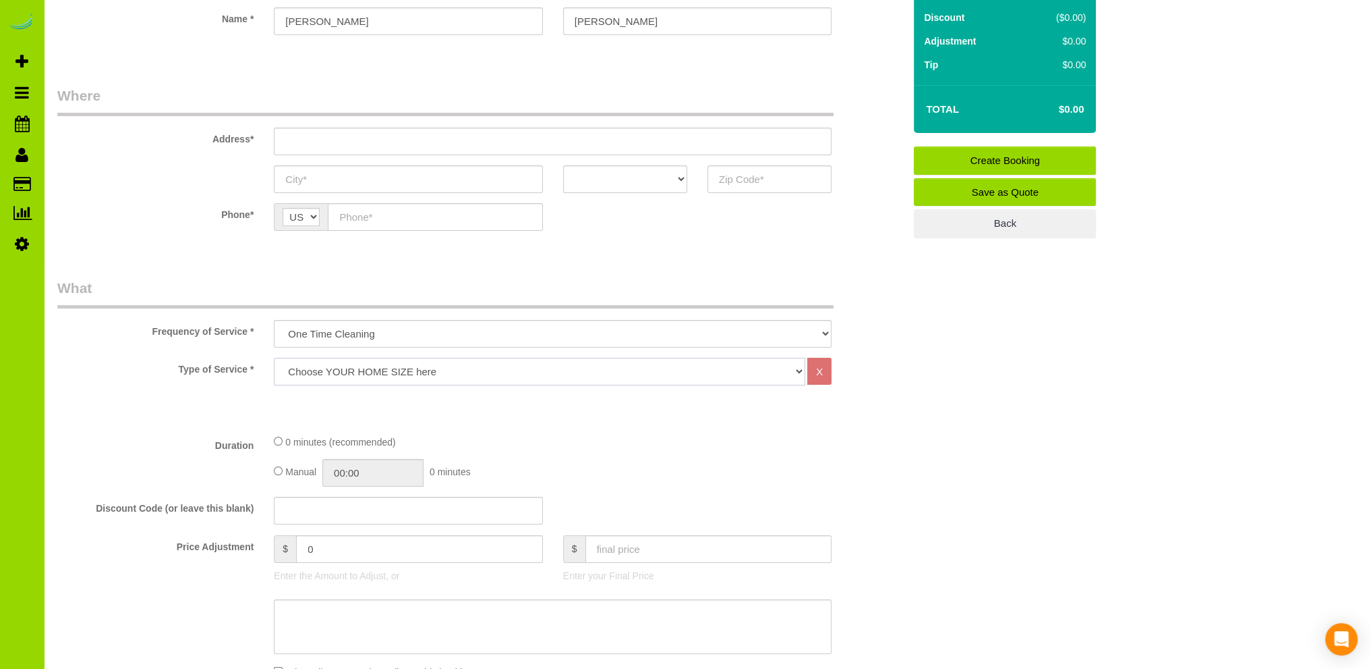
click at [372, 374] on select "Choose YOUR HOME SIZE here Hourly Cleaning 1 - 999 square feet 1,000 - 1,299 sq…" at bounding box center [540, 372] width 532 height 28
select select "34"
click at [274, 358] on select "Choose YOUR HOME SIZE here Hourly Cleaning 1 - 999 square feet 1,000 - 1,299 sq…" at bounding box center [540, 372] width 532 height 28
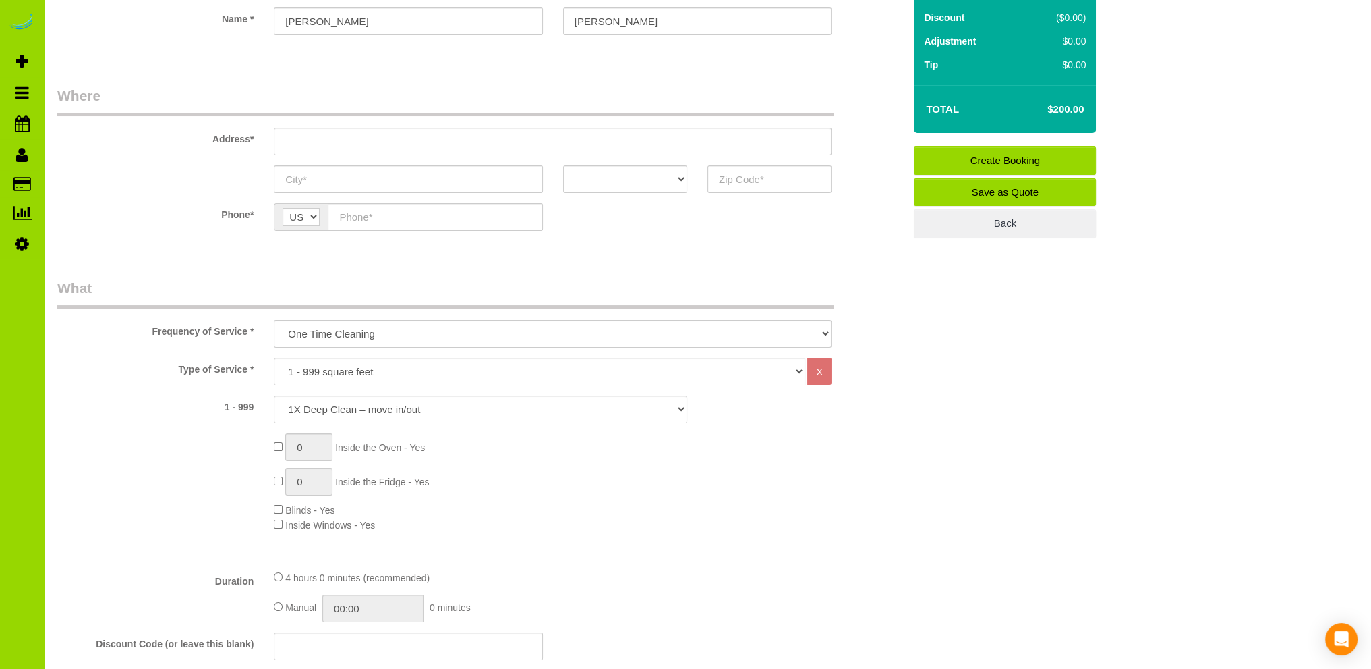
click at [538, 474] on div "0 Inside the Oven - Yes 0 Inside the Fridge - Yes Blinds - Yes Inside Windows -…" at bounding box center [589, 482] width 650 height 98
type input "1"
click at [691, 536] on div "Type of Service * Choose YOUR HOME SIZE here Hourly Cleaning 1 - 999 square fee…" at bounding box center [480, 458] width 847 height 201
click at [592, 523] on div "1 Inside the Oven - Yes 1 Inside the Fridge - Yes Blinds - Yes Inside Windows -…" at bounding box center [589, 482] width 650 height 98
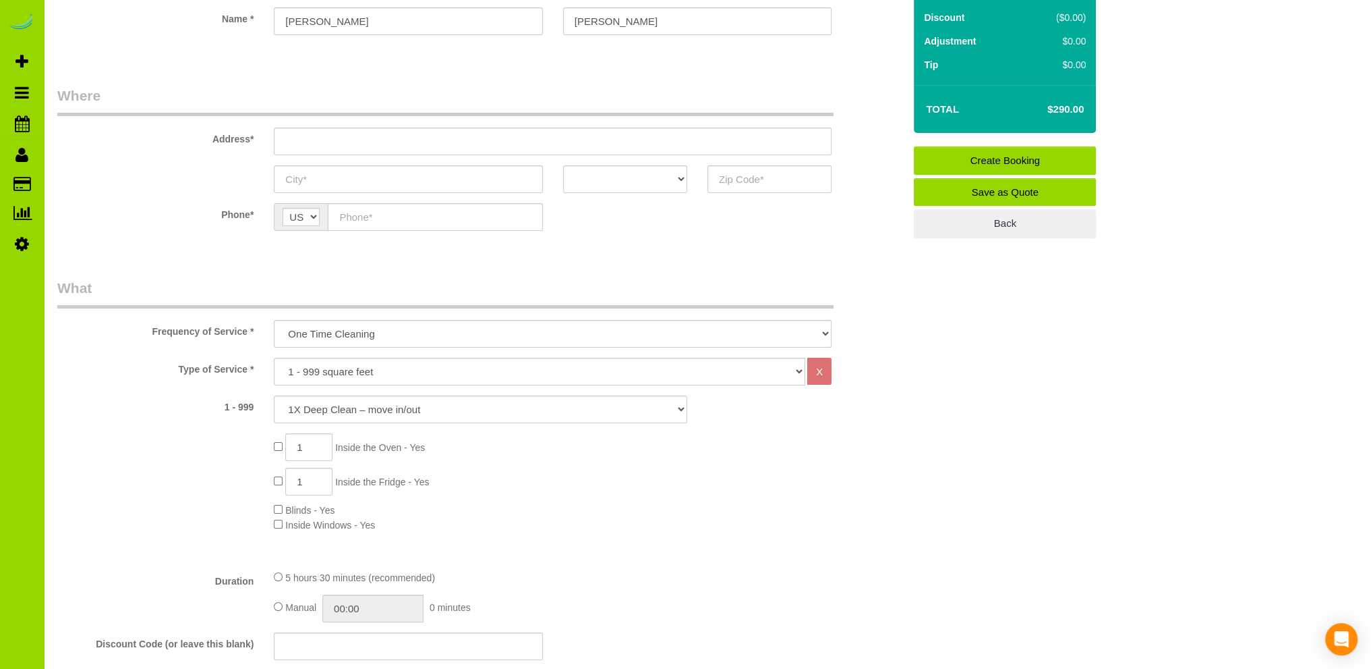
click at [602, 501] on div "1 Inside the Oven - Yes 1 Inside the Fridge - Yes Blinds - Yes Inside Windows -…" at bounding box center [589, 482] width 650 height 98
click at [623, 507] on div "1 Inside the Oven - Yes 1 Inside the Fridge - Yes Blinds - Yes Inside Windows -…" at bounding box center [589, 482] width 650 height 98
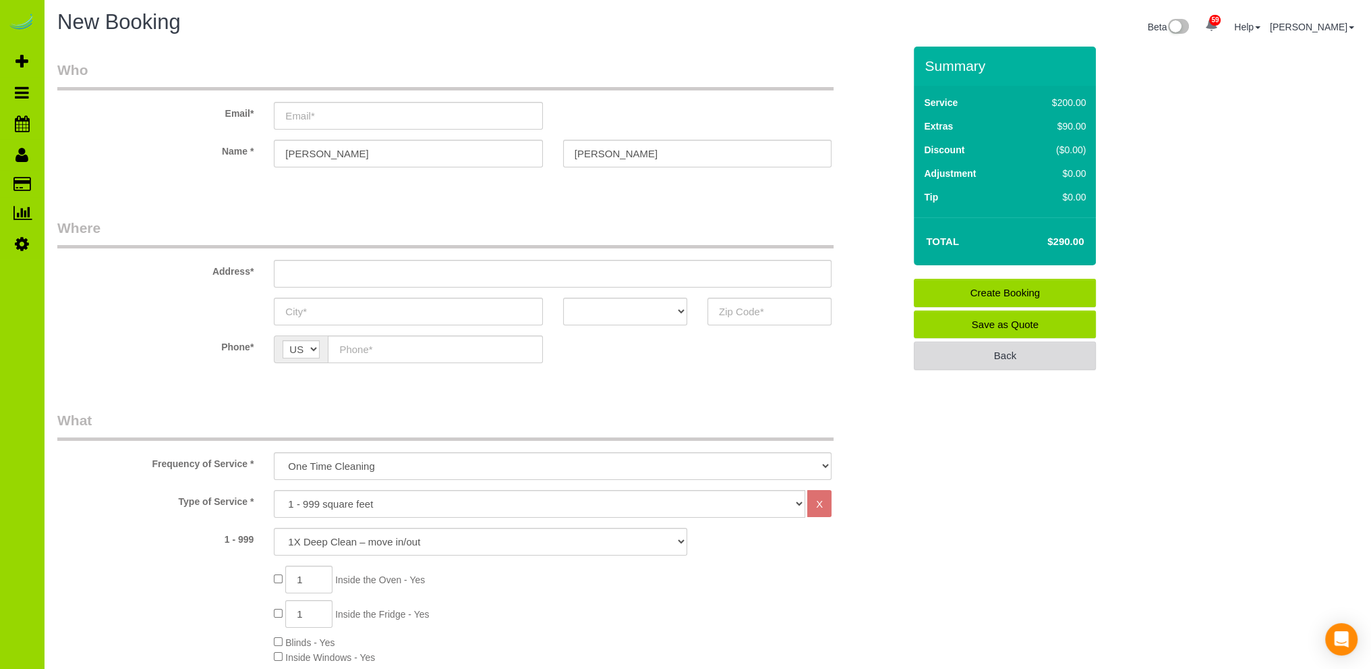
scroll to position [0, 0]
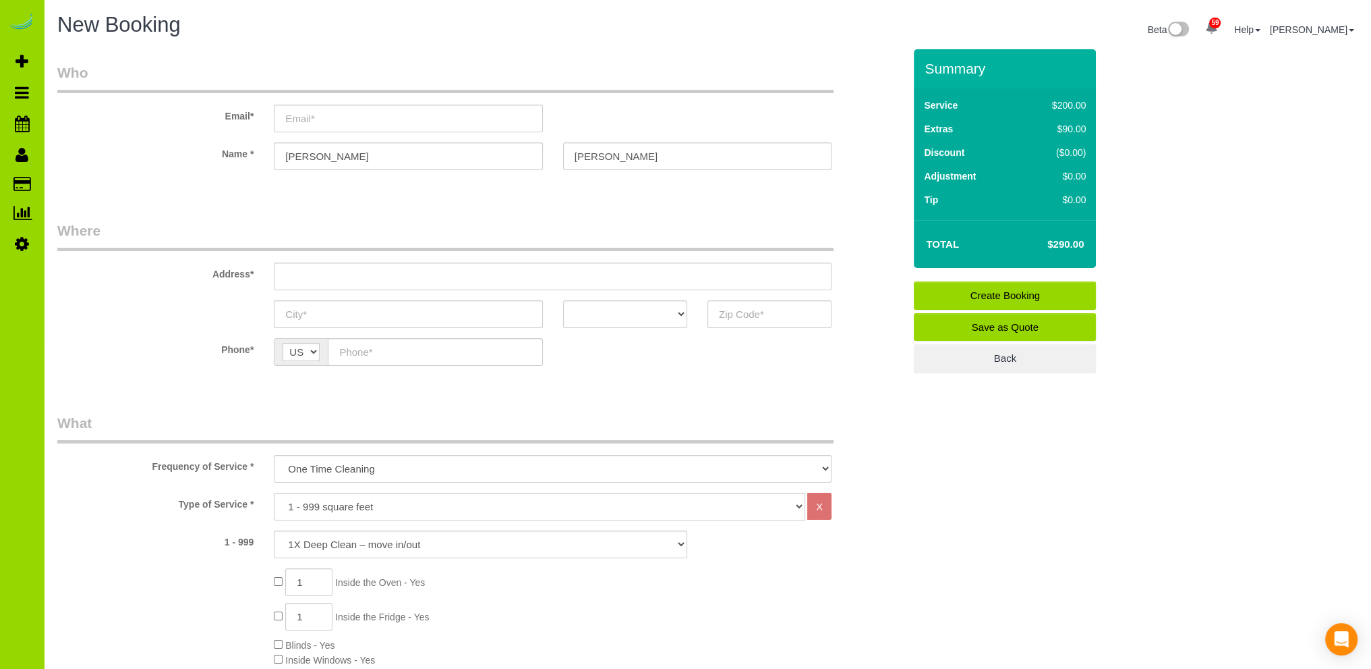
click at [903, 558] on div "Type of Service * Choose YOUR HOME SIZE here Hourly Cleaning 1 - 999 square fee…" at bounding box center [480, 592] width 847 height 201
click at [456, 315] on input "text" at bounding box center [408, 314] width 268 height 28
type input "[GEOGRAPHIC_DATA]"
click at [680, 310] on select "AK AL AR AZ CA CO CT DC DE FL GA HI IA ID IL IN KS KY LA MA MD ME MI MN MO MS M…" at bounding box center [625, 314] width 124 height 28
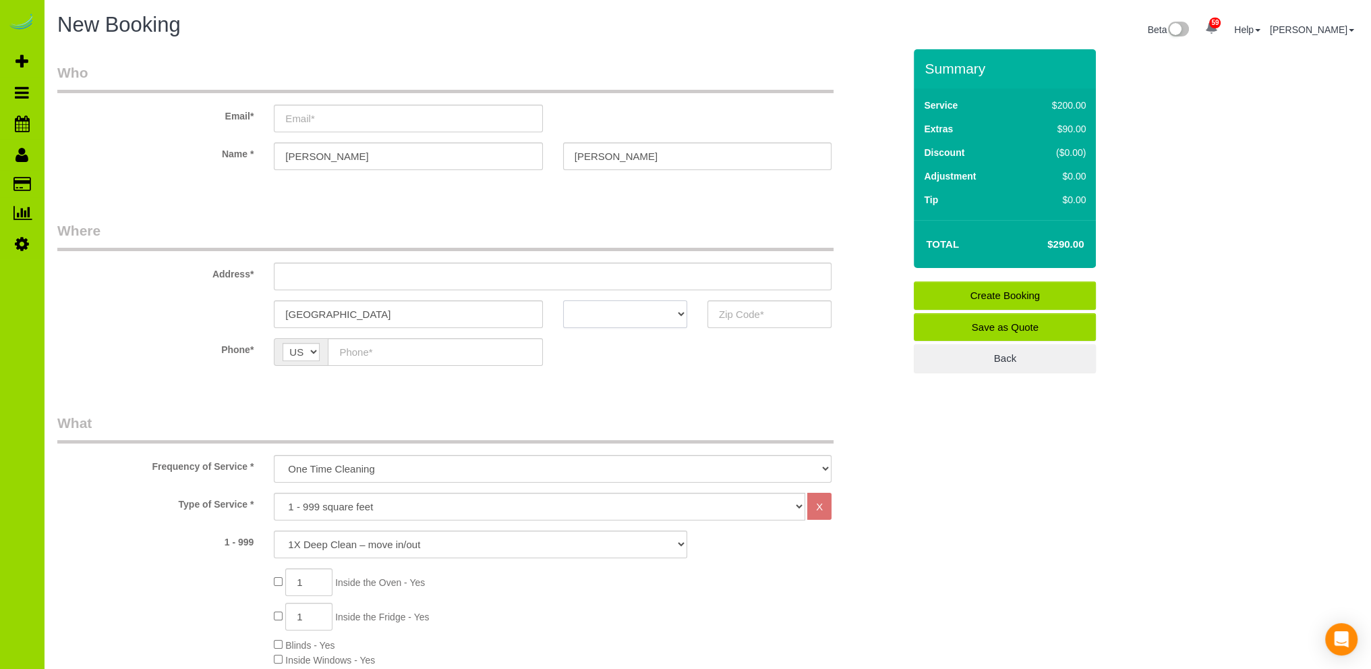
select select "CO"
click at [563, 300] on select "AK AL AR AZ CA CO CT DC DE FL GA HI IA ID IL IN KS KY LA MA MD ME MI MN MO MS M…" at bounding box center [625, 314] width 124 height 28
click at [754, 318] on input "text" at bounding box center [770, 314] width 124 height 28
type input "80202"
click at [380, 376] on fieldset "Where Address* Denver AK AL AR AZ CA CO CT DC DE FL GA HI IA ID IL IN KS KY LA …" at bounding box center [480, 303] width 847 height 165
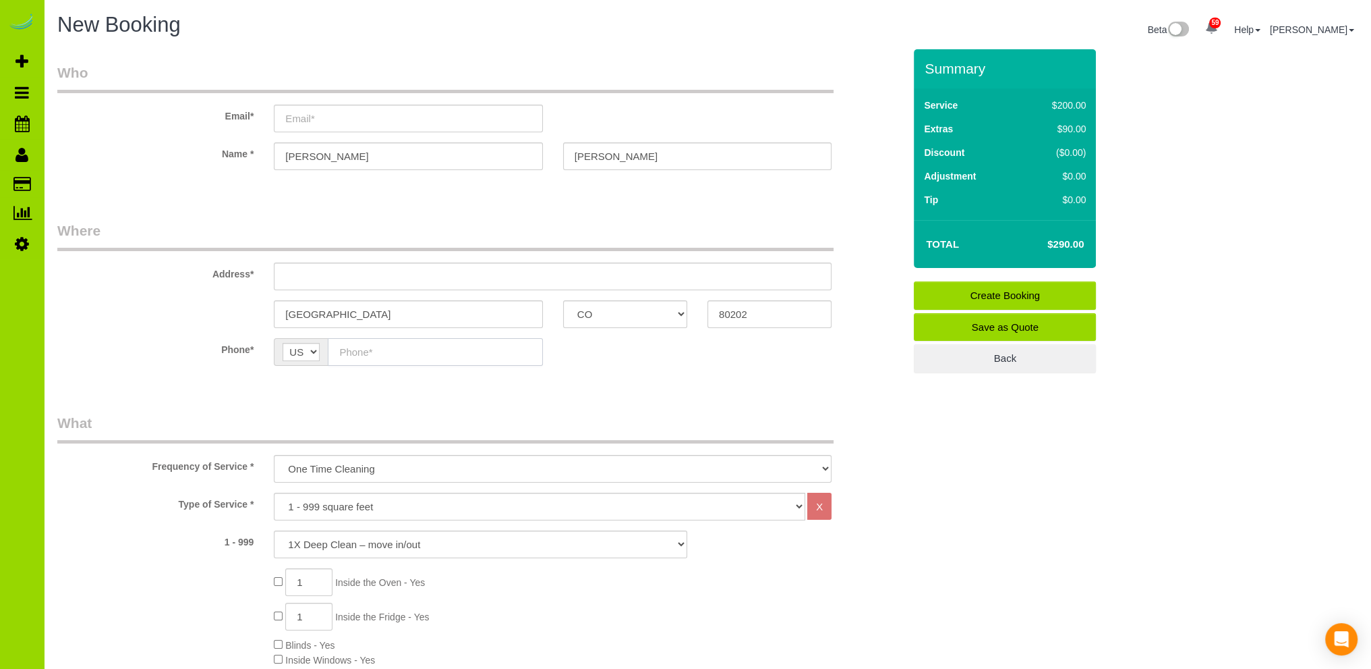
click at [371, 353] on input "text" at bounding box center [435, 352] width 215 height 28
type input "(386) 383-7763"
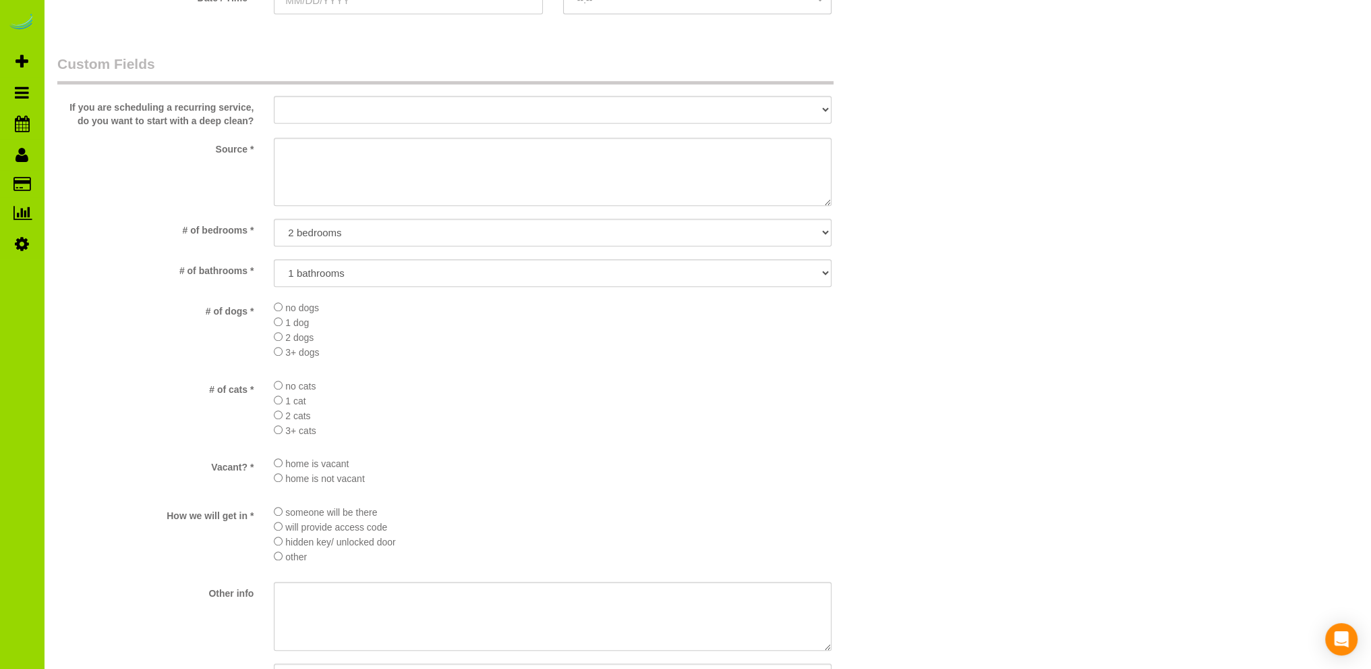
scroll to position [1355, 0]
click at [312, 158] on textarea at bounding box center [553, 174] width 558 height 69
click at [127, 165] on div "Source *" at bounding box center [480, 176] width 867 height 72
click at [470, 402] on li "1 cat" at bounding box center [553, 402] width 558 height 15
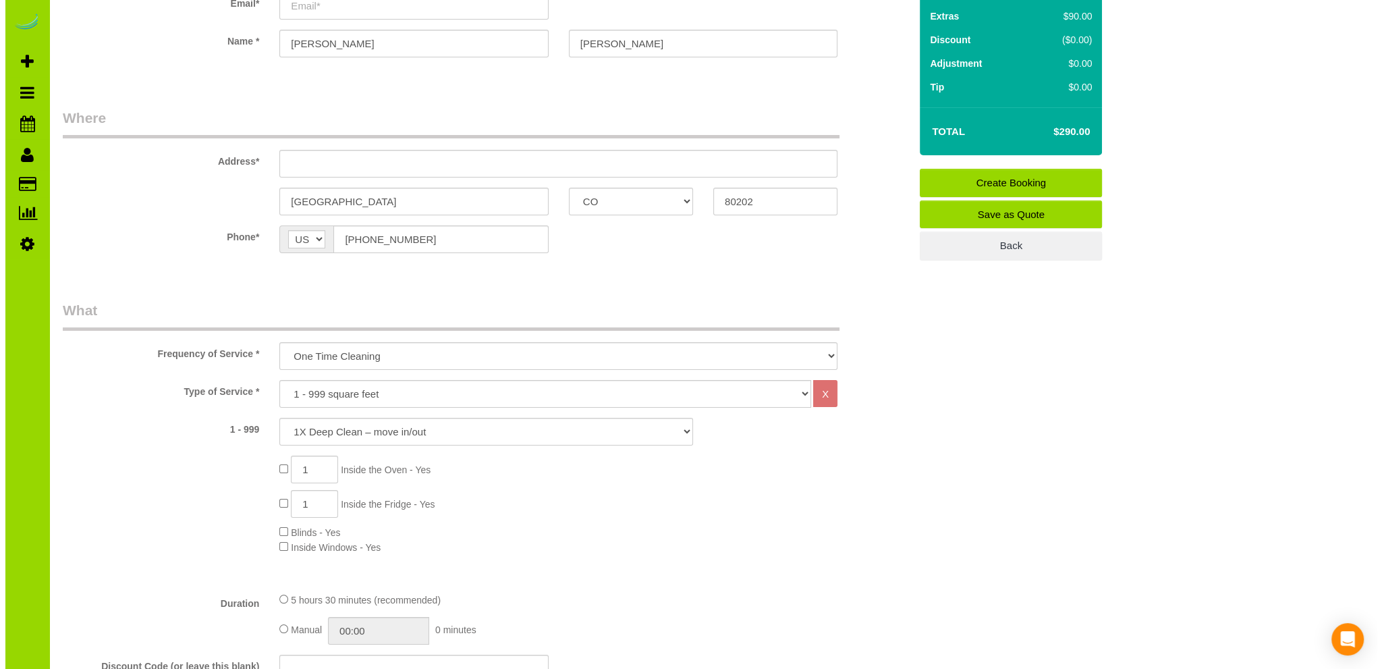
scroll to position [0, 0]
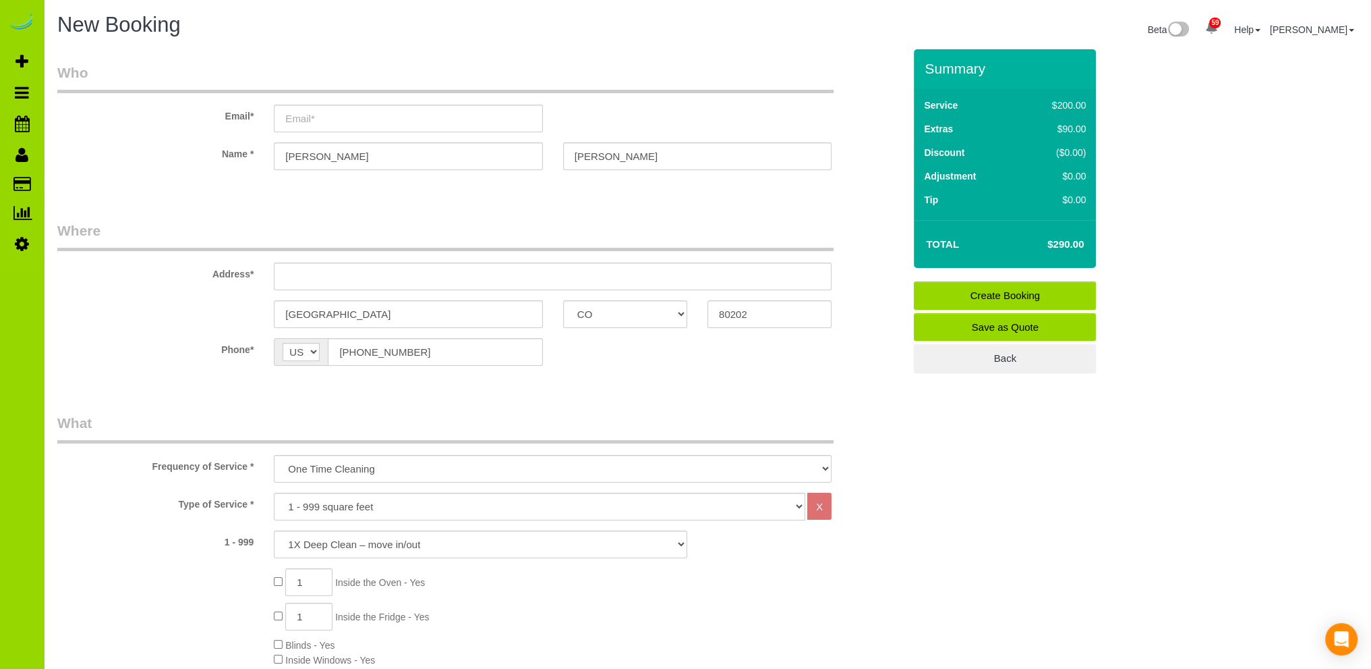
drag, startPoint x: 114, startPoint y: 324, endPoint x: 254, endPoint y: 301, distance: 141.5
click at [114, 322] on div "Denver AK AL AR AZ CA CO CT DC DE FL GA HI IA ID IL IN KS KY LA MA MD ME MI MN …" at bounding box center [480, 314] width 867 height 28
click at [302, 277] on input "text" at bounding box center [553, 276] width 558 height 28
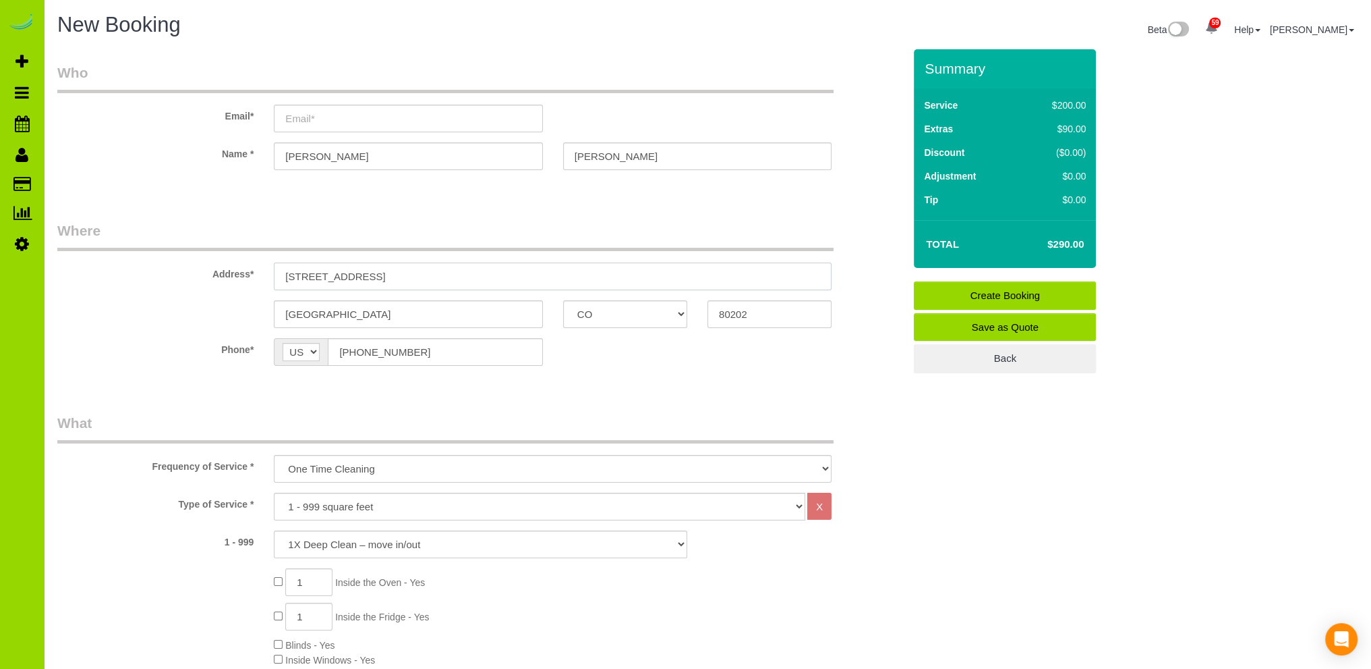
type input "1475 Delgany St. #306"
drag, startPoint x: 509, startPoint y: 202, endPoint x: 505, endPoint y: 196, distance: 7.3
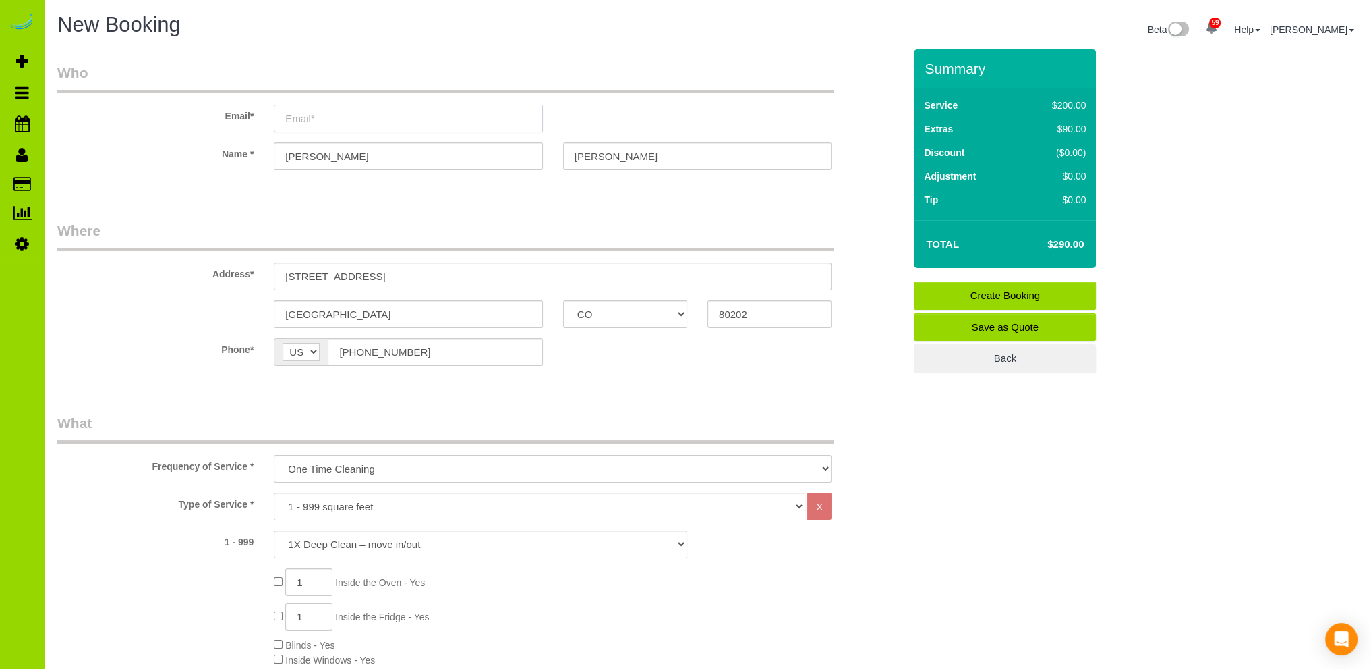
click at [300, 118] on input "email" at bounding box center [408, 119] width 268 height 28
click at [297, 118] on input "email" at bounding box center [408, 119] width 268 height 28
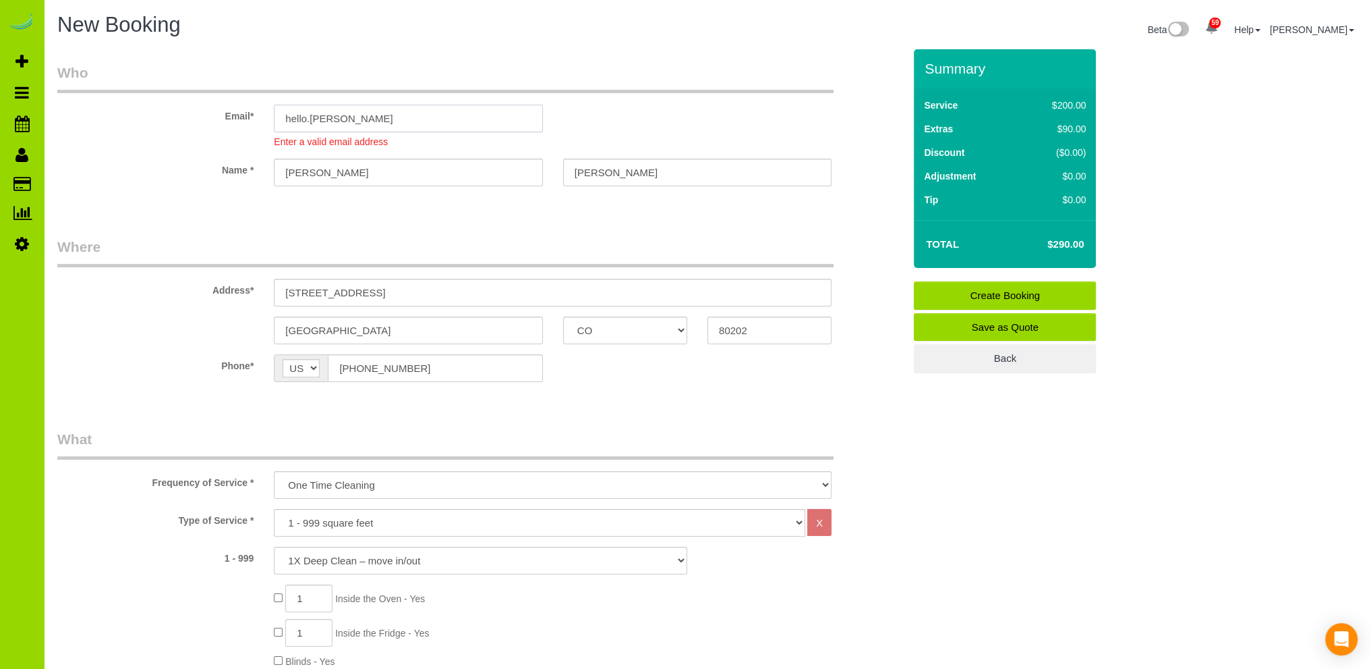
click at [413, 115] on input "hello.gabrieljohnson" at bounding box center [408, 119] width 268 height 28
click at [412, 121] on input "hello.gabrieljohnson@gmajil.com" at bounding box center [408, 119] width 268 height 28
type input "hello.gabrieljohnson@gmail.com"
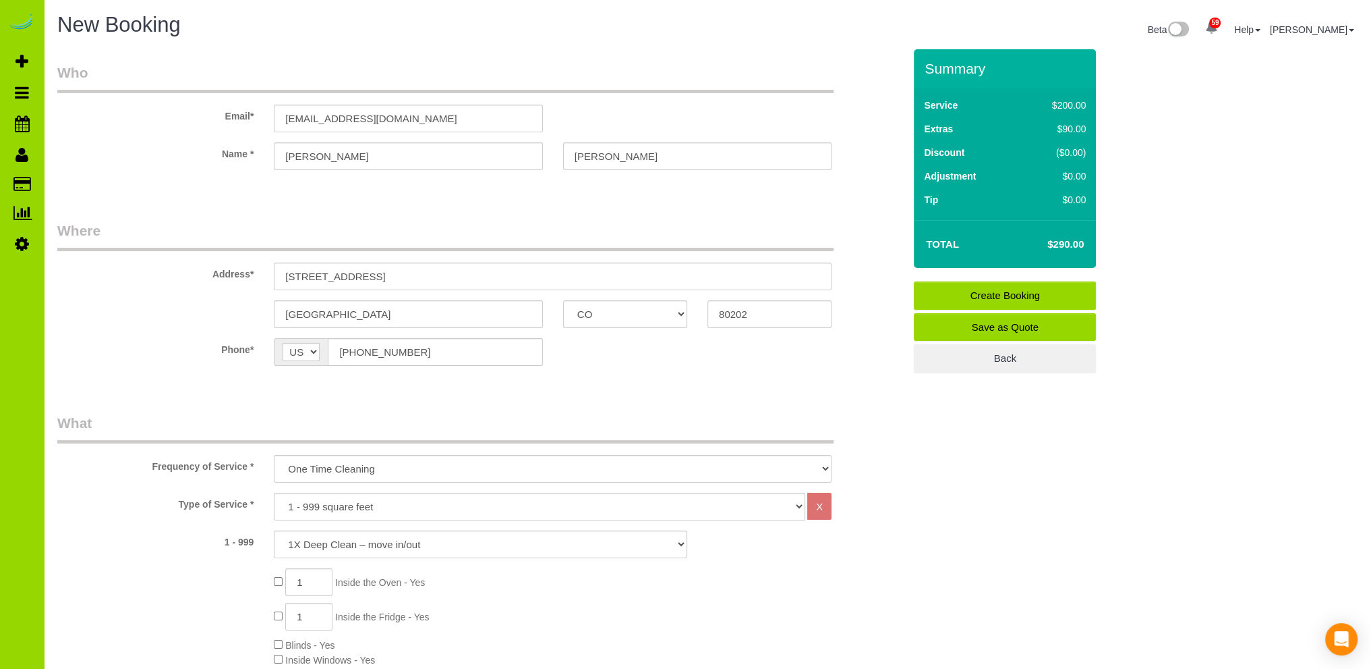
click at [1025, 326] on link "Save as Quote" at bounding box center [1005, 327] width 182 height 28
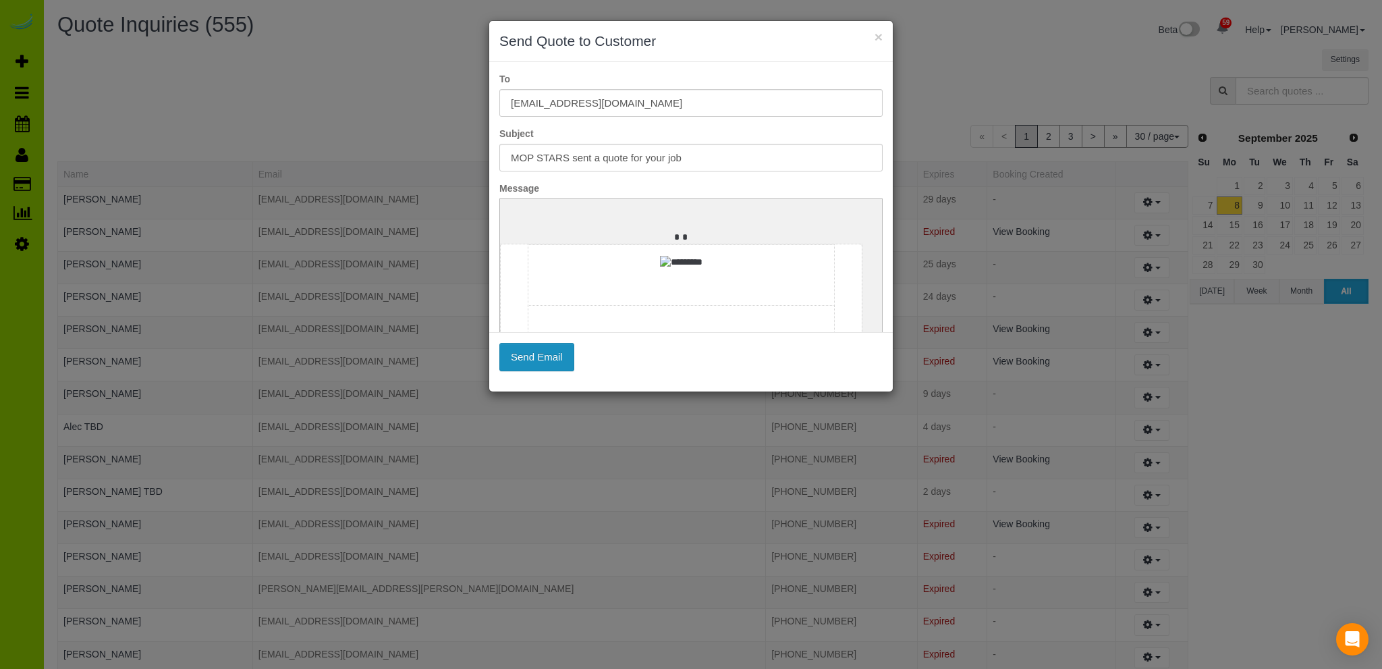
click at [533, 353] on button "Send Email" at bounding box center [536, 357] width 75 height 28
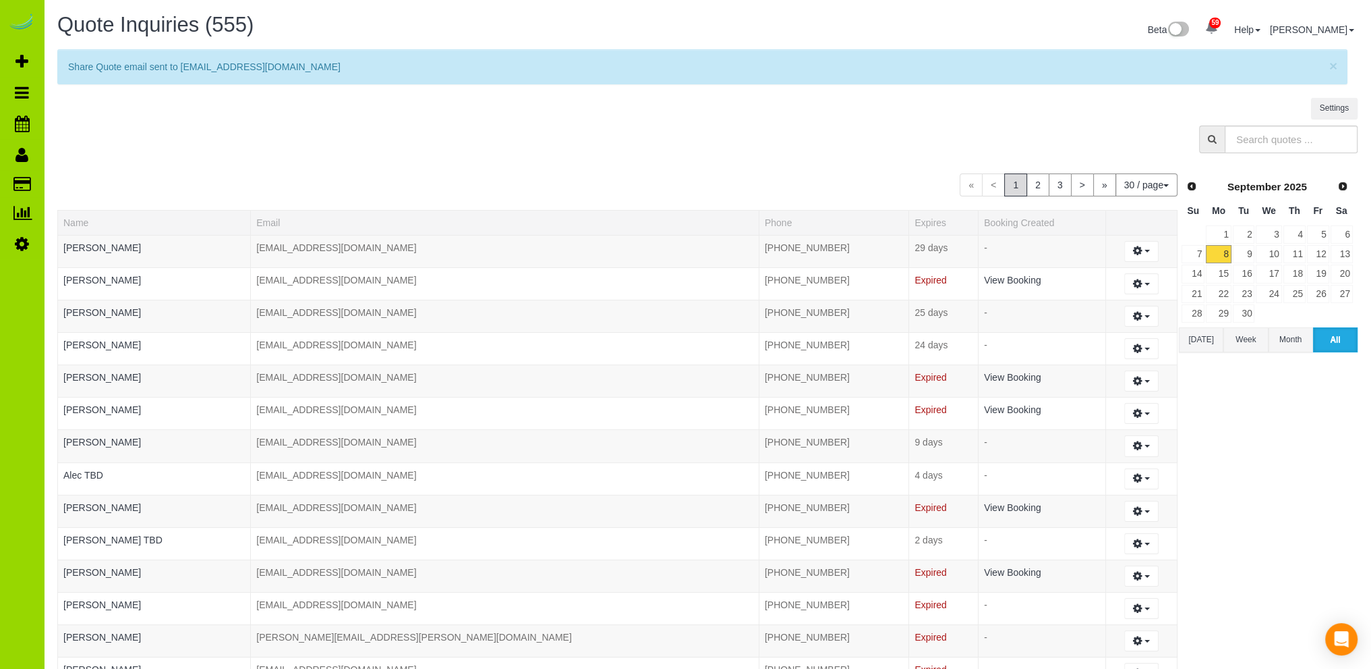
drag, startPoint x: 341, startPoint y: 156, endPoint x: 288, endPoint y: 140, distance: 55.7
click at [341, 154] on div at bounding box center [707, 142] width 1321 height 34
